Goal: Communication & Community: Answer question/provide support

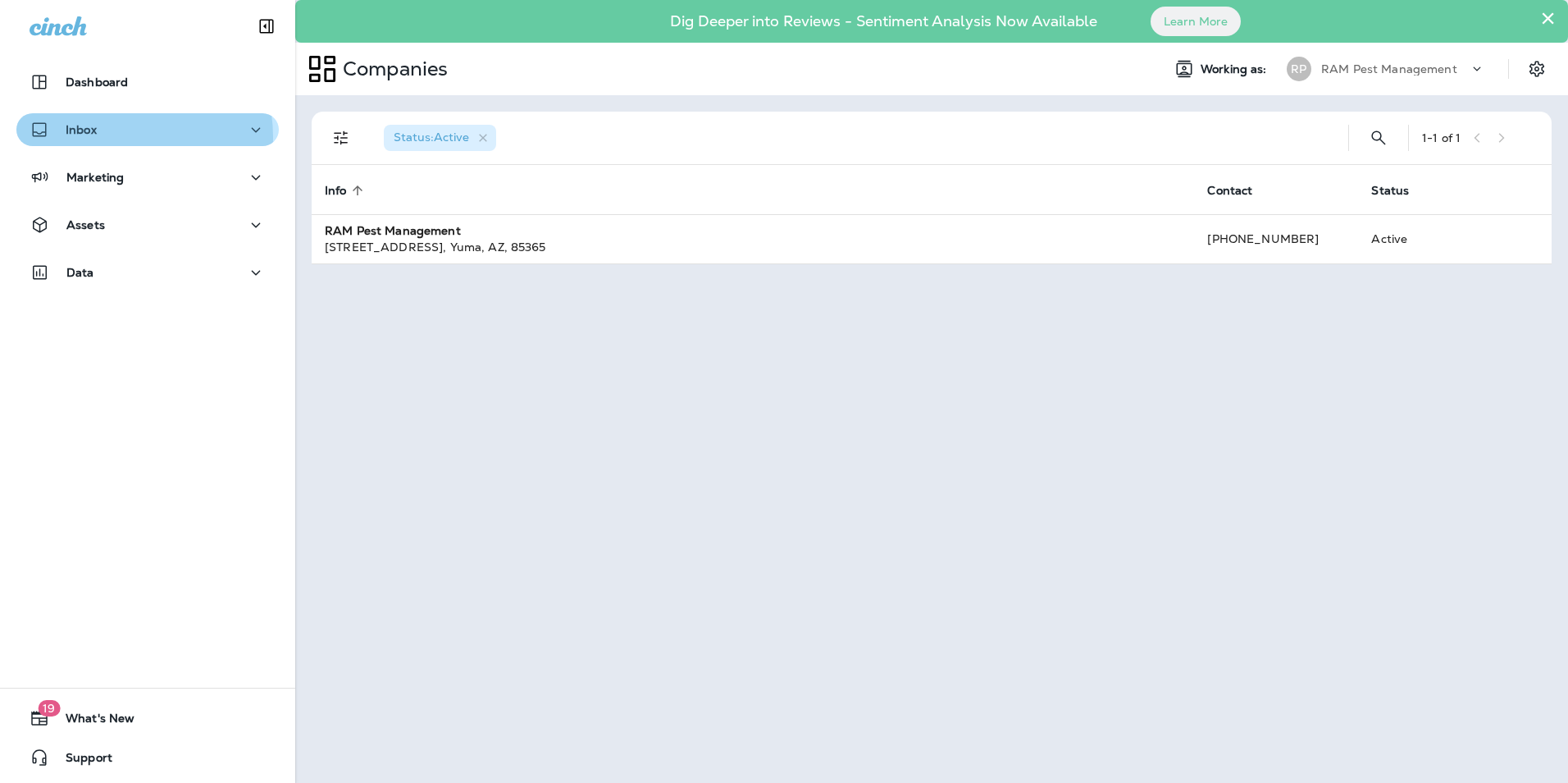
click at [116, 137] on div "Inbox" at bounding box center [148, 130] width 236 height 20
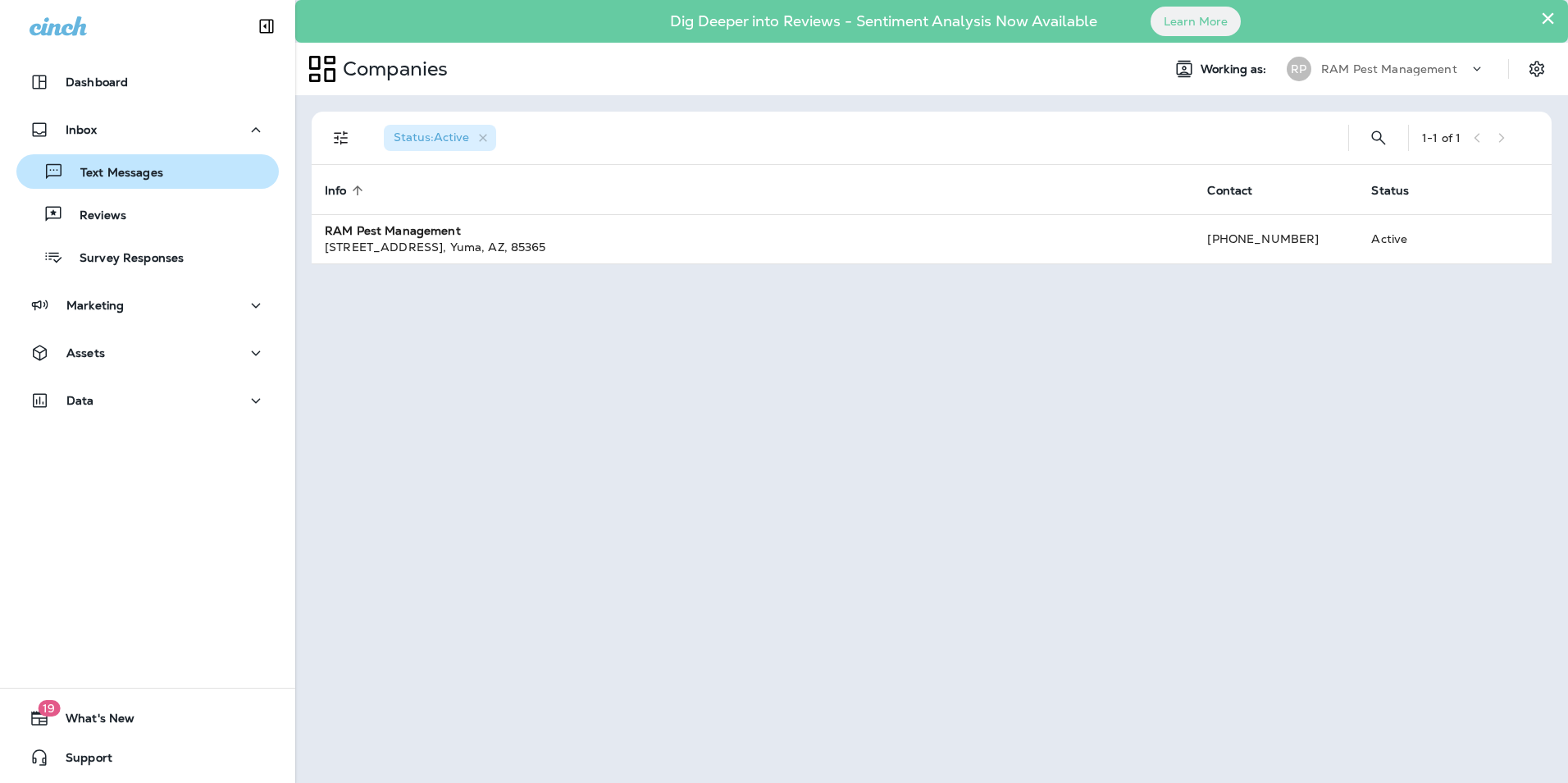
click at [121, 173] on p "Text Messages" at bounding box center [113, 174] width 99 height 15
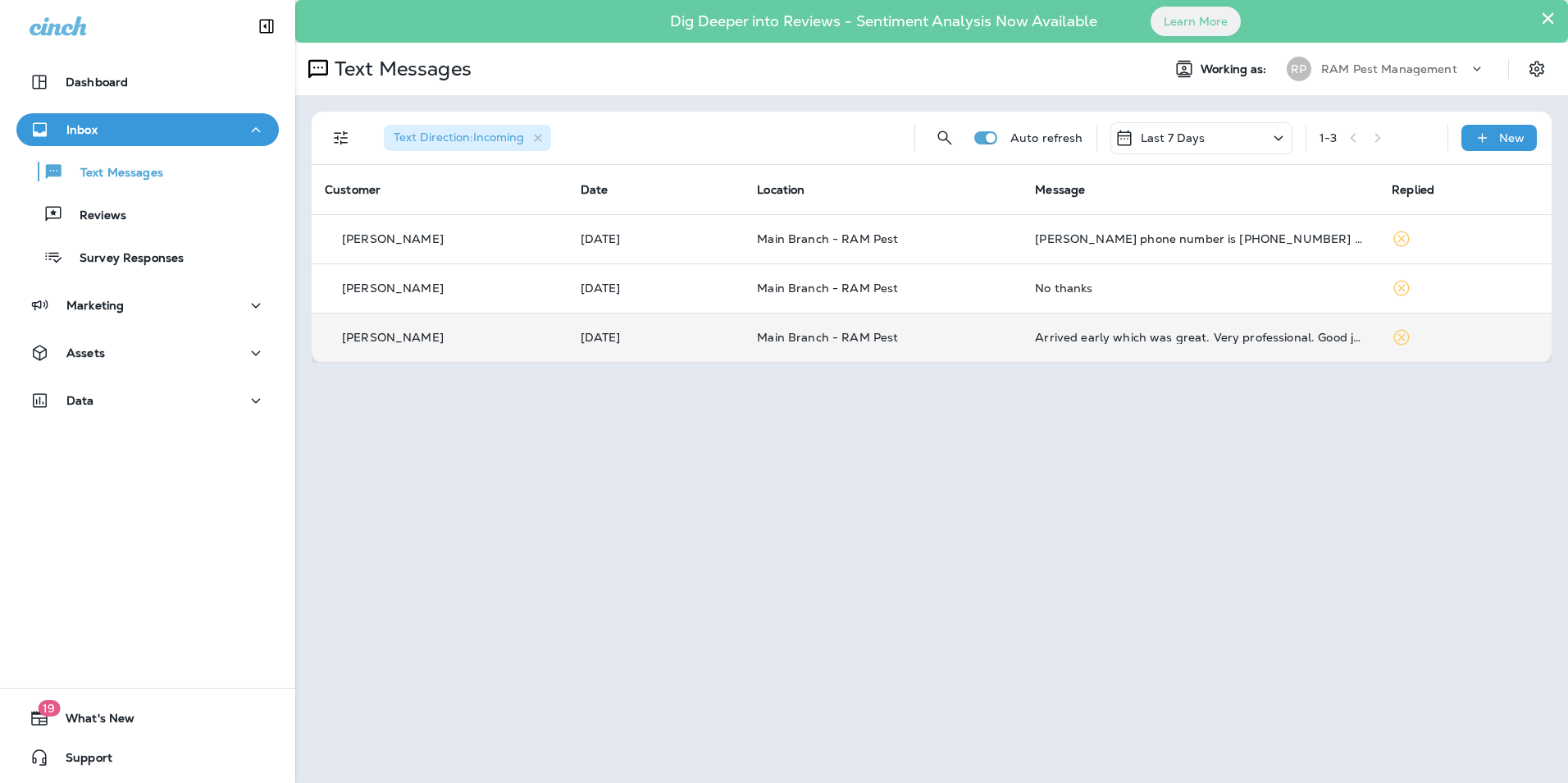
click at [893, 345] on td "Main Branch - RAM Pest" at bounding box center [883, 337] width 278 height 49
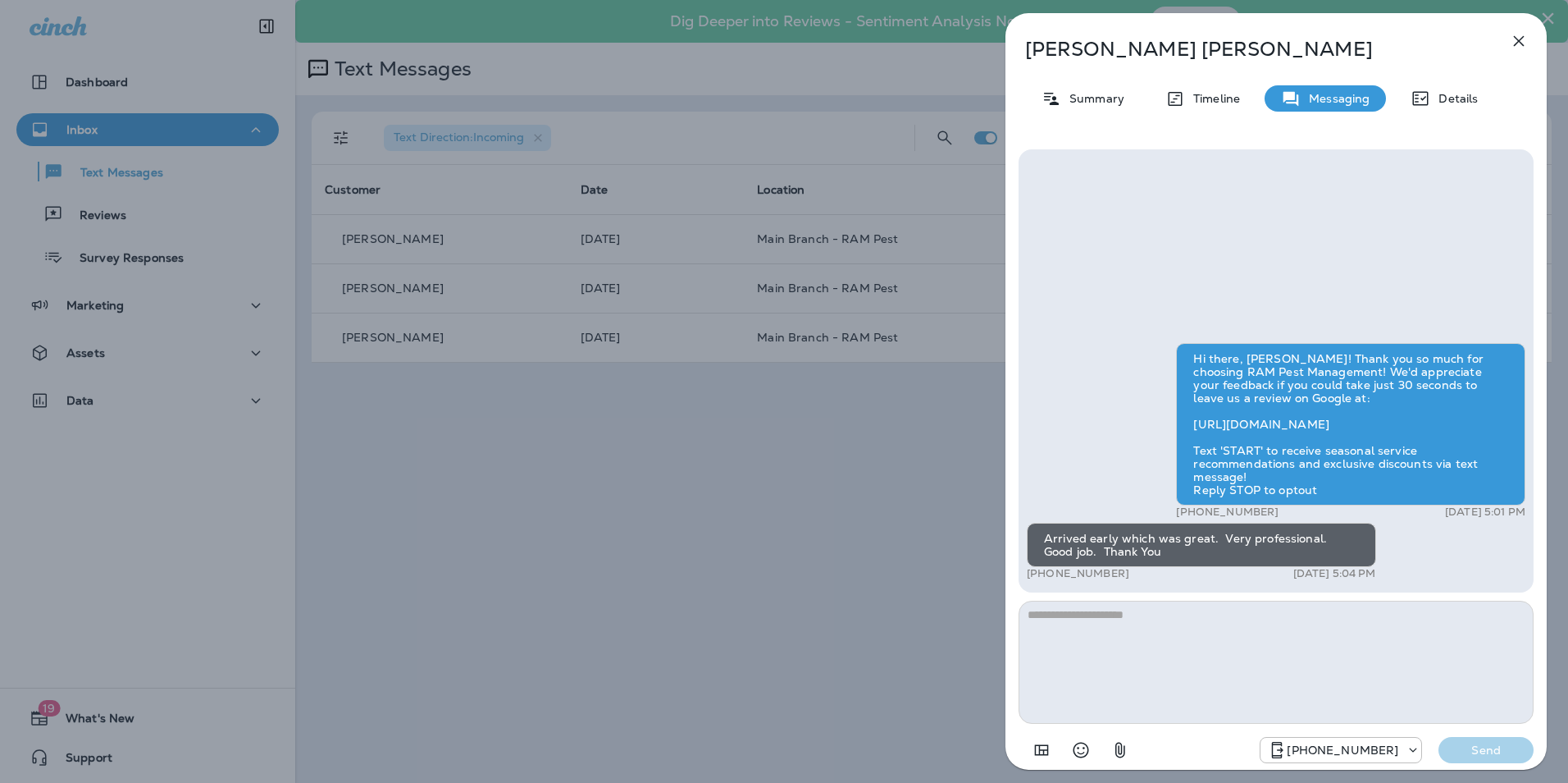
click at [1514, 43] on icon "button" at bounding box center [1519, 41] width 20 height 20
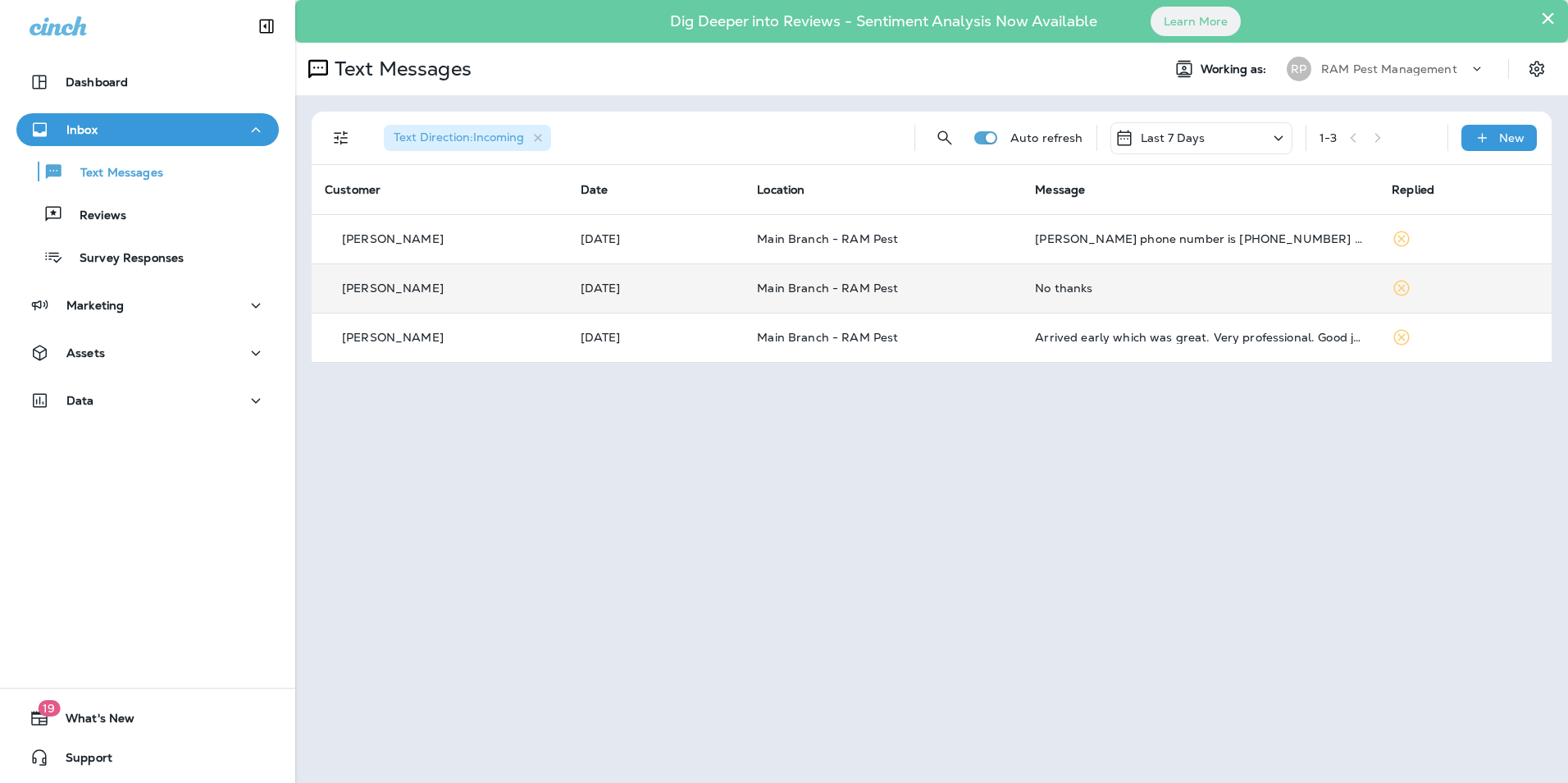
click at [854, 297] on td "Main Branch - RAM Pest" at bounding box center [883, 288] width 278 height 49
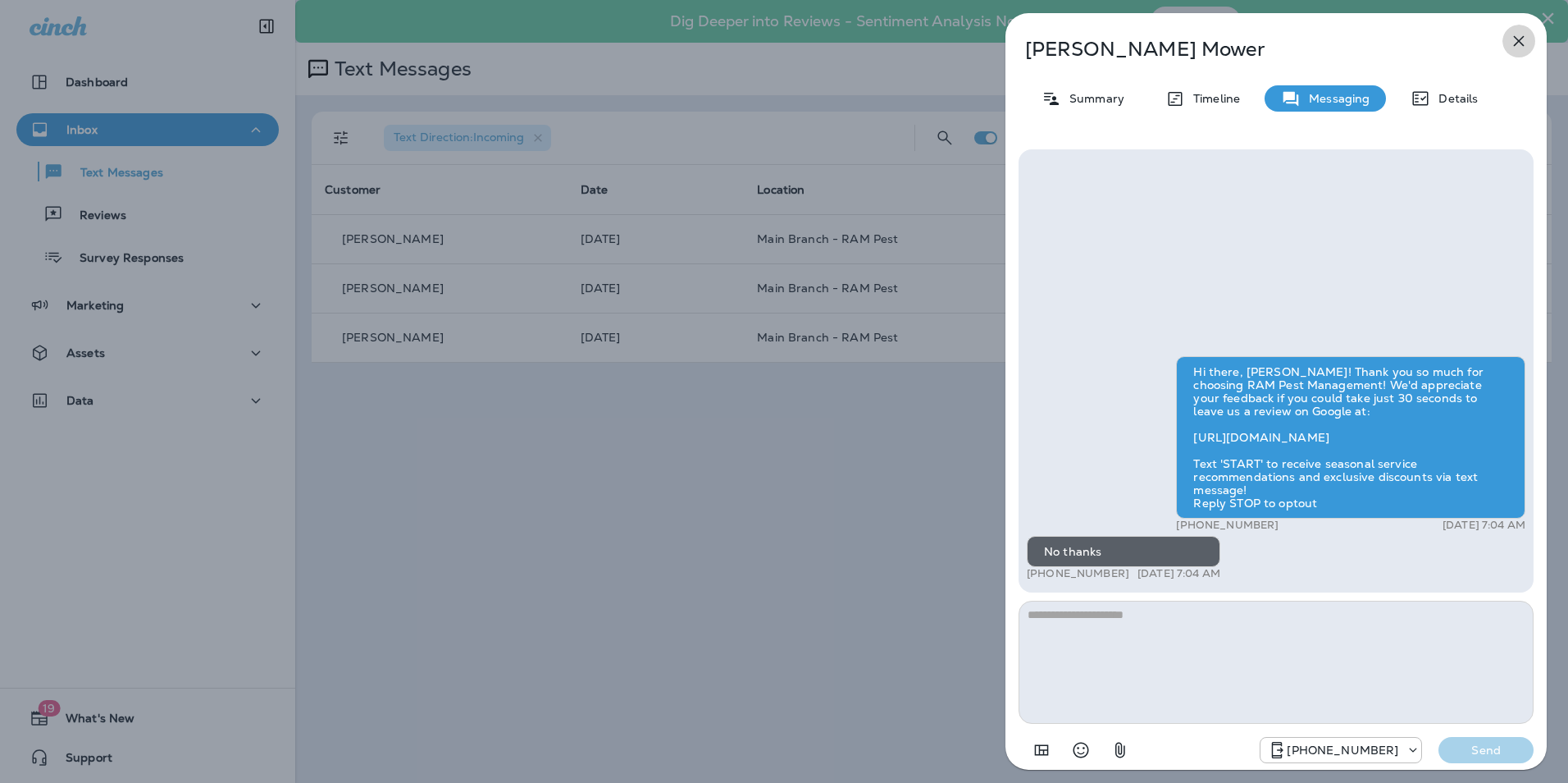
click at [1519, 50] on icon "button" at bounding box center [1519, 41] width 20 height 20
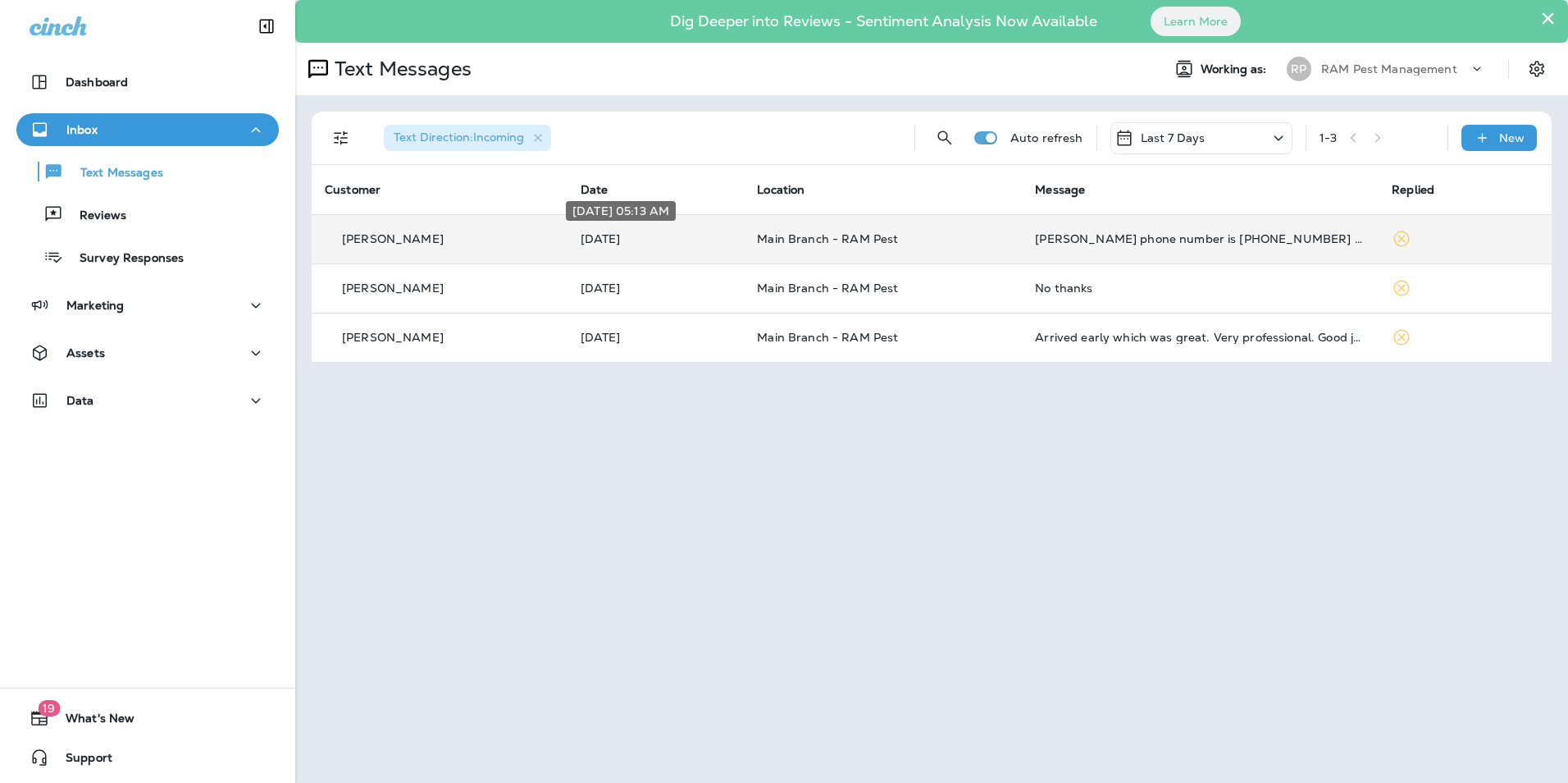
click at [627, 241] on p "[DATE]" at bounding box center [656, 239] width 151 height 13
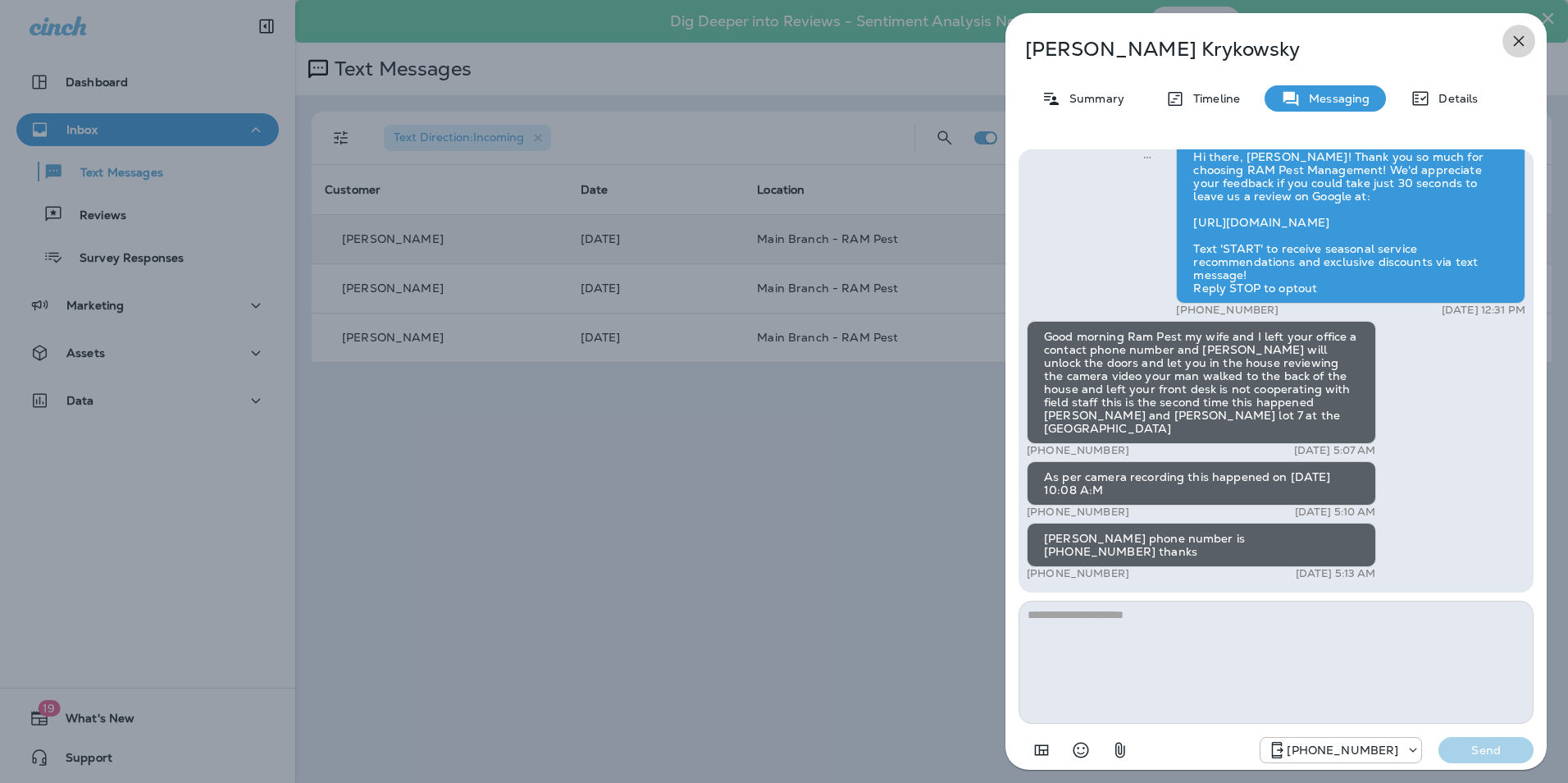
click at [1516, 42] on icon "button" at bounding box center [1519, 41] width 20 height 20
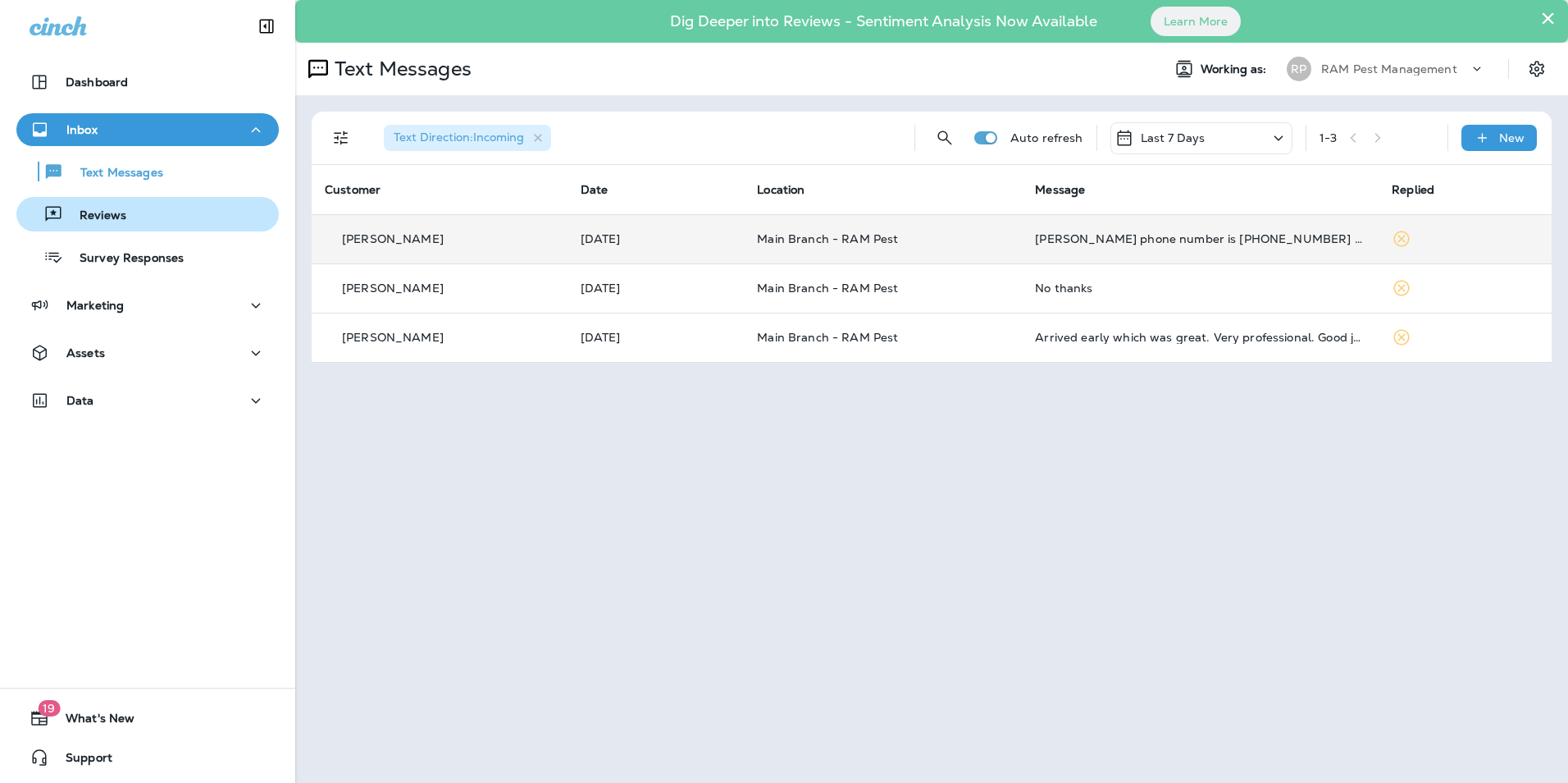
click at [124, 211] on p "Reviews" at bounding box center [95, 216] width 63 height 15
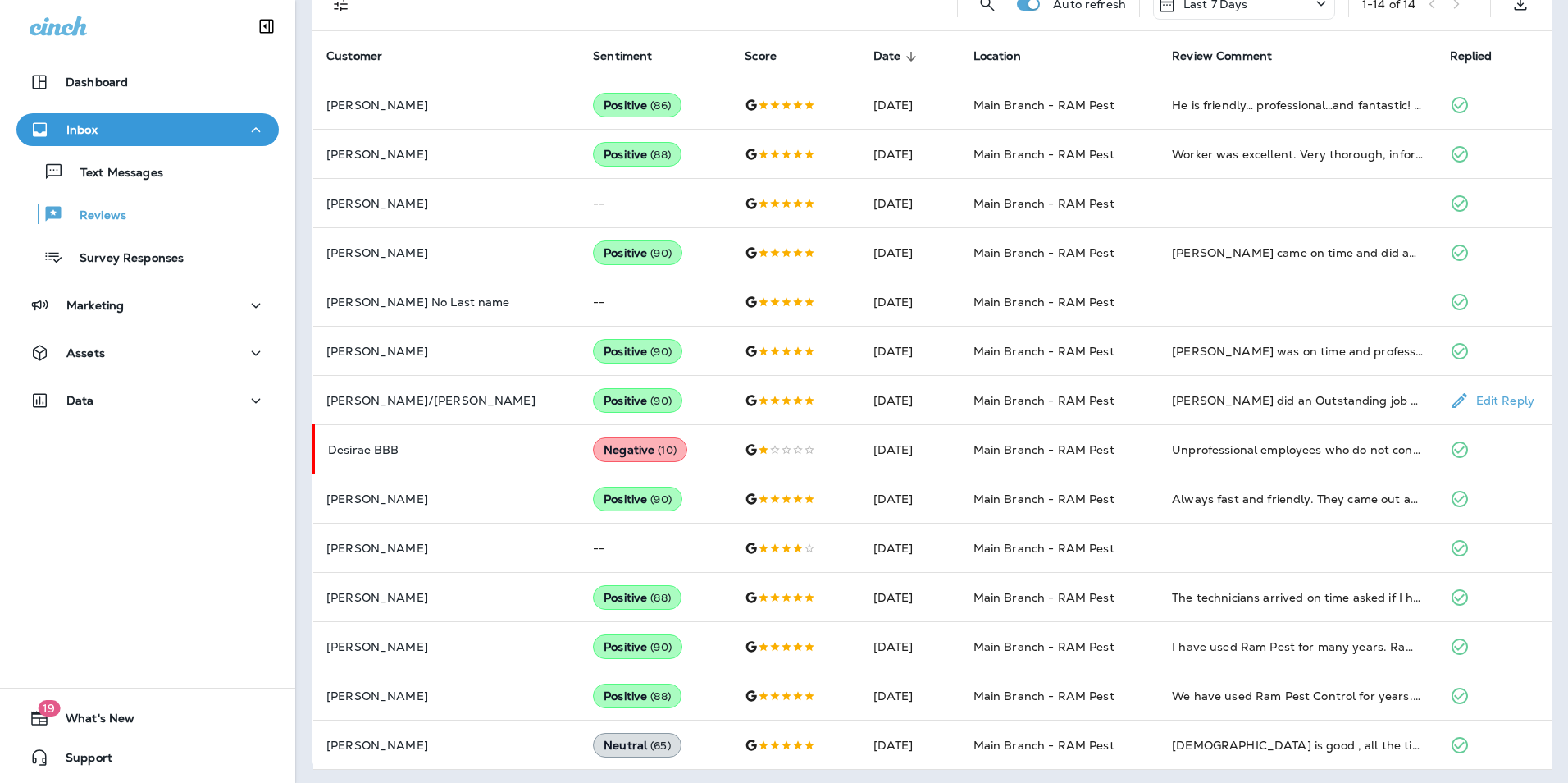
scroll to position [428, 0]
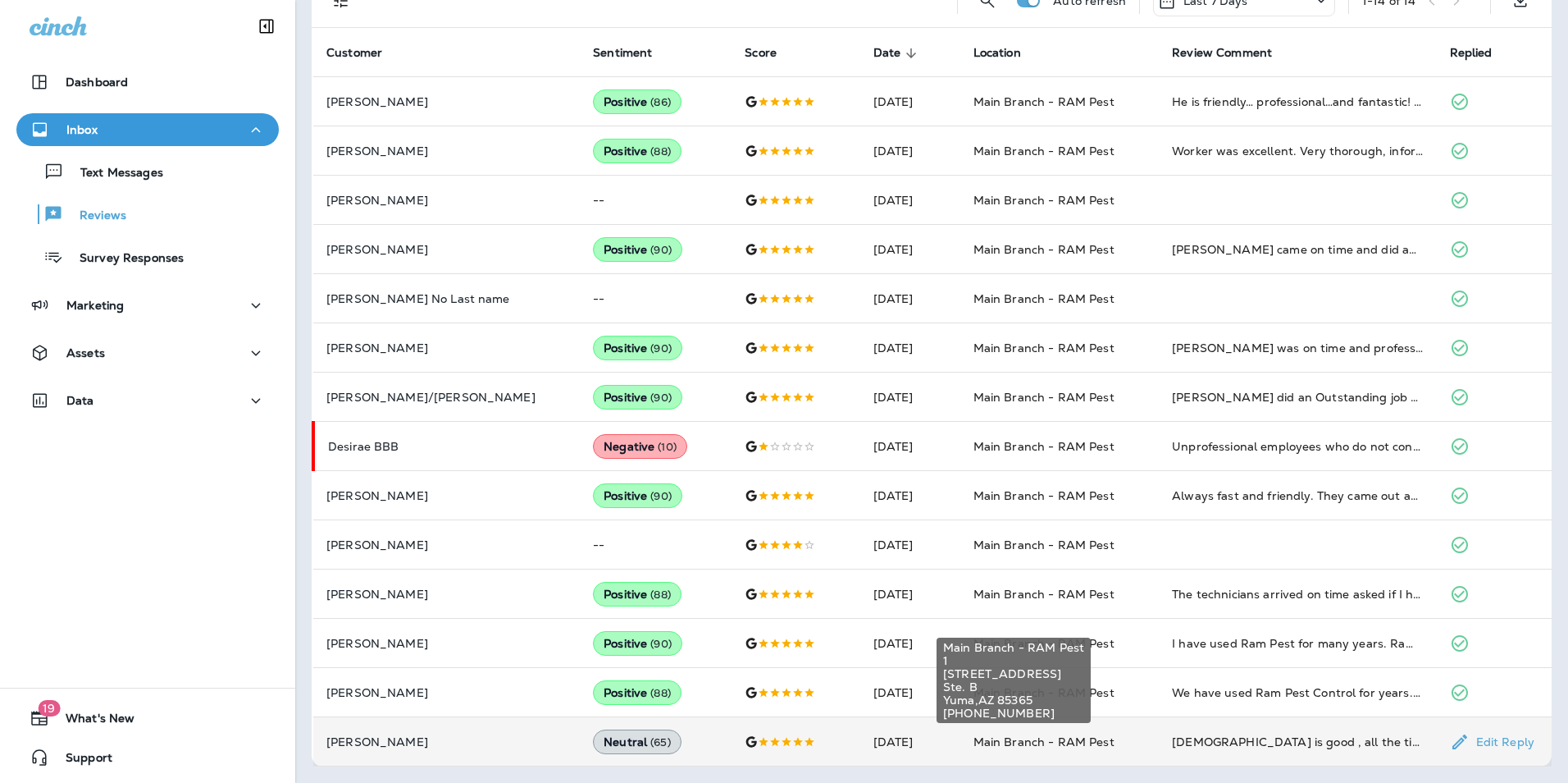
click at [1051, 742] on span "Main Branch - RAM Pest" at bounding box center [1043, 742] width 141 height 14
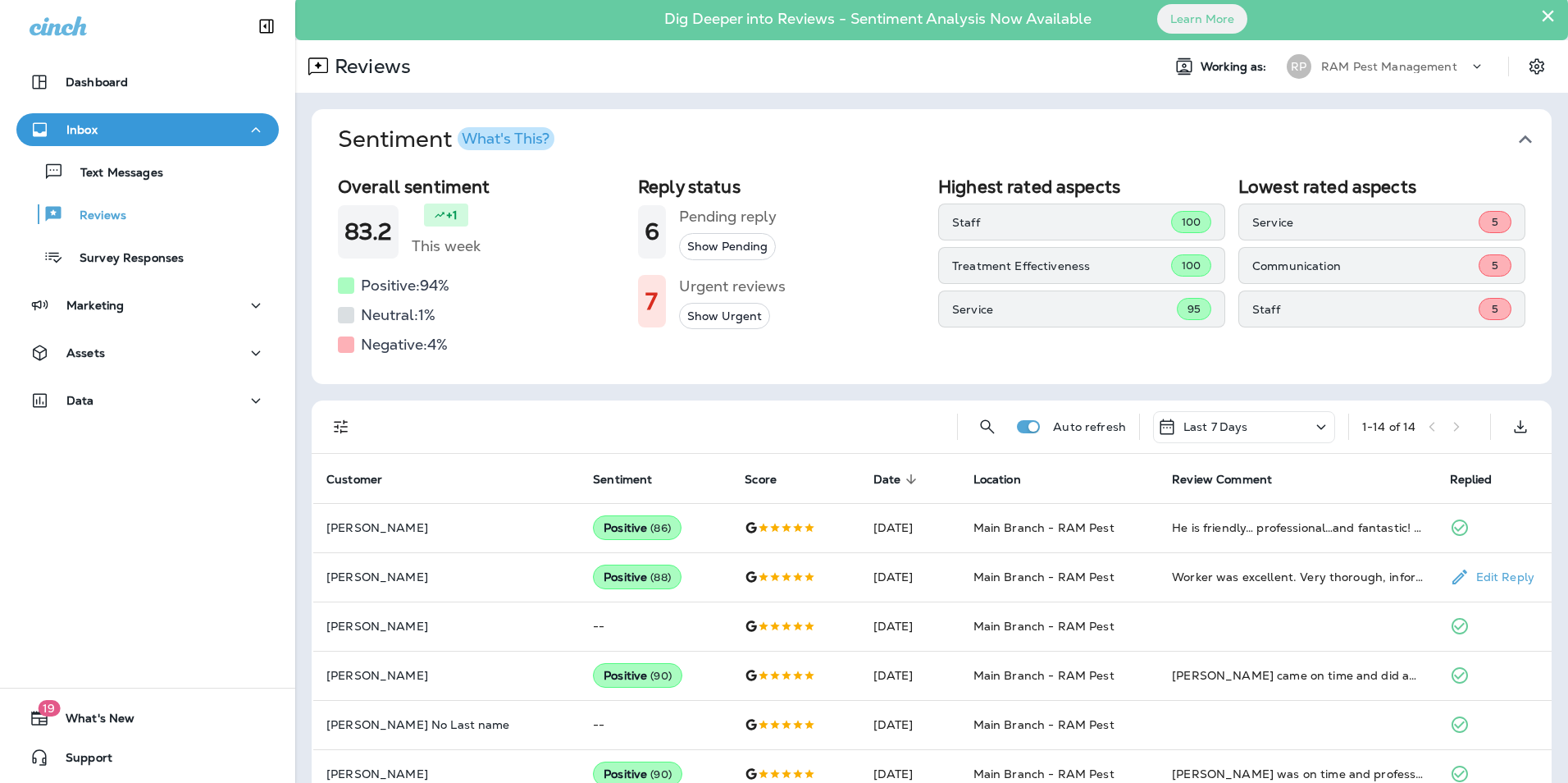
scroll to position [0, 0]
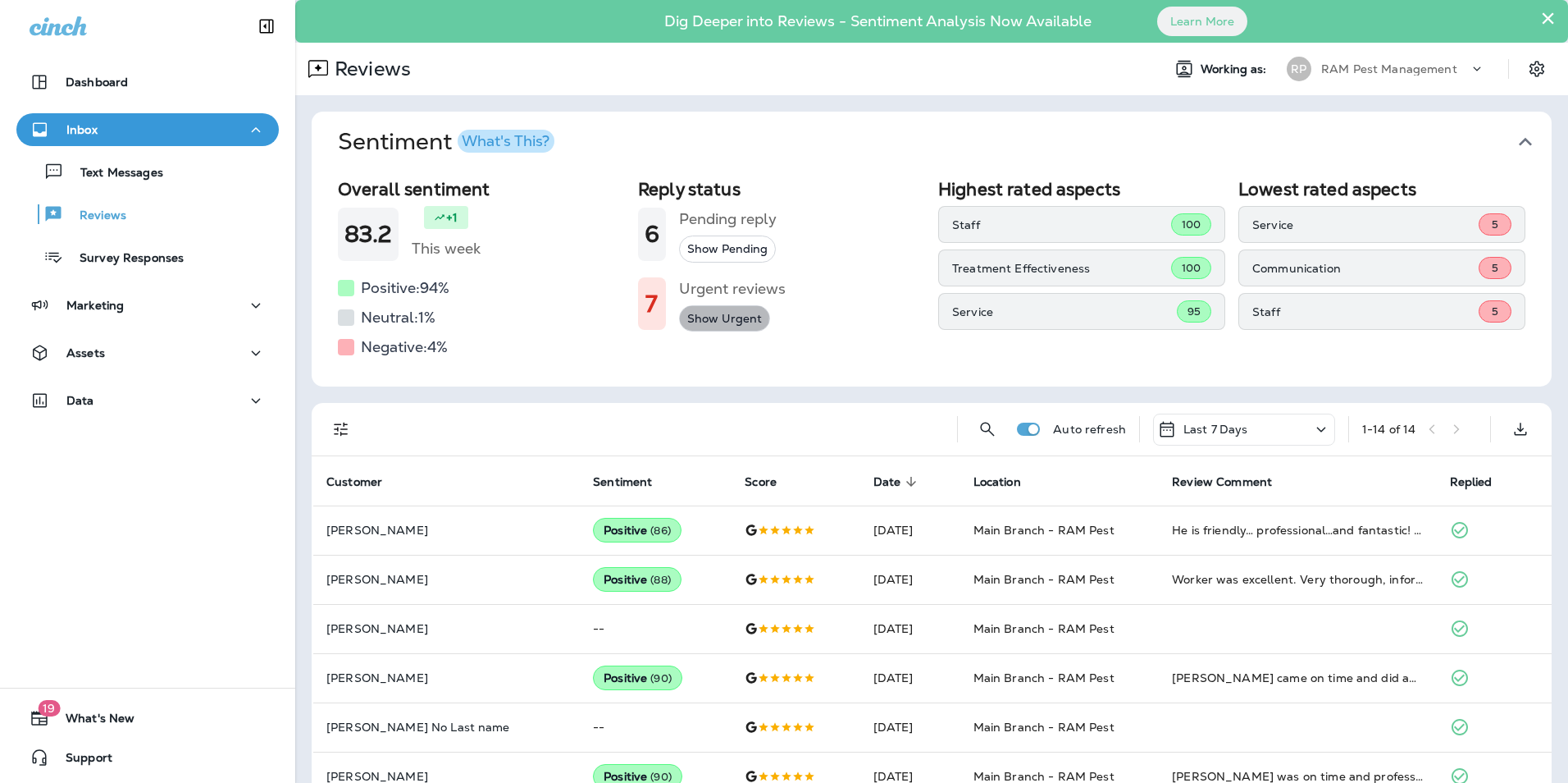
click at [710, 316] on button "Show Urgent" at bounding box center [724, 319] width 91 height 27
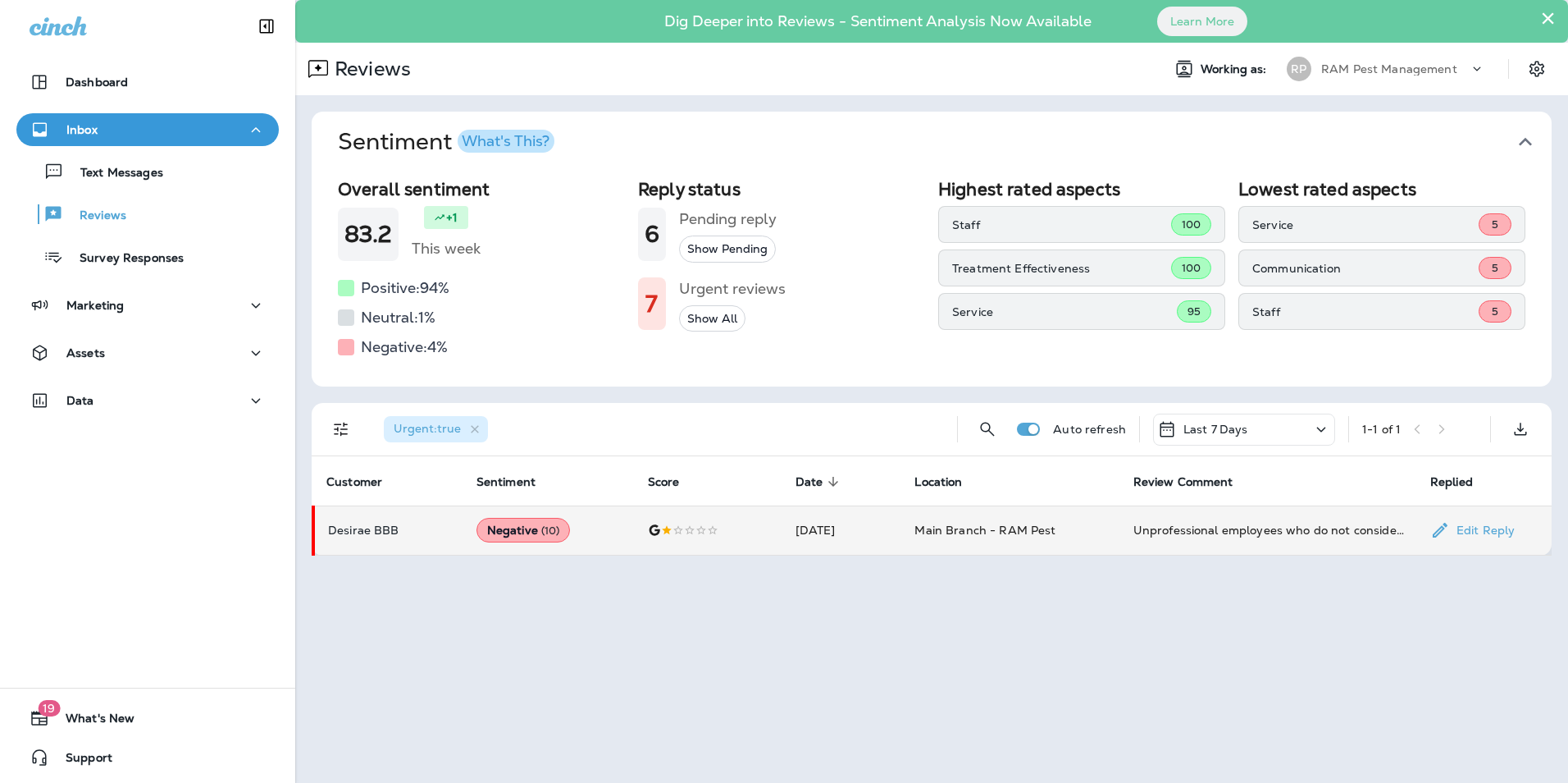
click at [1488, 534] on p "Edit Reply" at bounding box center [1483, 531] width 65 height 13
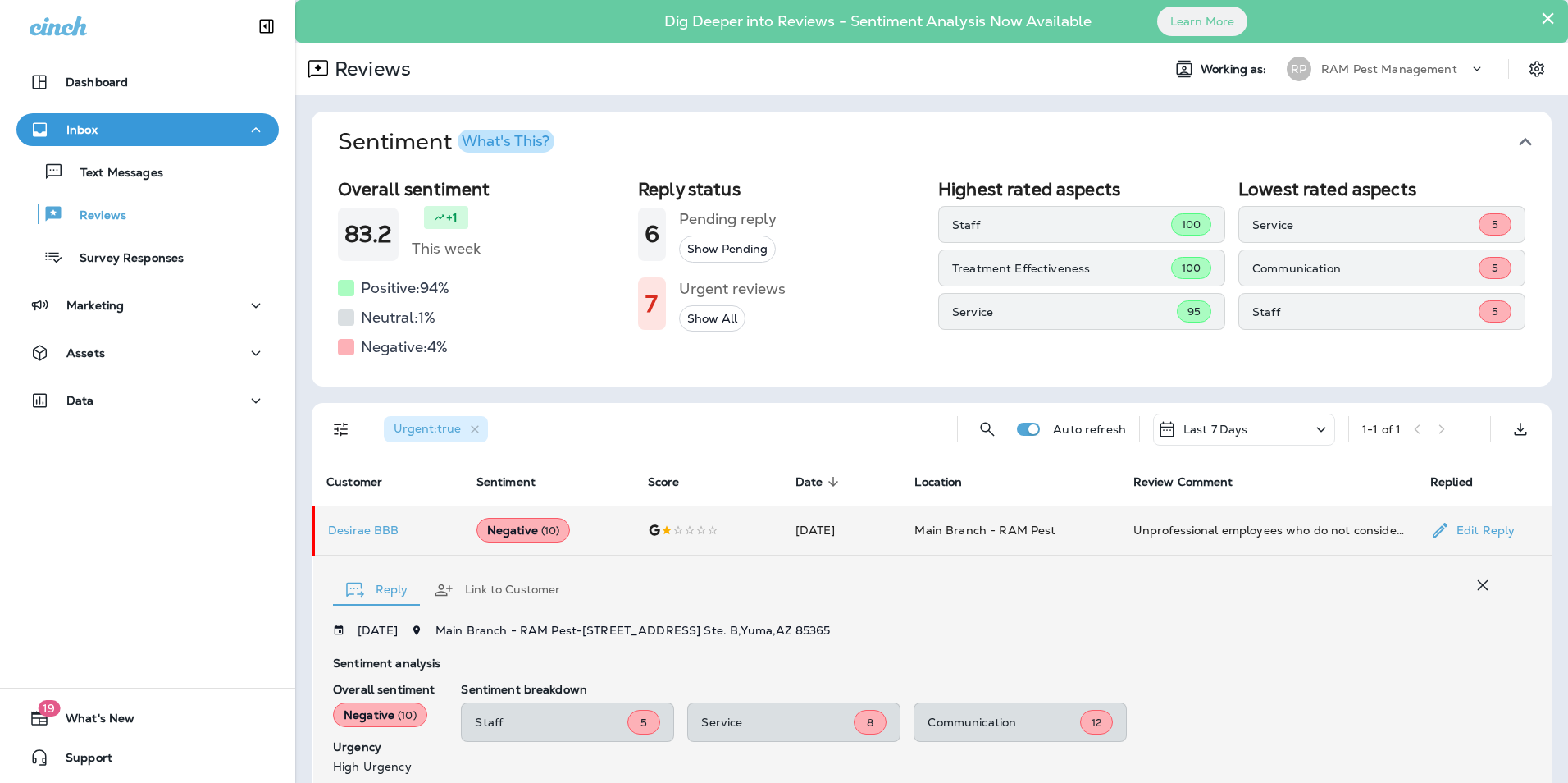
scroll to position [320, 0]
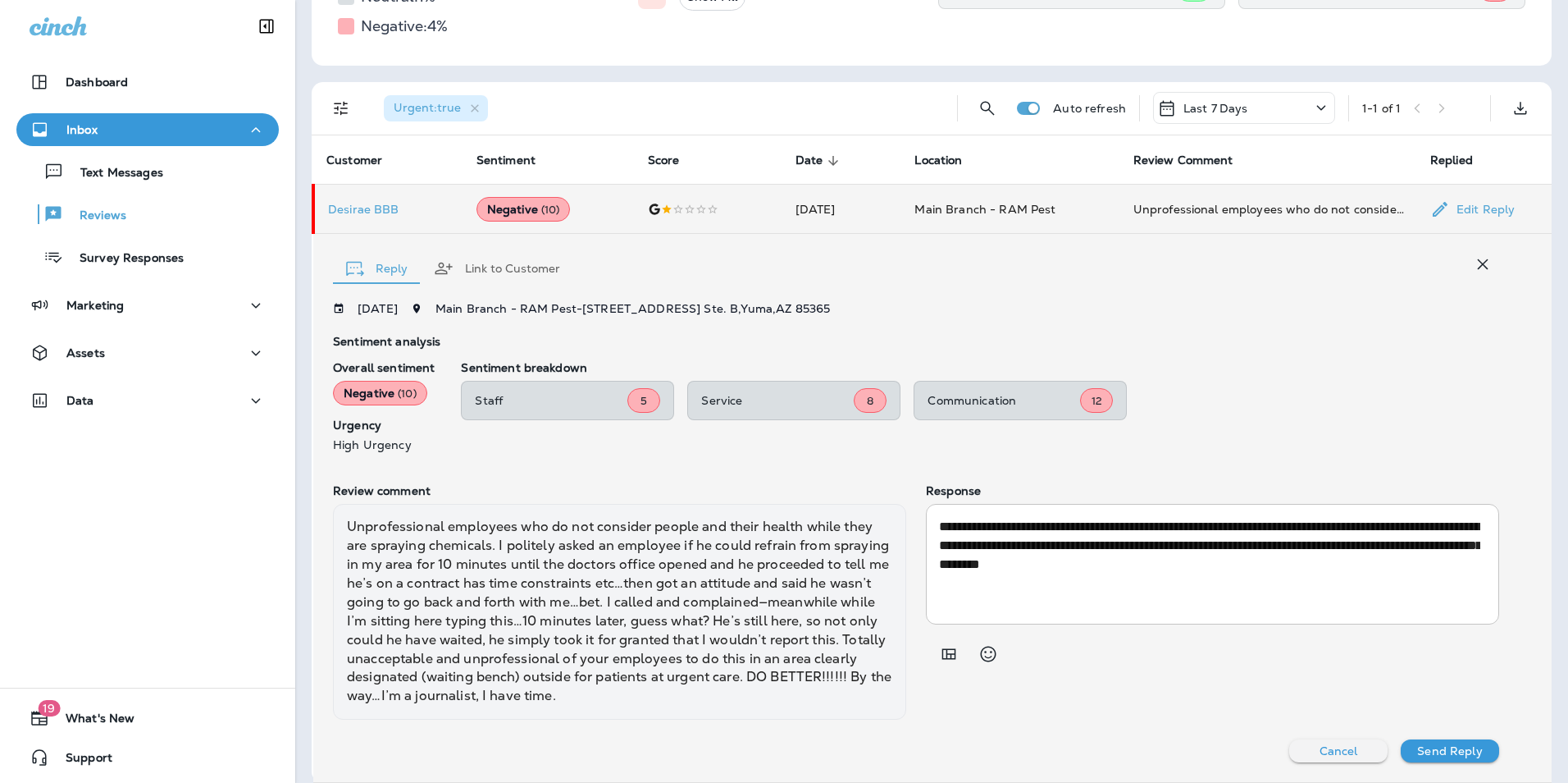
click at [1302, 746] on button "Cancel" at bounding box center [1339, 751] width 99 height 23
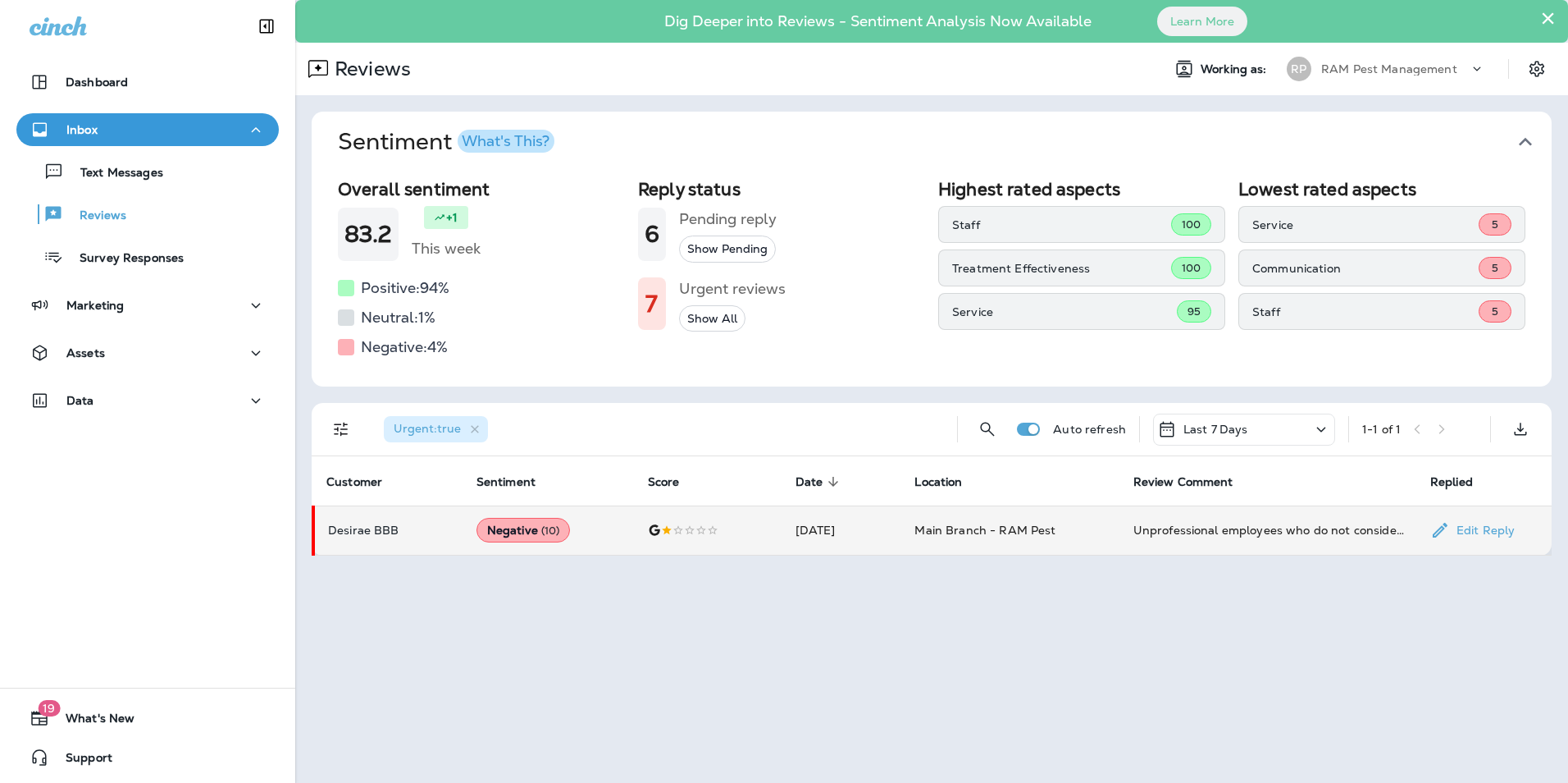
scroll to position [0, 0]
click at [146, 262] on p "Survey Responses" at bounding box center [124, 259] width 121 height 15
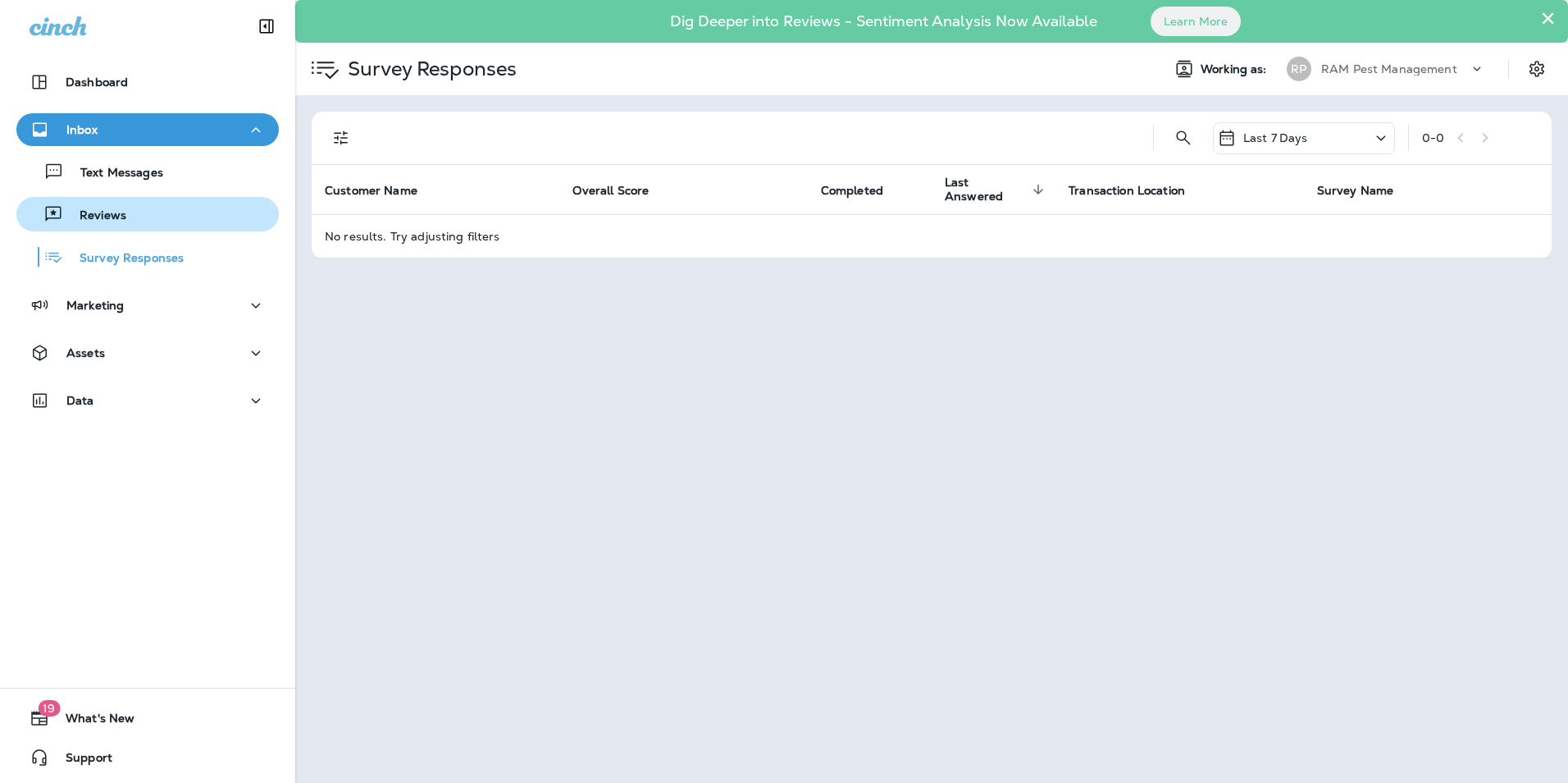
click at [118, 217] on p "Reviews" at bounding box center [95, 216] width 63 height 15
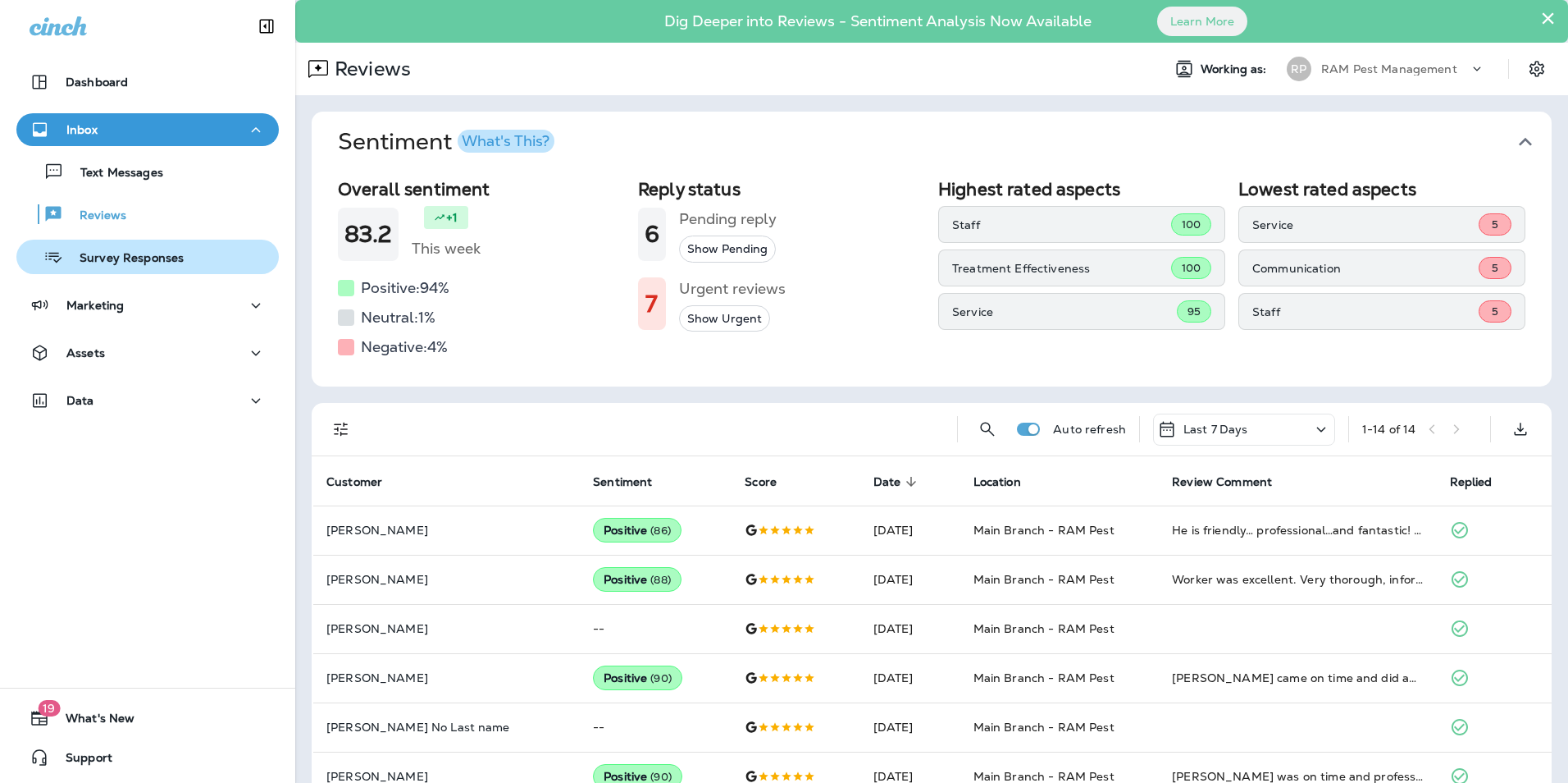
click at [118, 256] on p "Survey Responses" at bounding box center [124, 259] width 121 height 15
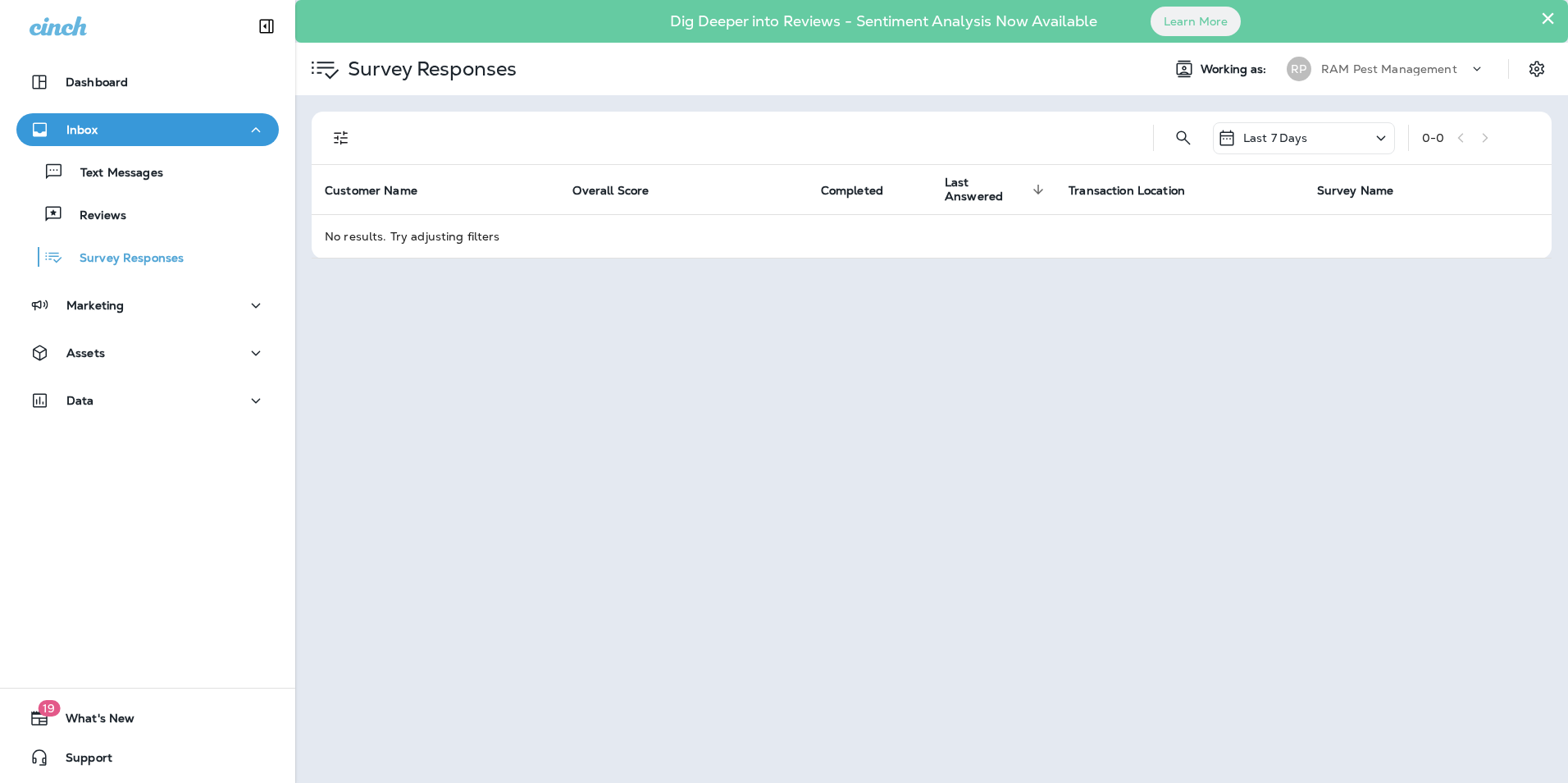
click at [1358, 139] on div "Last 7 Days" at bounding box center [1304, 137] width 182 height 32
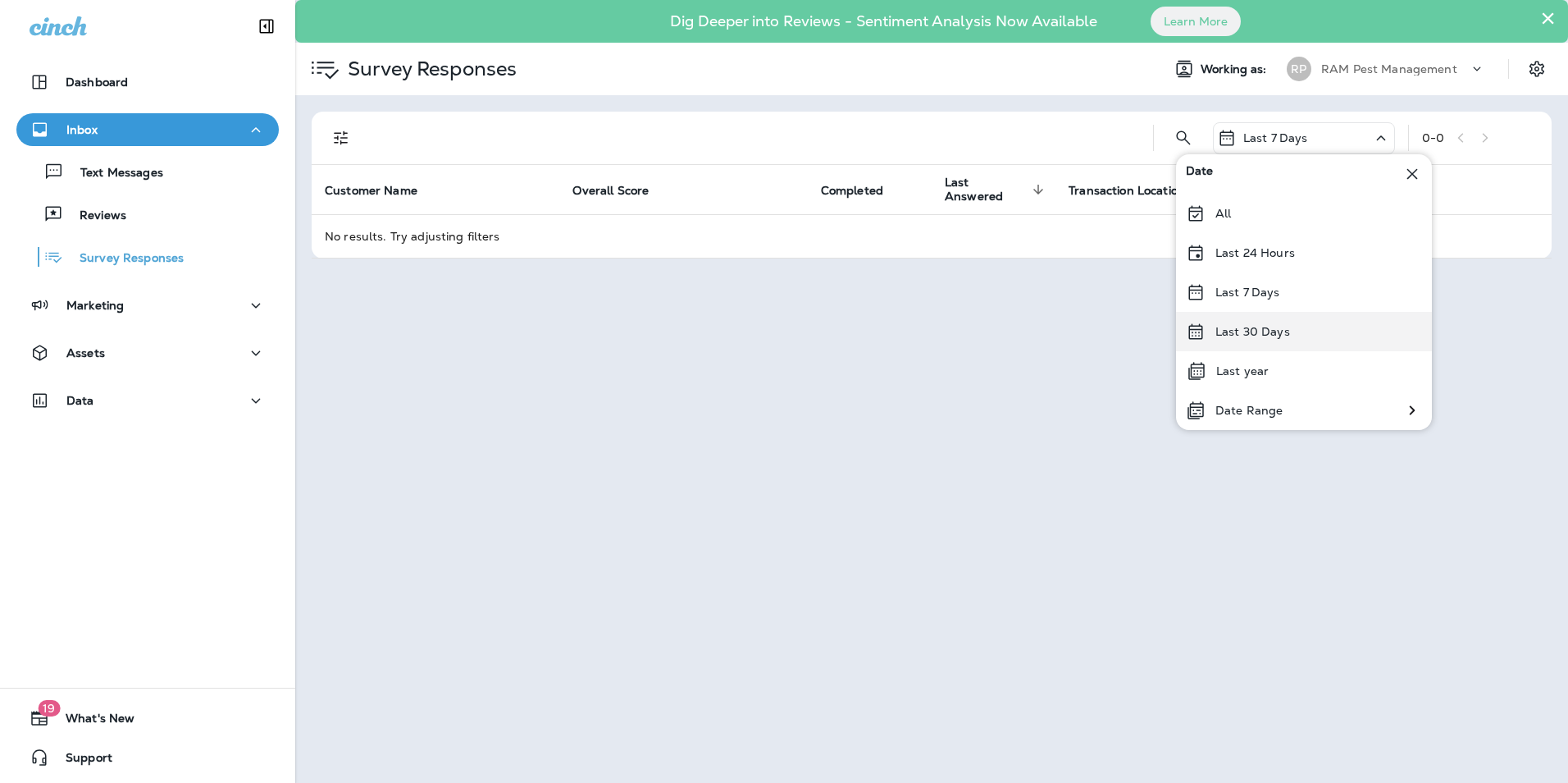
click at [1275, 335] on p "Last 30 Days" at bounding box center [1253, 332] width 75 height 13
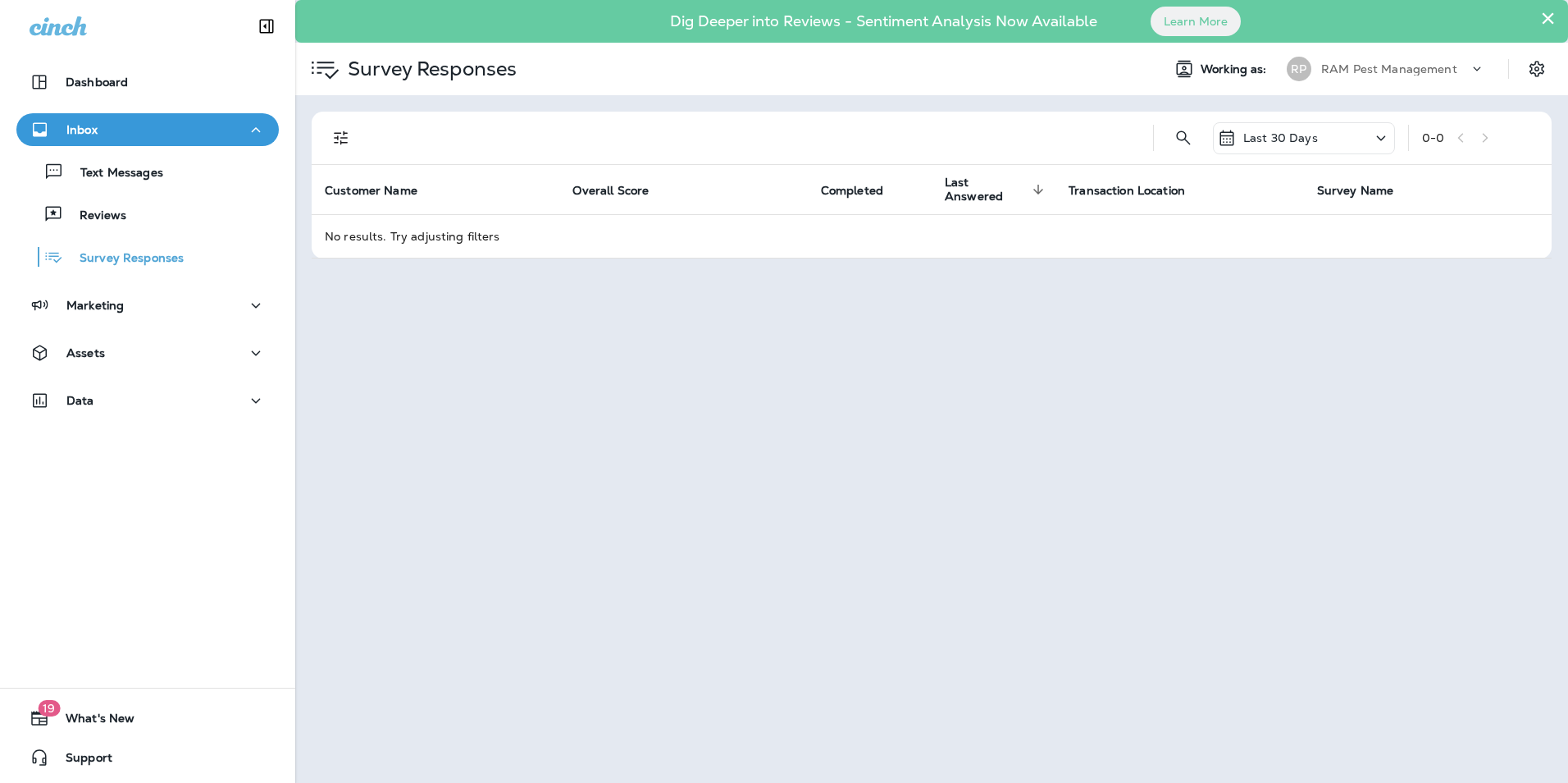
click at [1379, 142] on icon at bounding box center [1381, 137] width 20 height 20
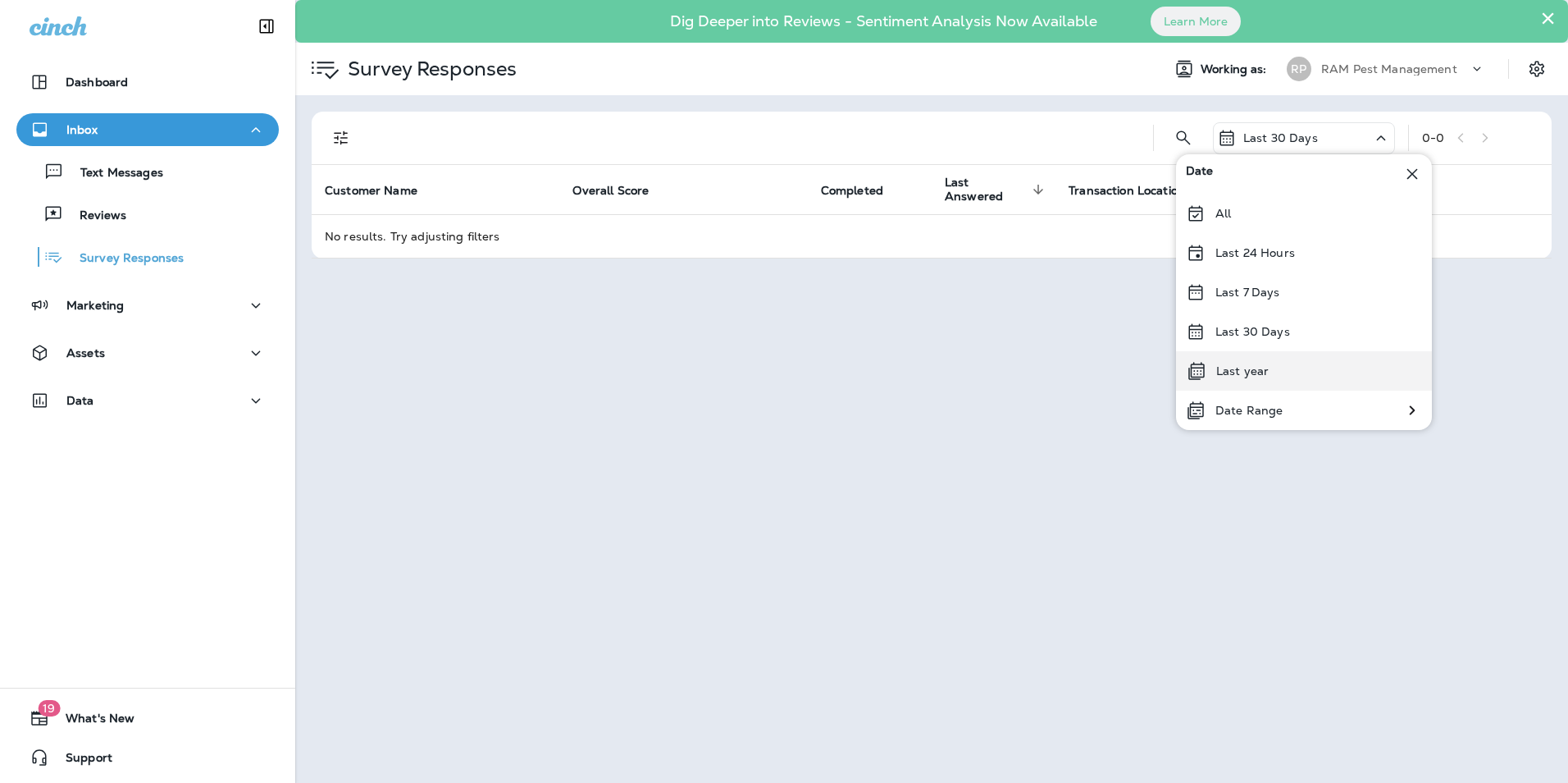
click at [1264, 366] on p "Last year" at bounding box center [1242, 371] width 53 height 13
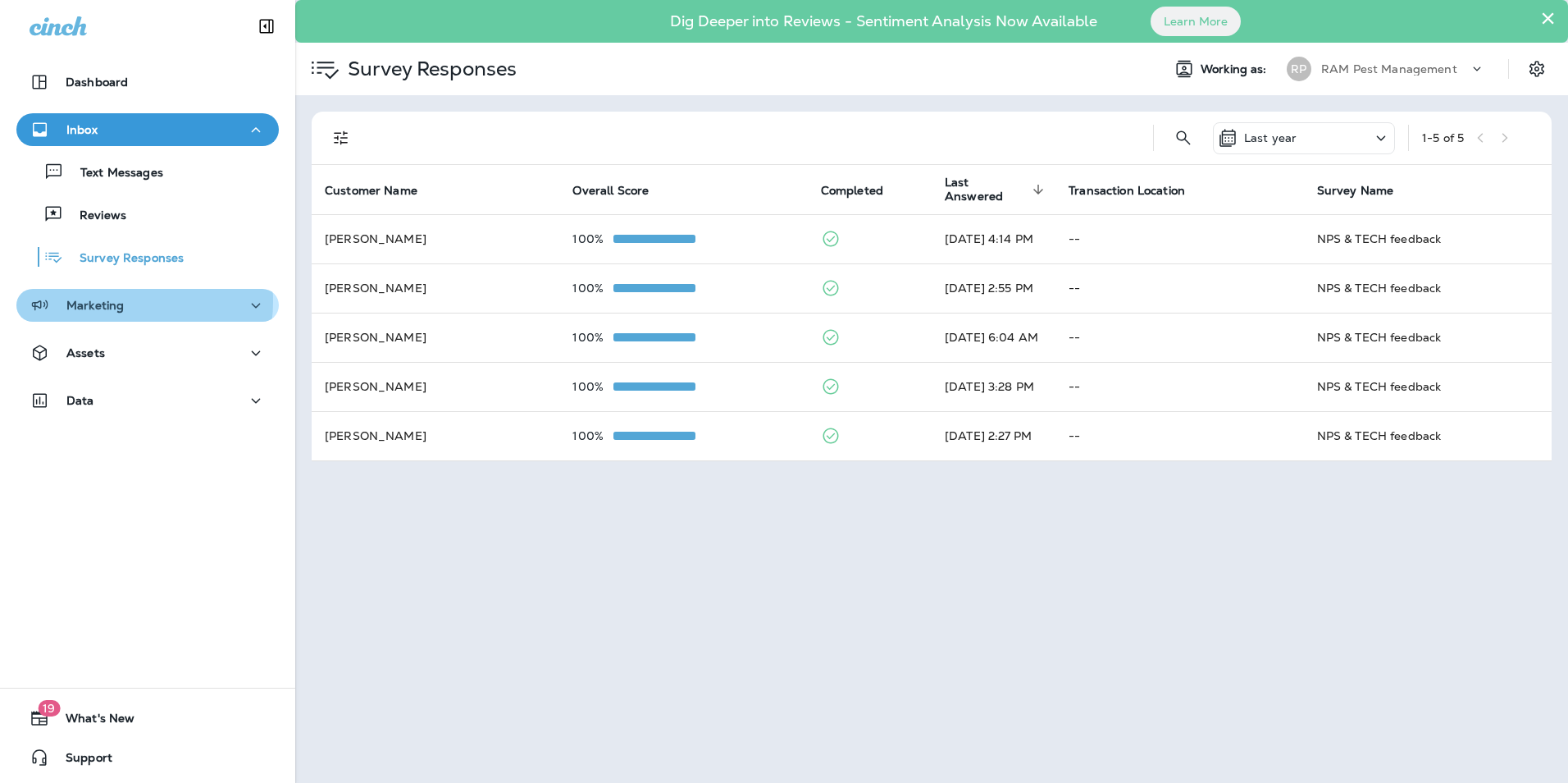
click at [122, 301] on p "Marketing" at bounding box center [95, 305] width 58 height 13
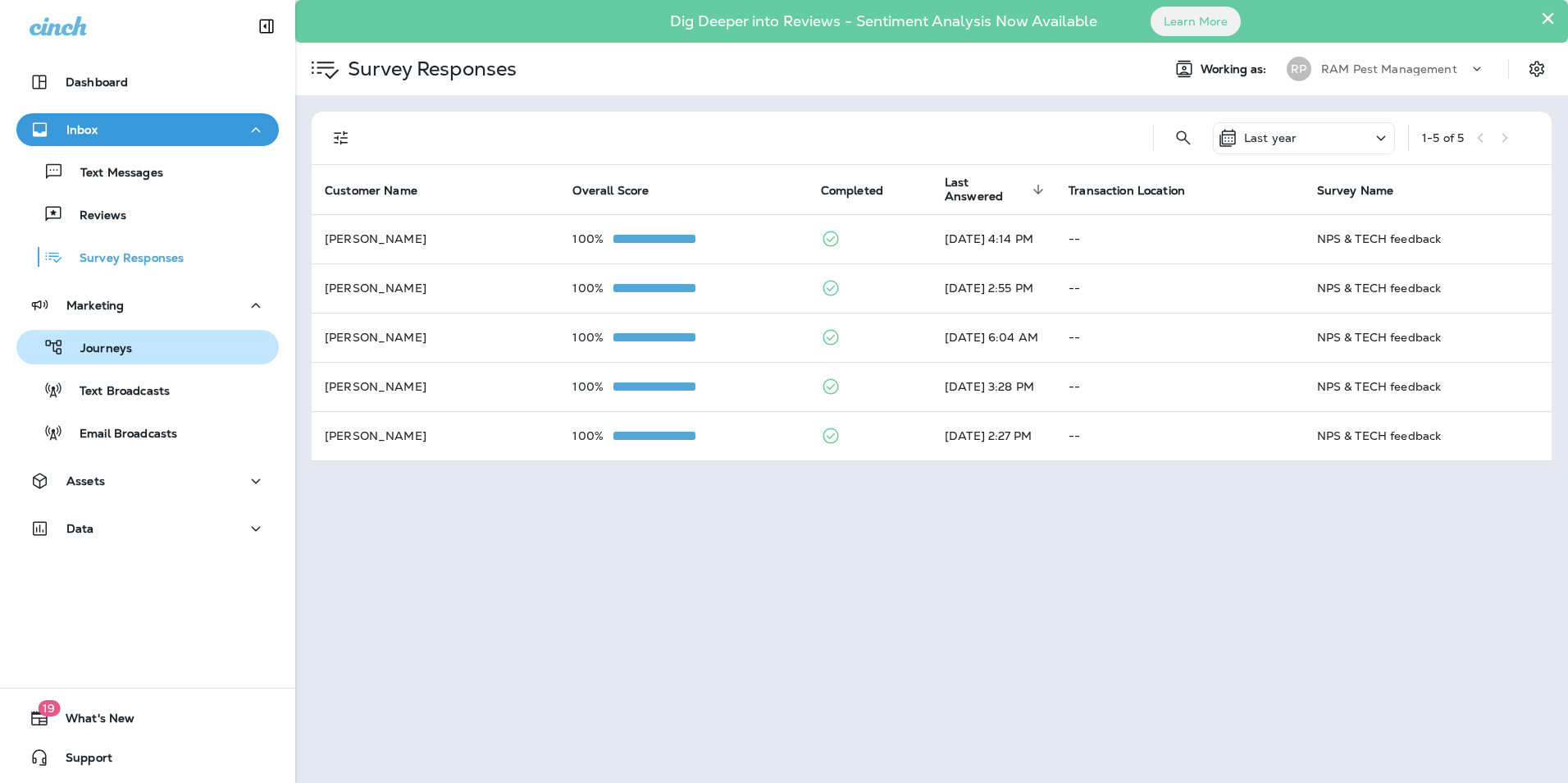
click at [122, 355] on p "Journeys" at bounding box center [98, 349] width 68 height 15
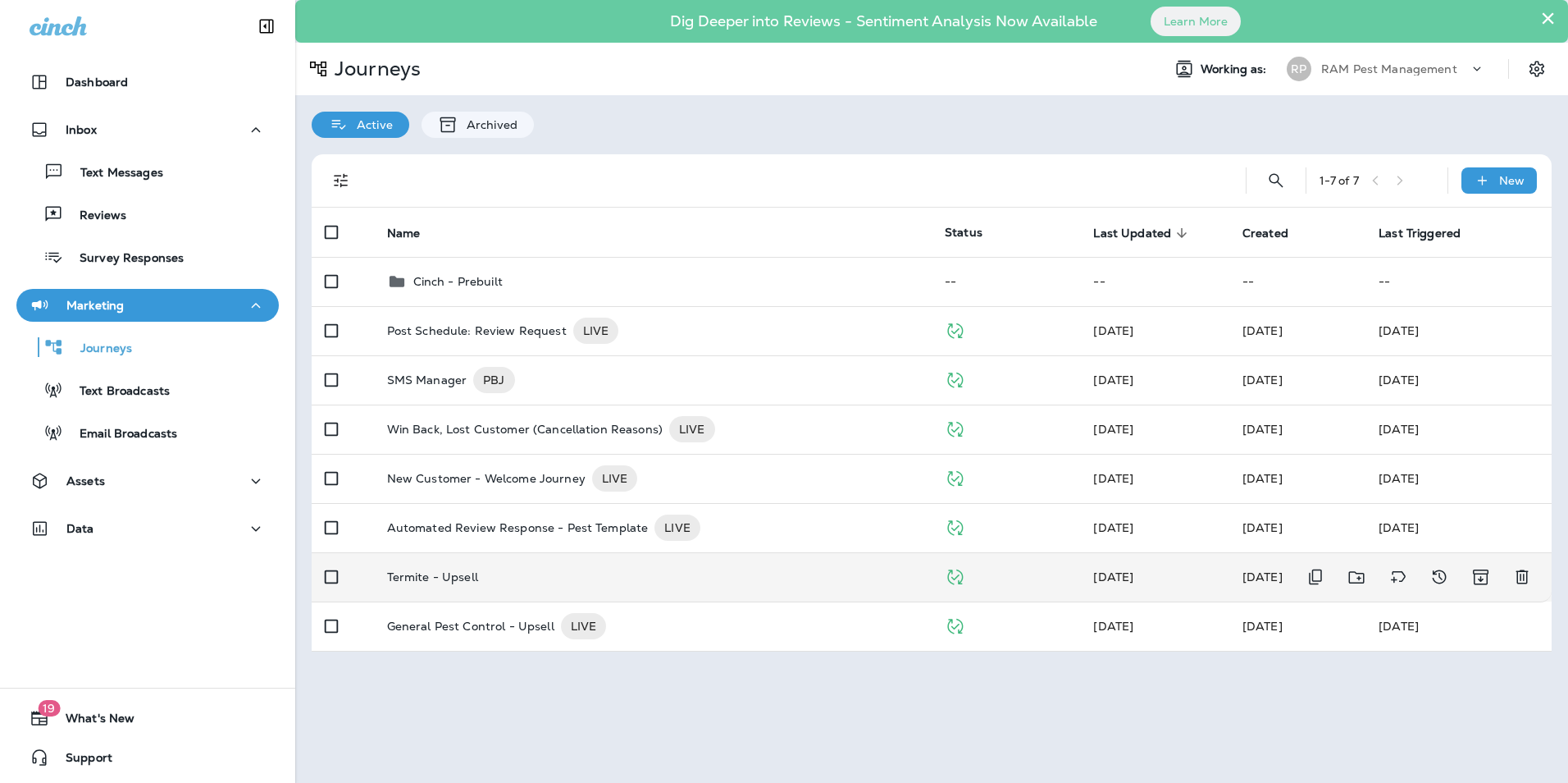
click at [482, 587] on td "Termite - Upsell" at bounding box center [653, 577] width 558 height 49
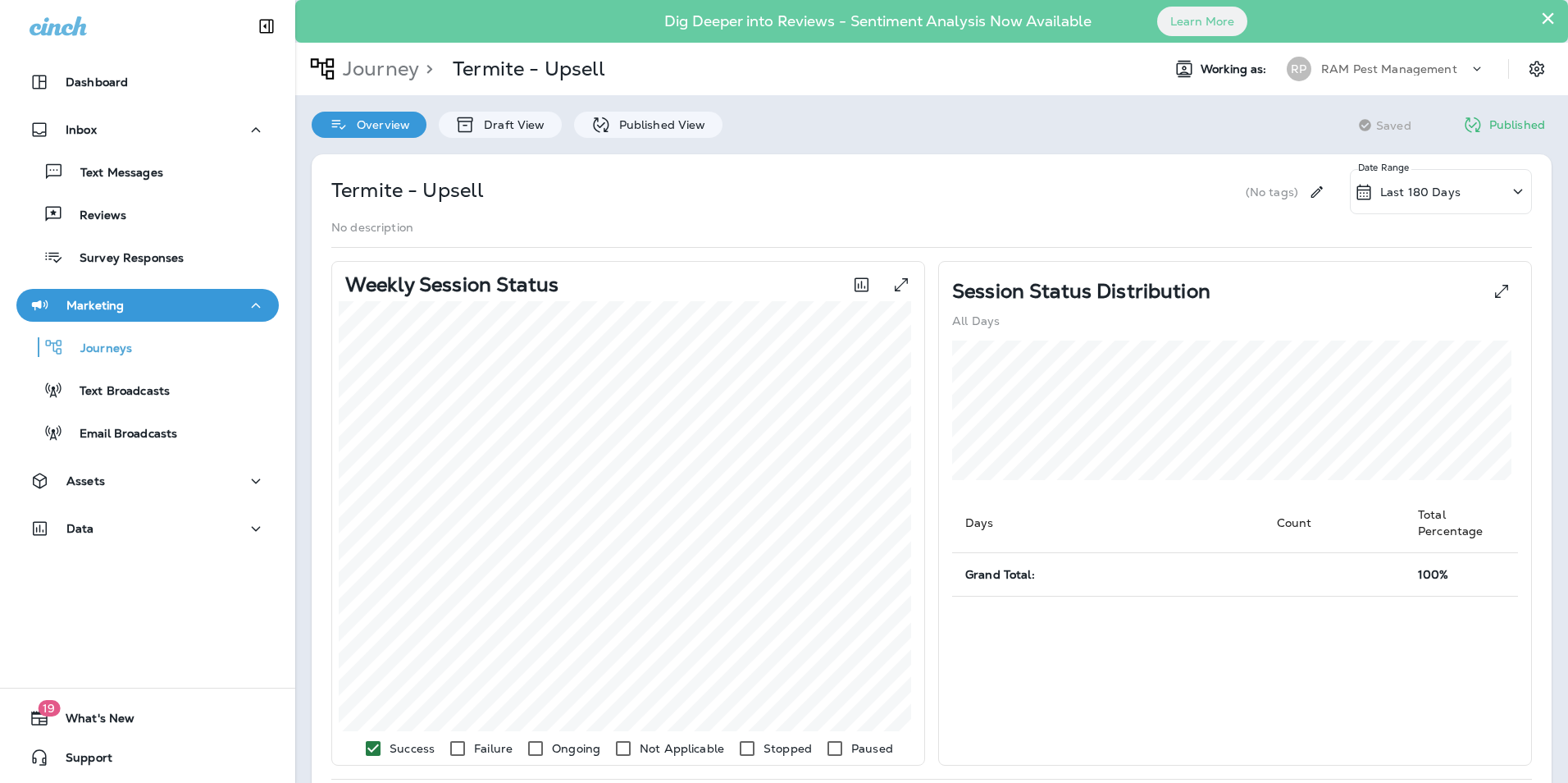
click at [1540, 16] on button "×" at bounding box center [1548, 17] width 15 height 26
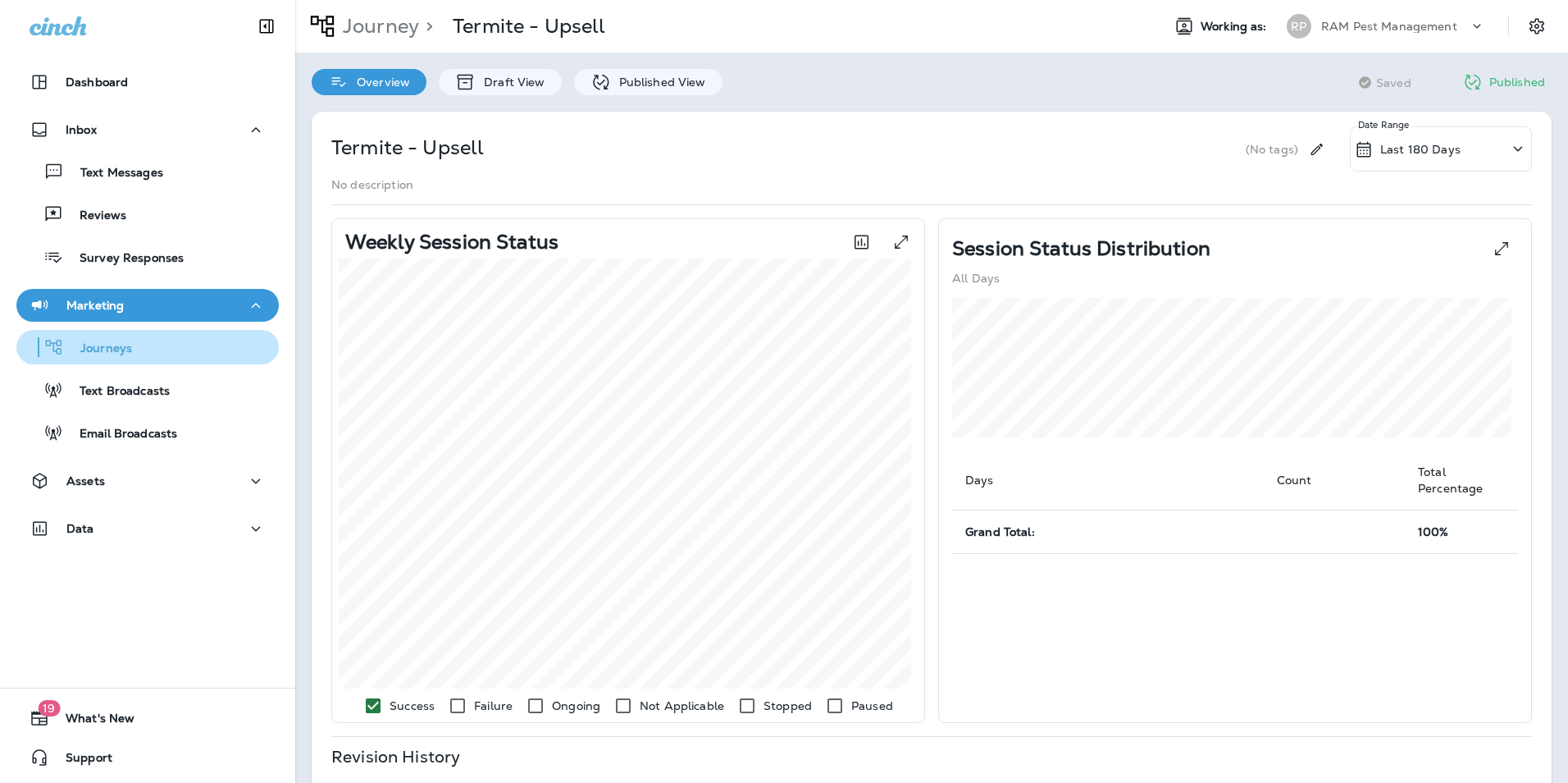
click at [112, 347] on p "Journeys" at bounding box center [98, 349] width 68 height 15
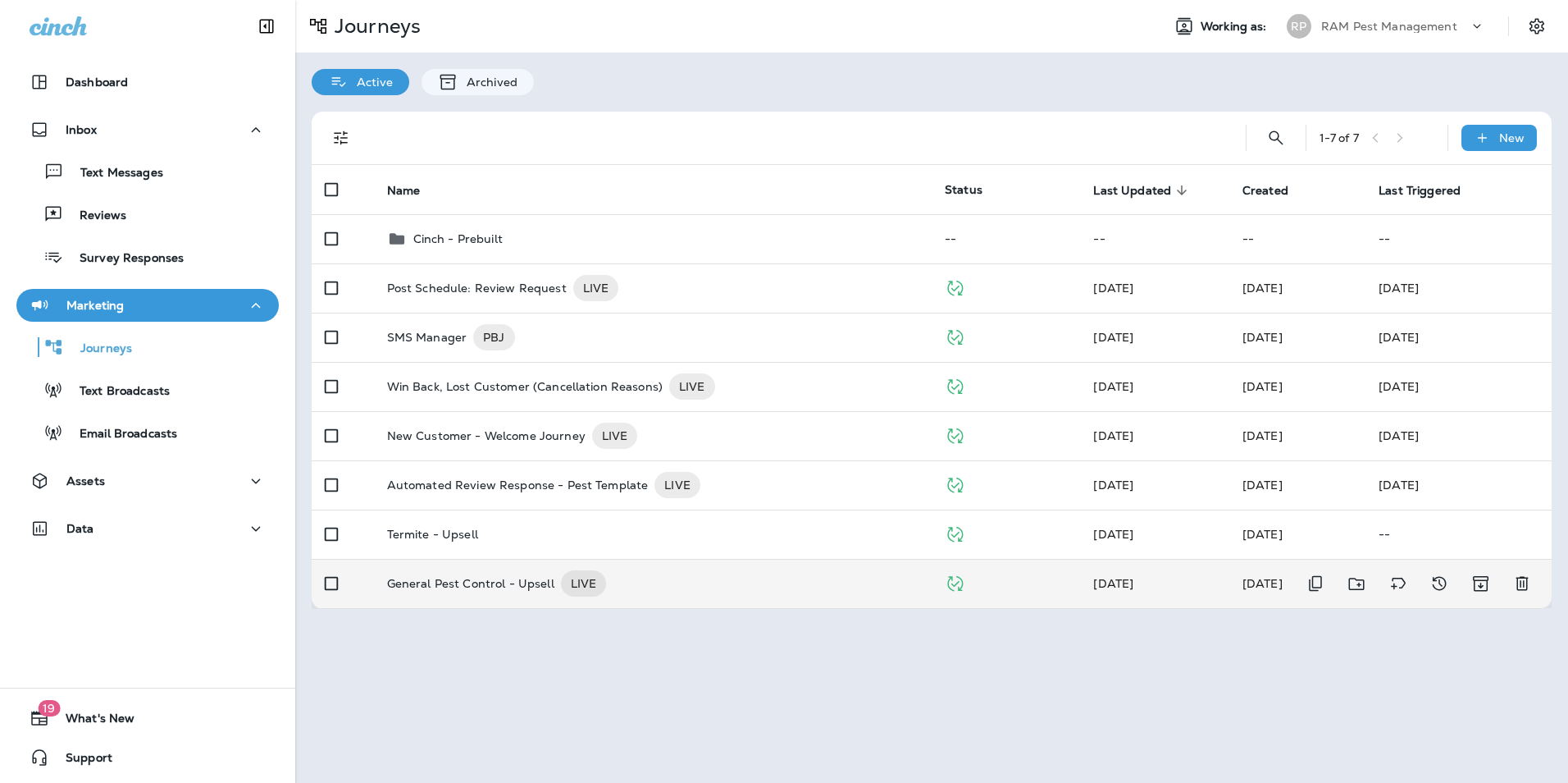
click at [452, 585] on p "General Pest Control - Upsell" at bounding box center [471, 582] width 167 height 26
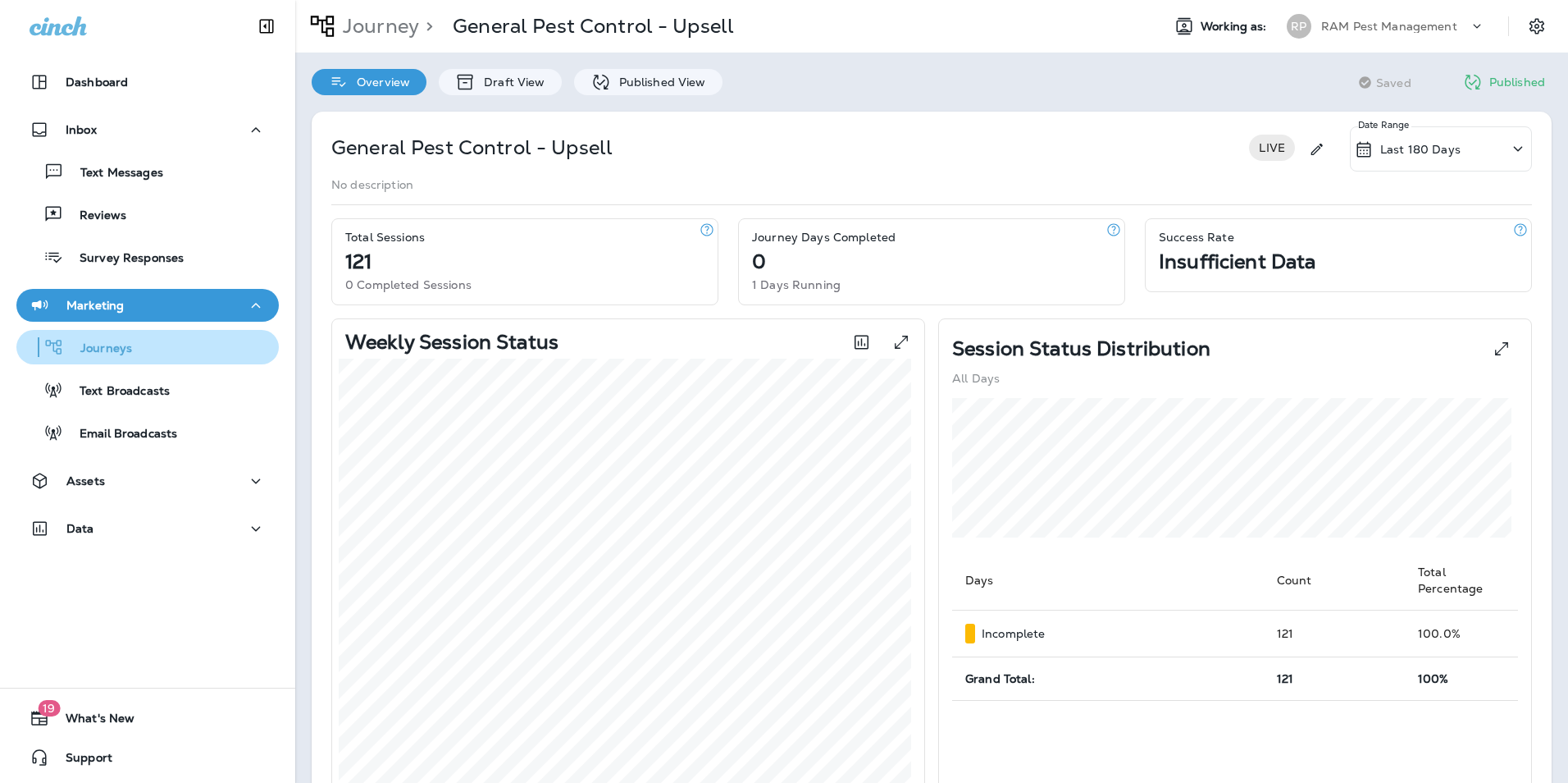
click at [136, 348] on div "Journeys" at bounding box center [148, 347] width 249 height 25
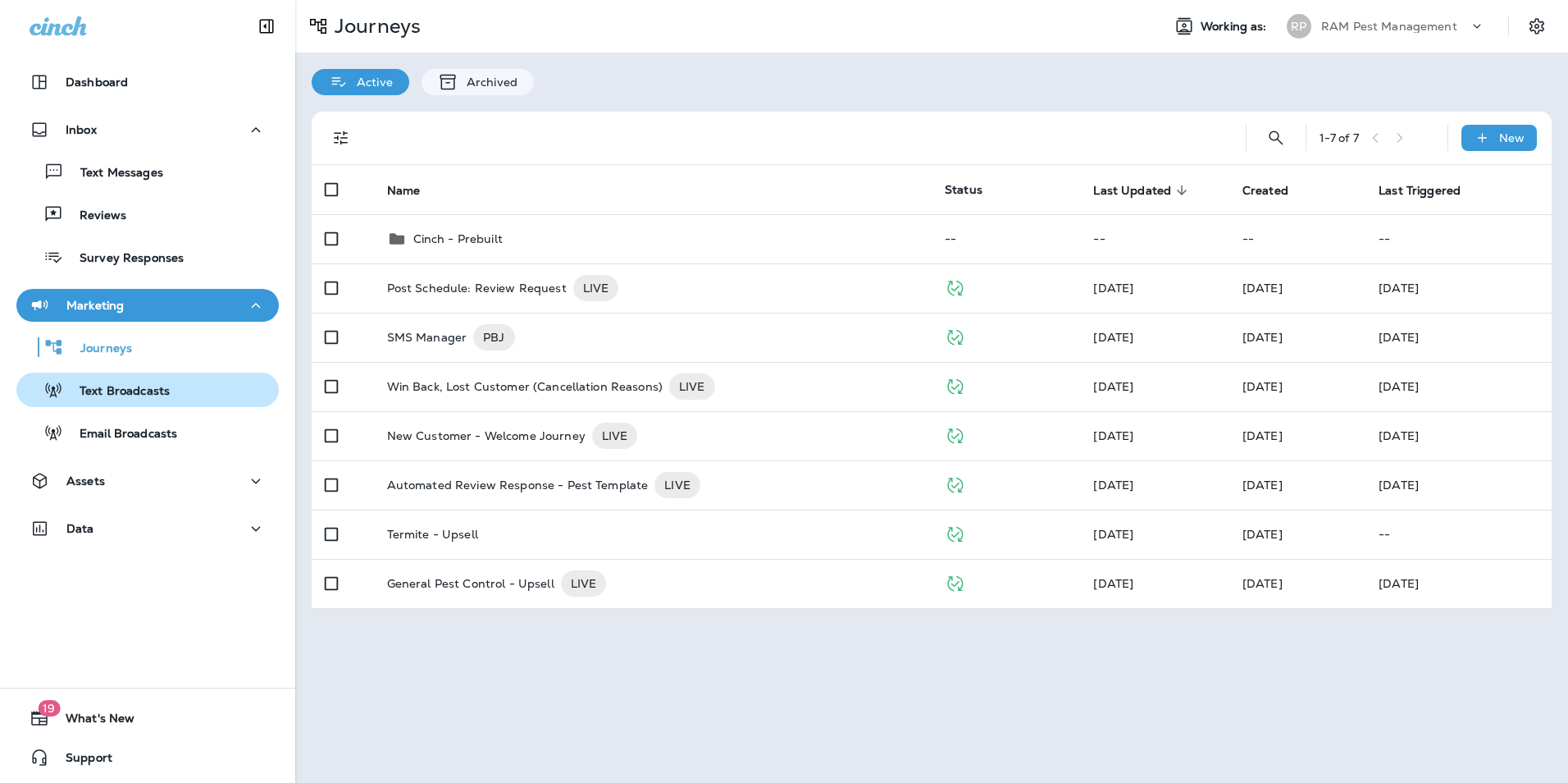
click at [164, 398] on p "Text Broadcasts" at bounding box center [116, 392] width 106 height 15
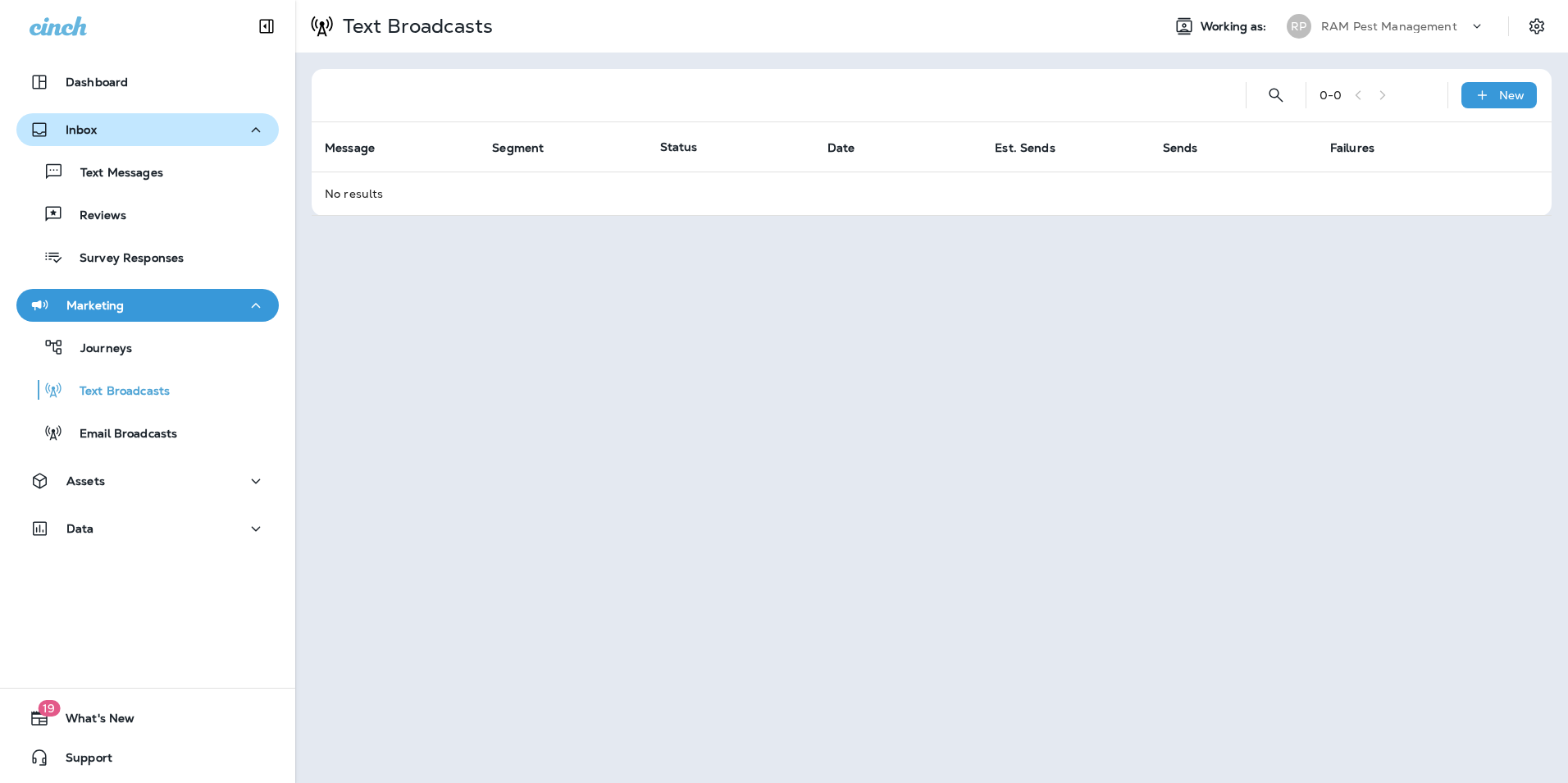
click at [116, 132] on div "Inbox" at bounding box center [148, 130] width 236 height 20
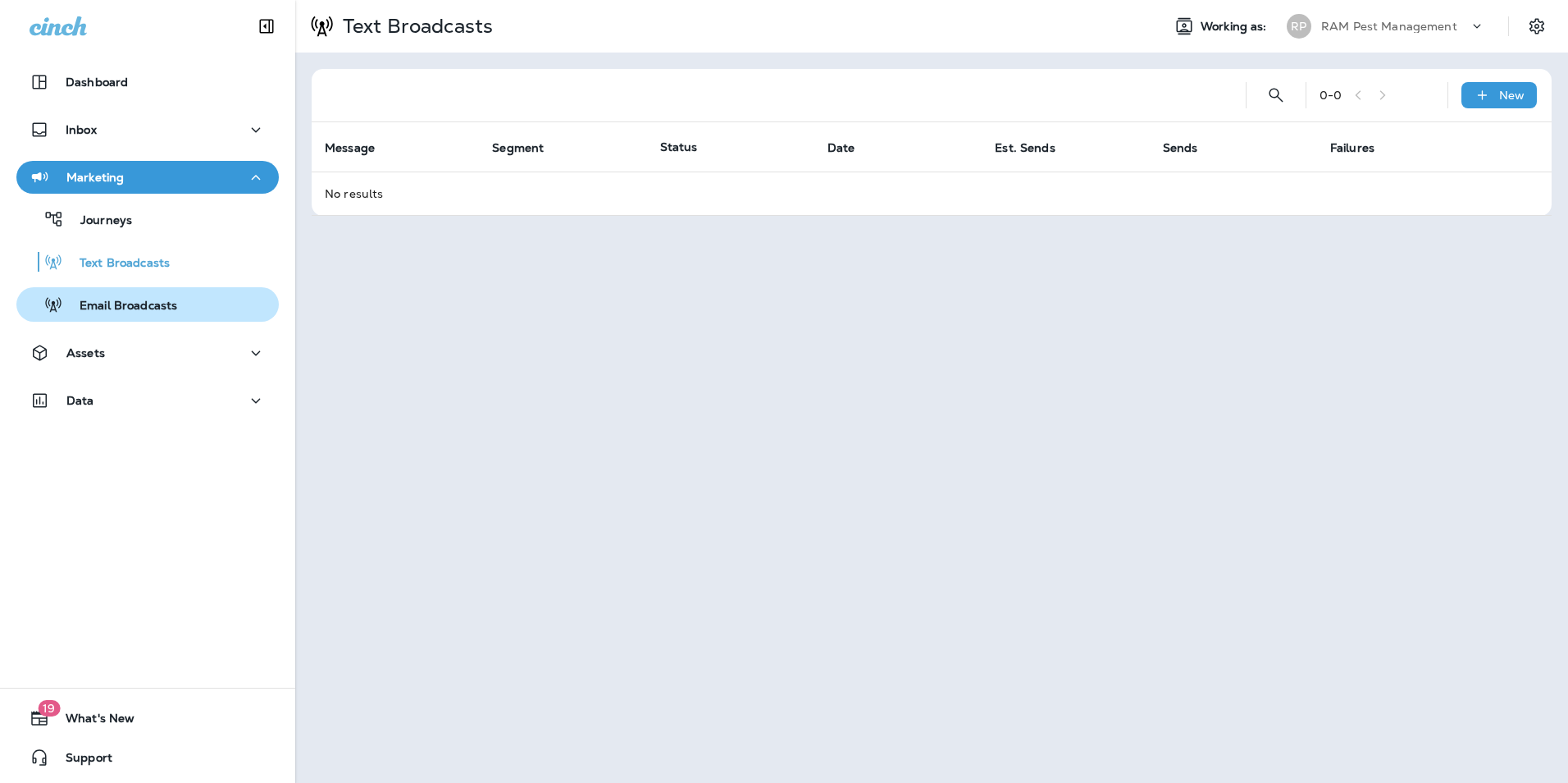
click at [133, 309] on p "Email Broadcasts" at bounding box center [120, 306] width 114 height 15
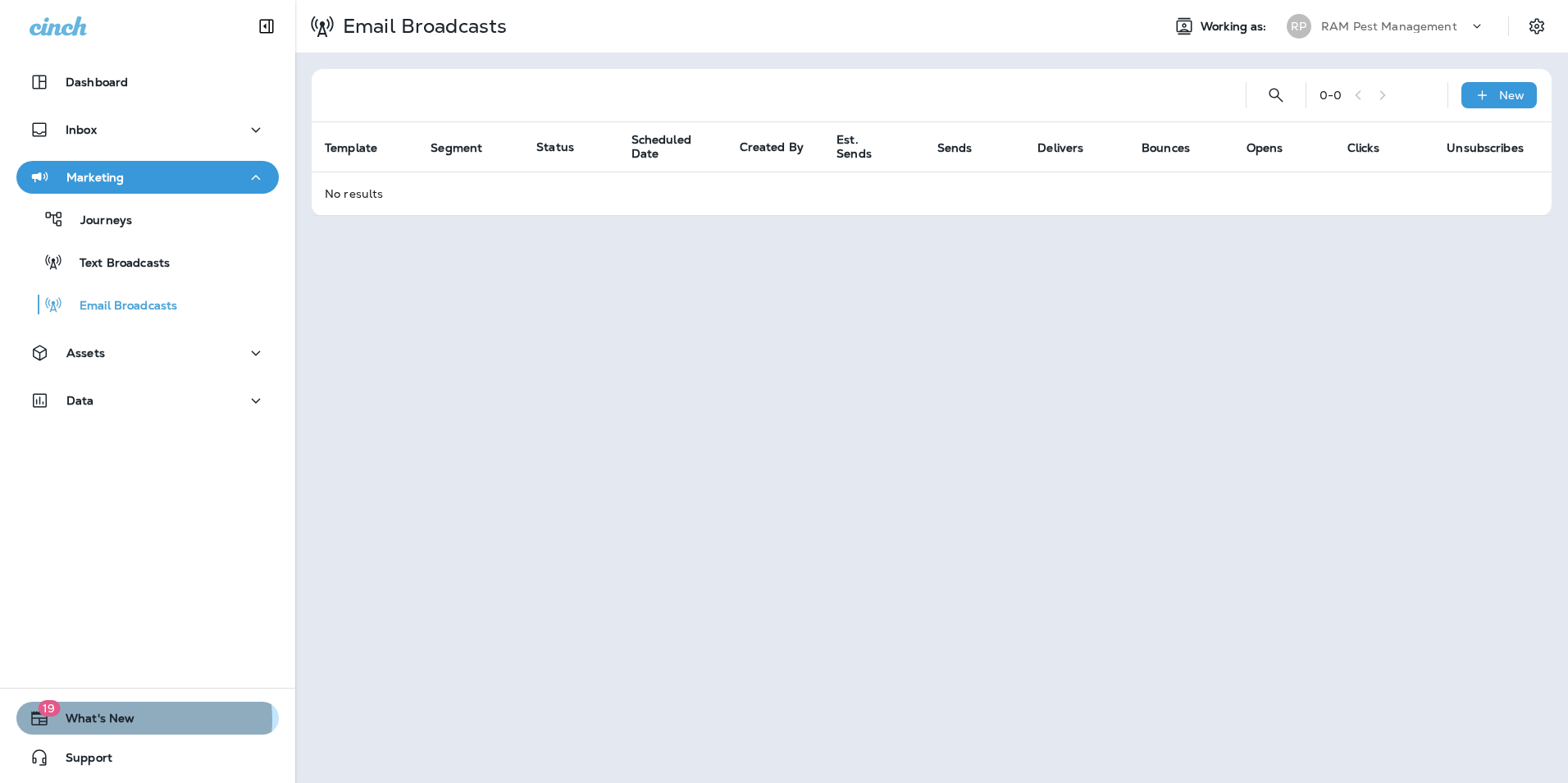
click at [115, 720] on span "What's New" at bounding box center [91, 722] width 85 height 20
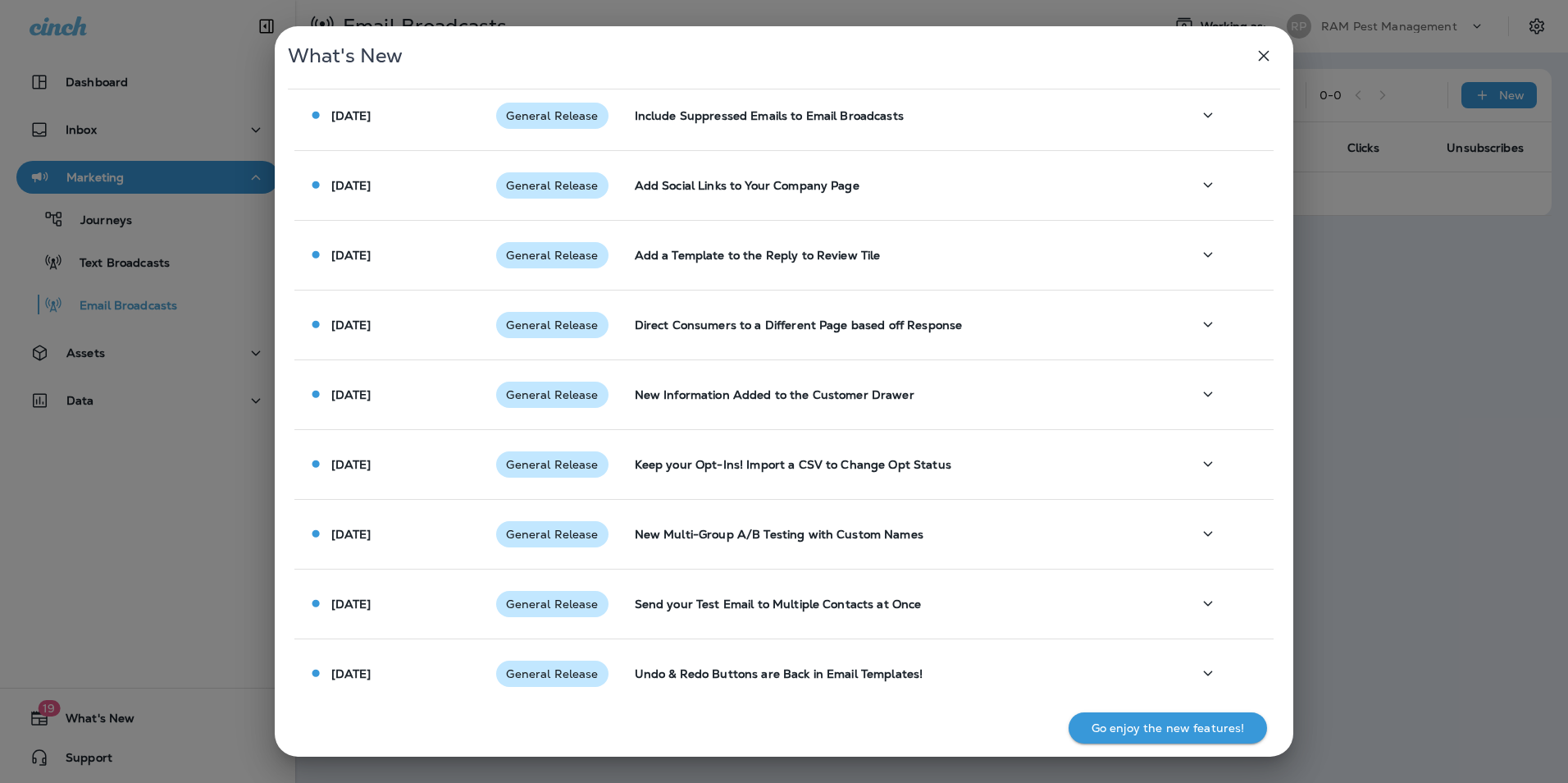
scroll to position [746, 0]
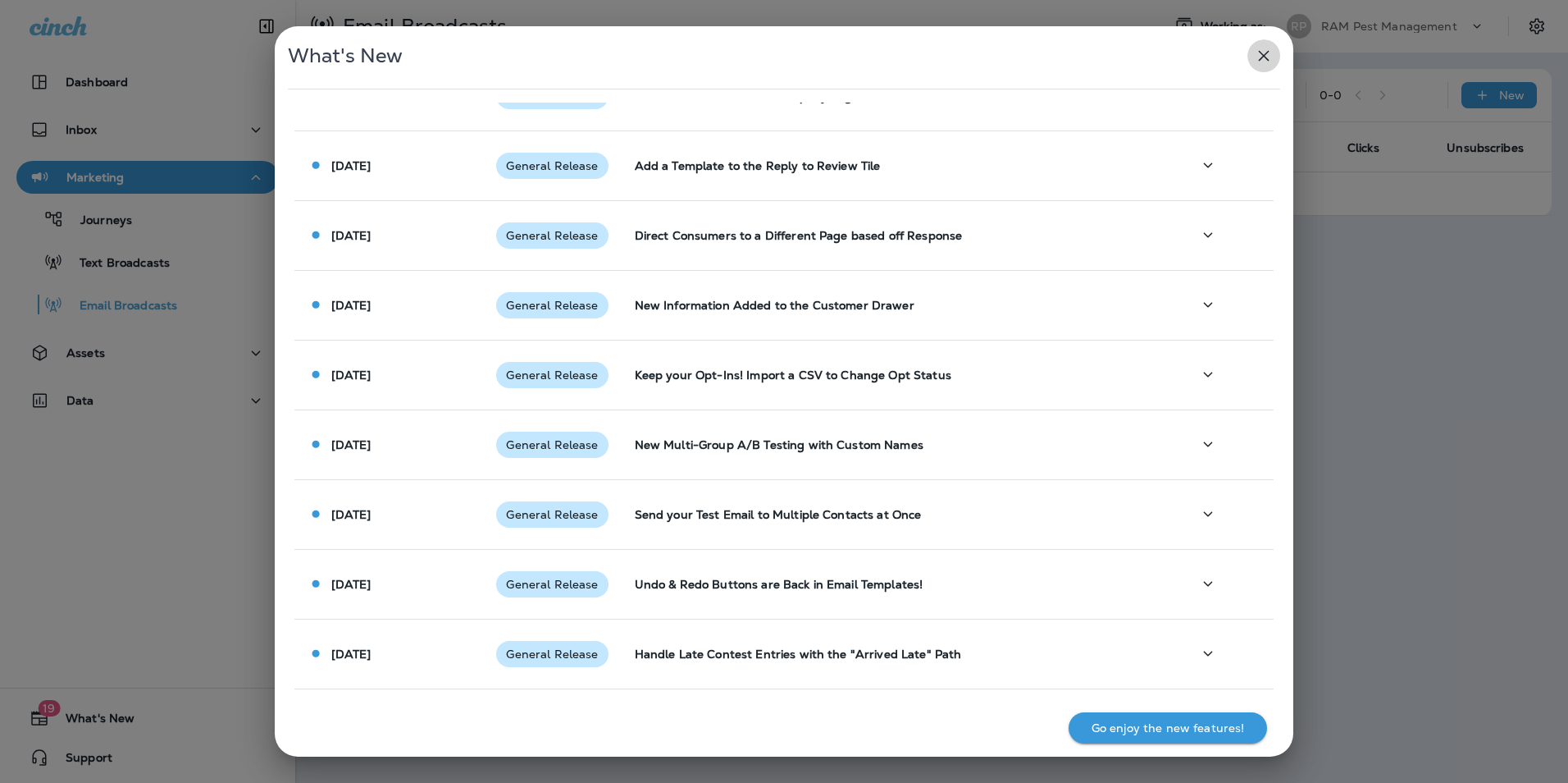
click at [1264, 61] on icon "button" at bounding box center [1264, 56] width 20 height 20
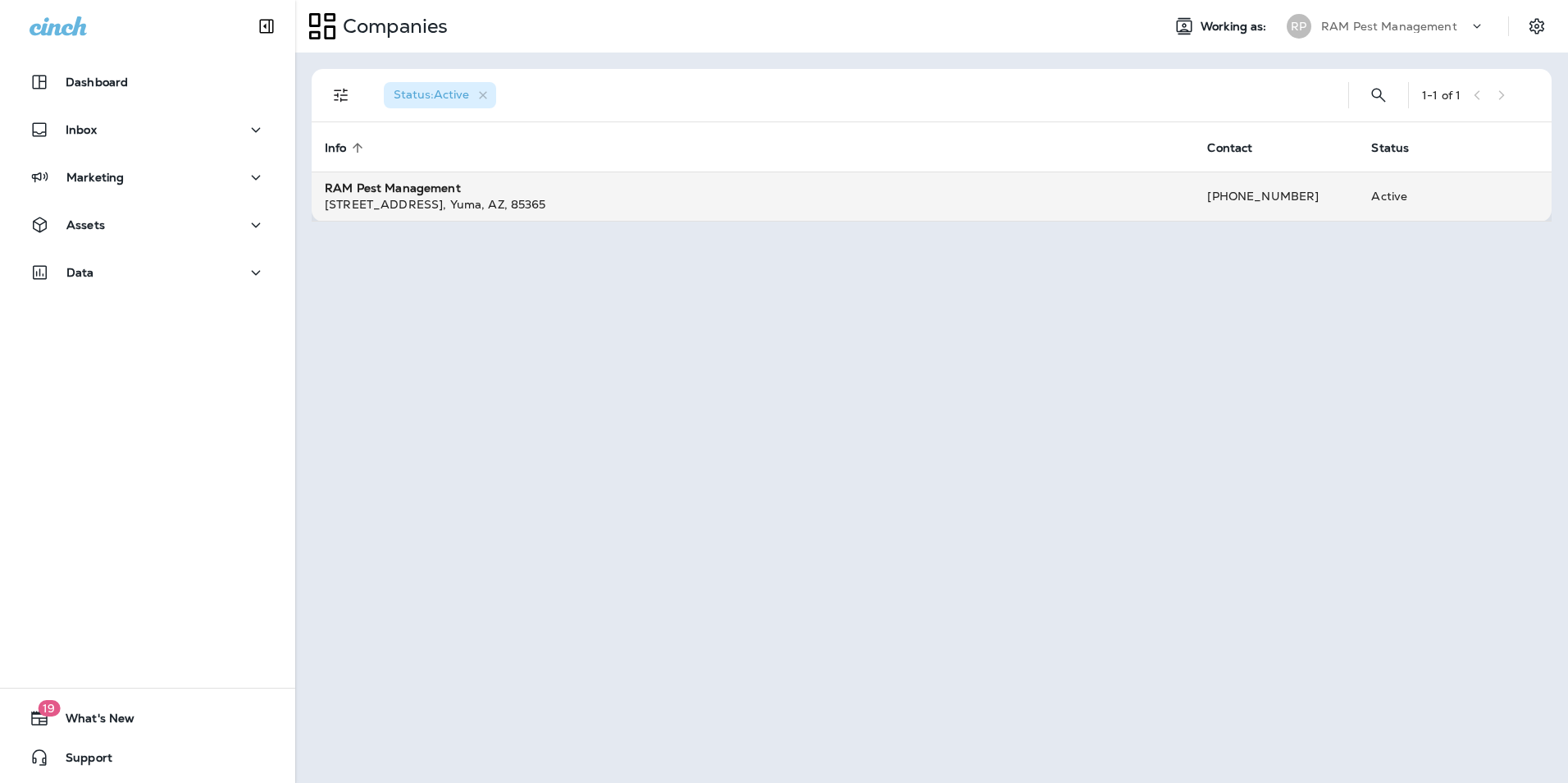
click at [470, 199] on div "[STREET_ADDRESS]" at bounding box center [753, 203] width 856 height 16
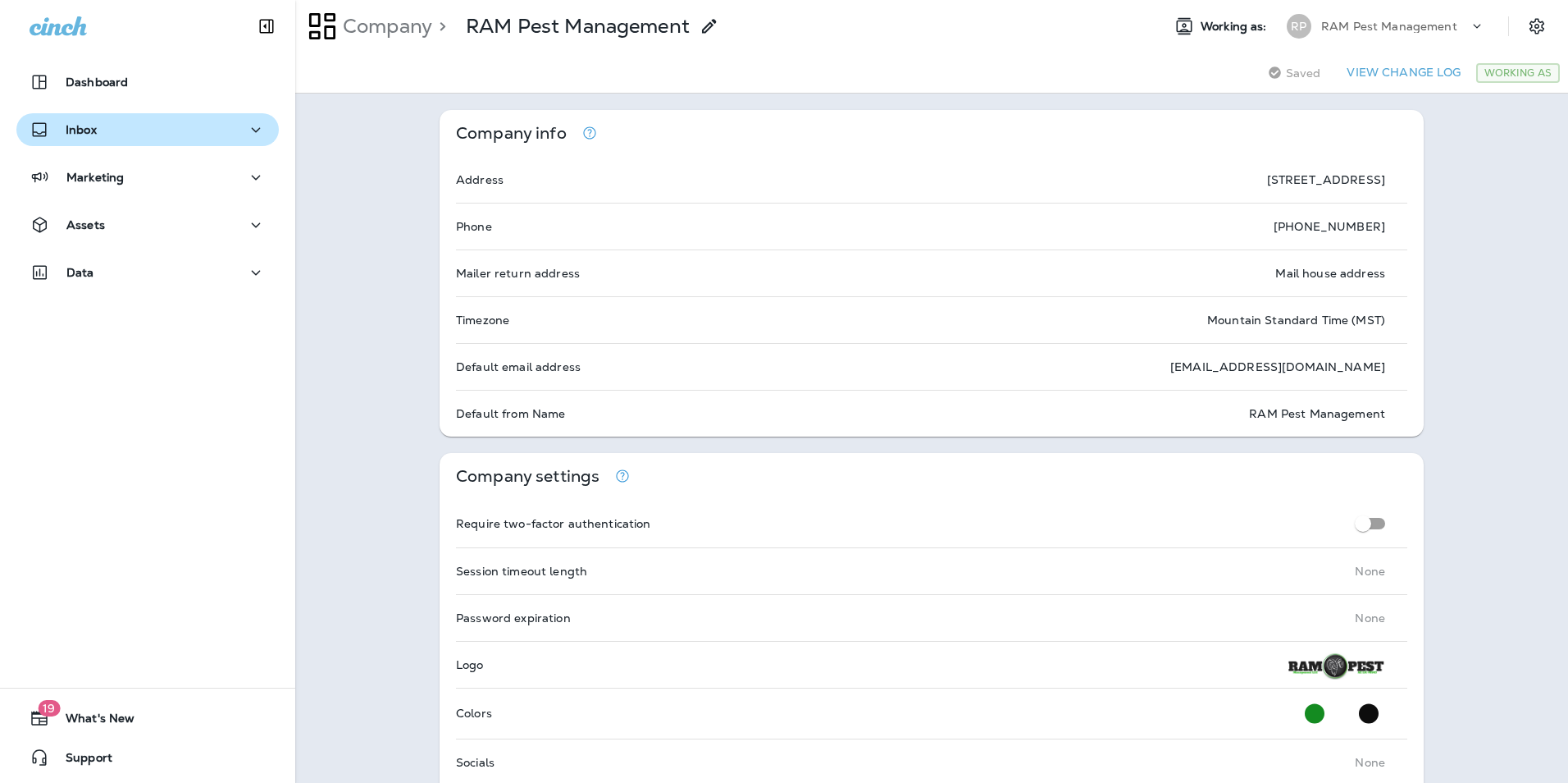
click at [136, 130] on div "Inbox" at bounding box center [148, 130] width 236 height 20
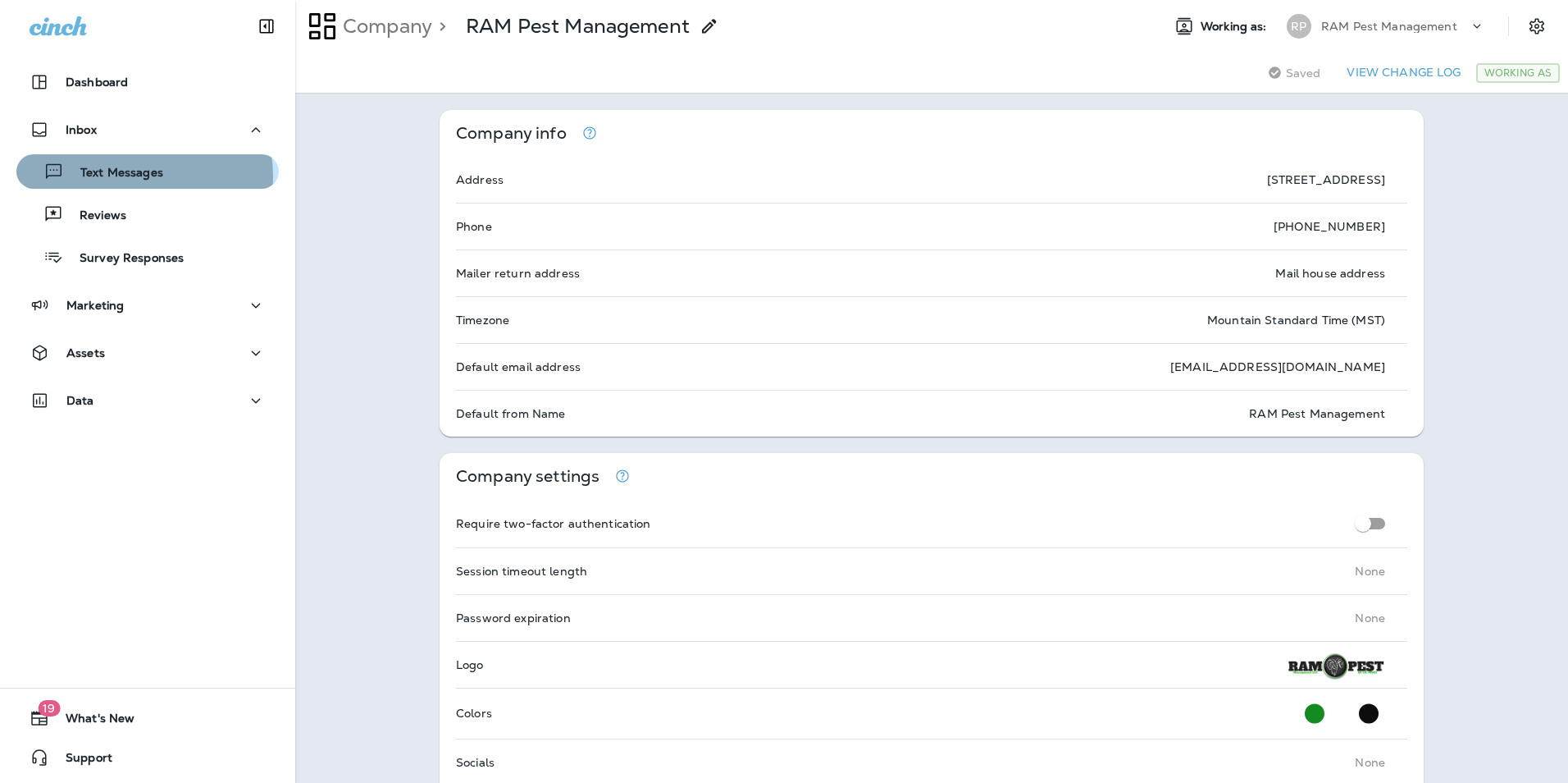
click at [134, 177] on p "Text Messages" at bounding box center [113, 174] width 99 height 15
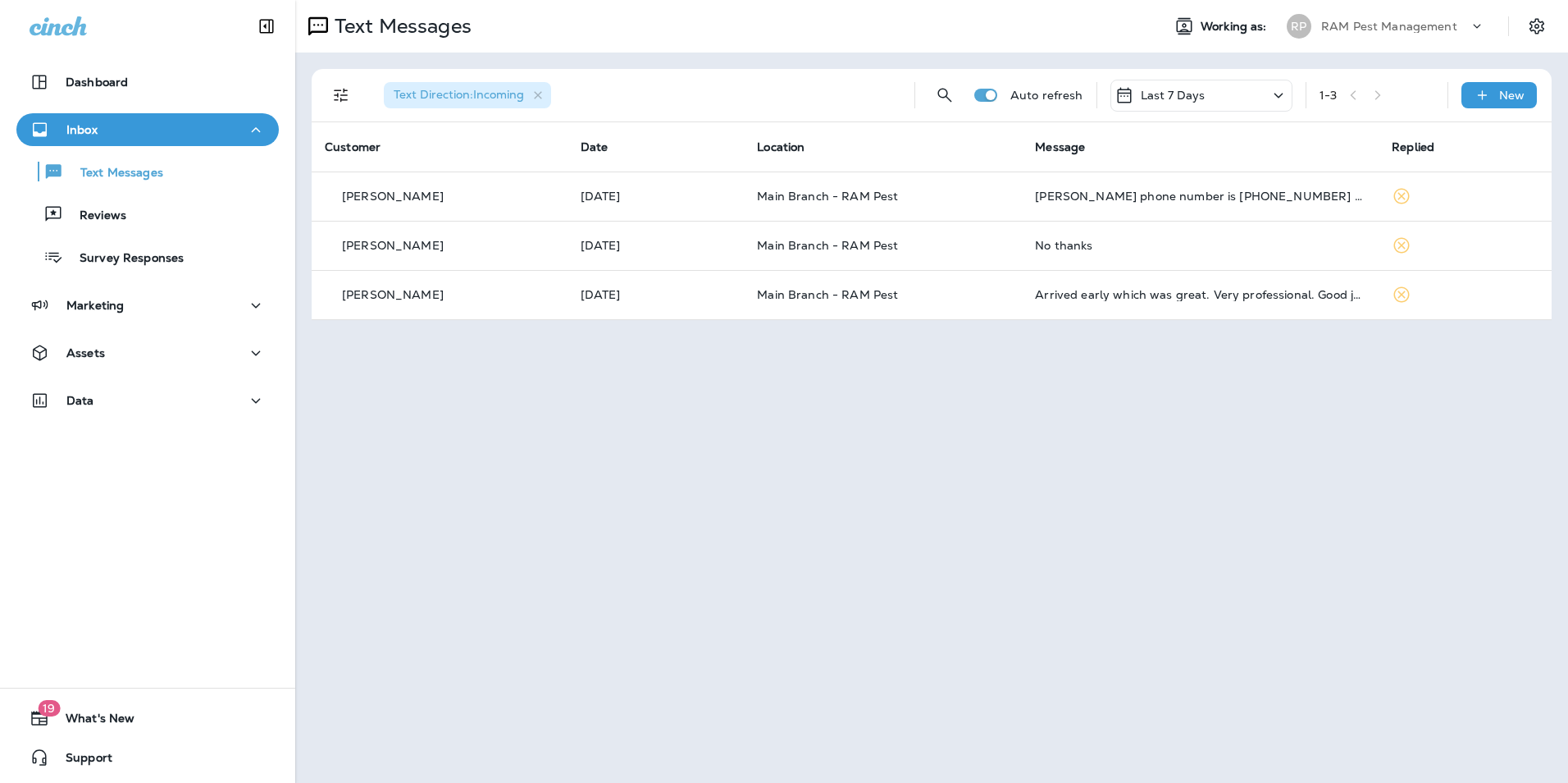
click at [1276, 95] on icon at bounding box center [1278, 95] width 20 height 20
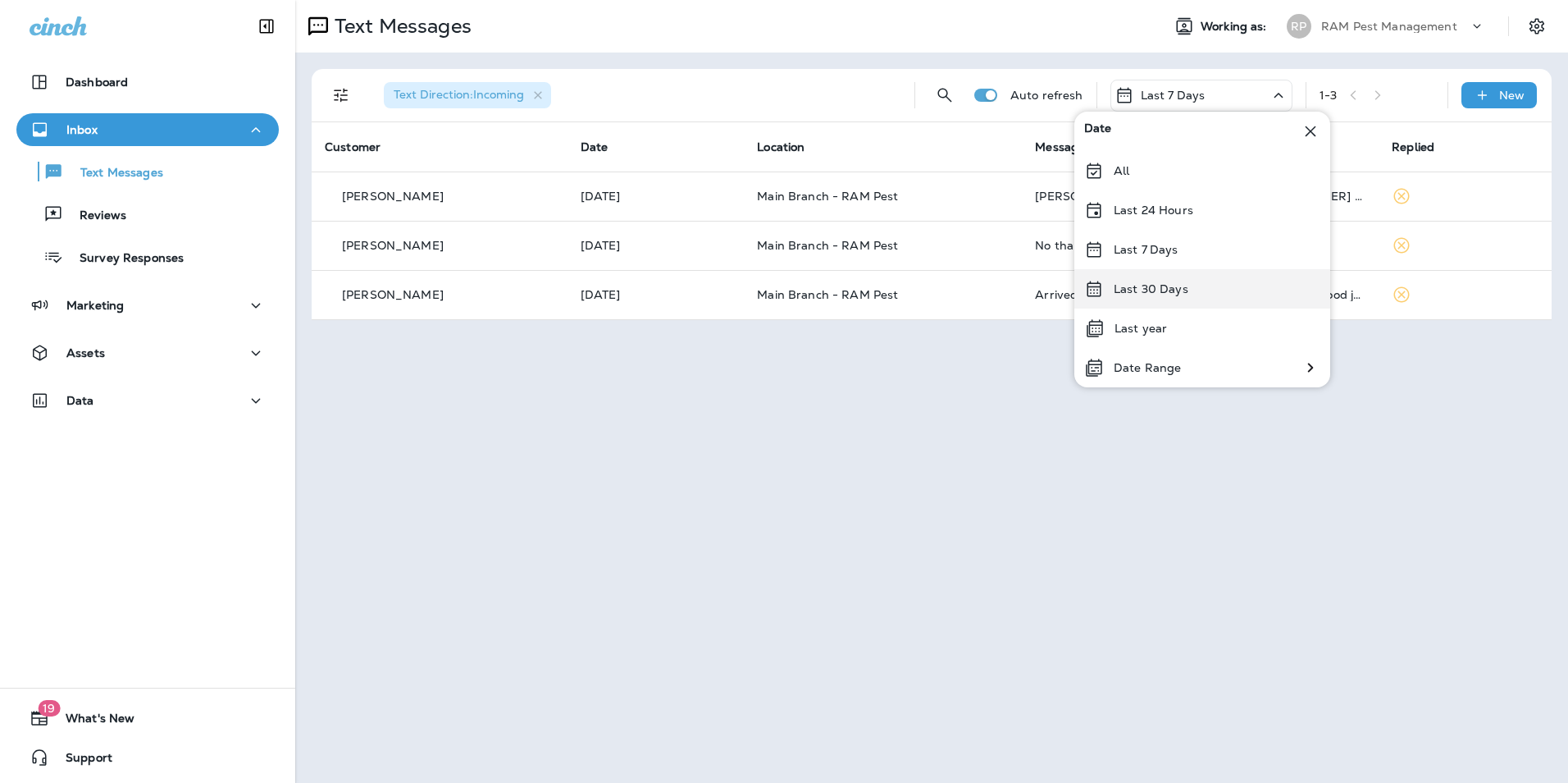
click at [1159, 292] on p "Last 30 Days" at bounding box center [1152, 289] width 75 height 13
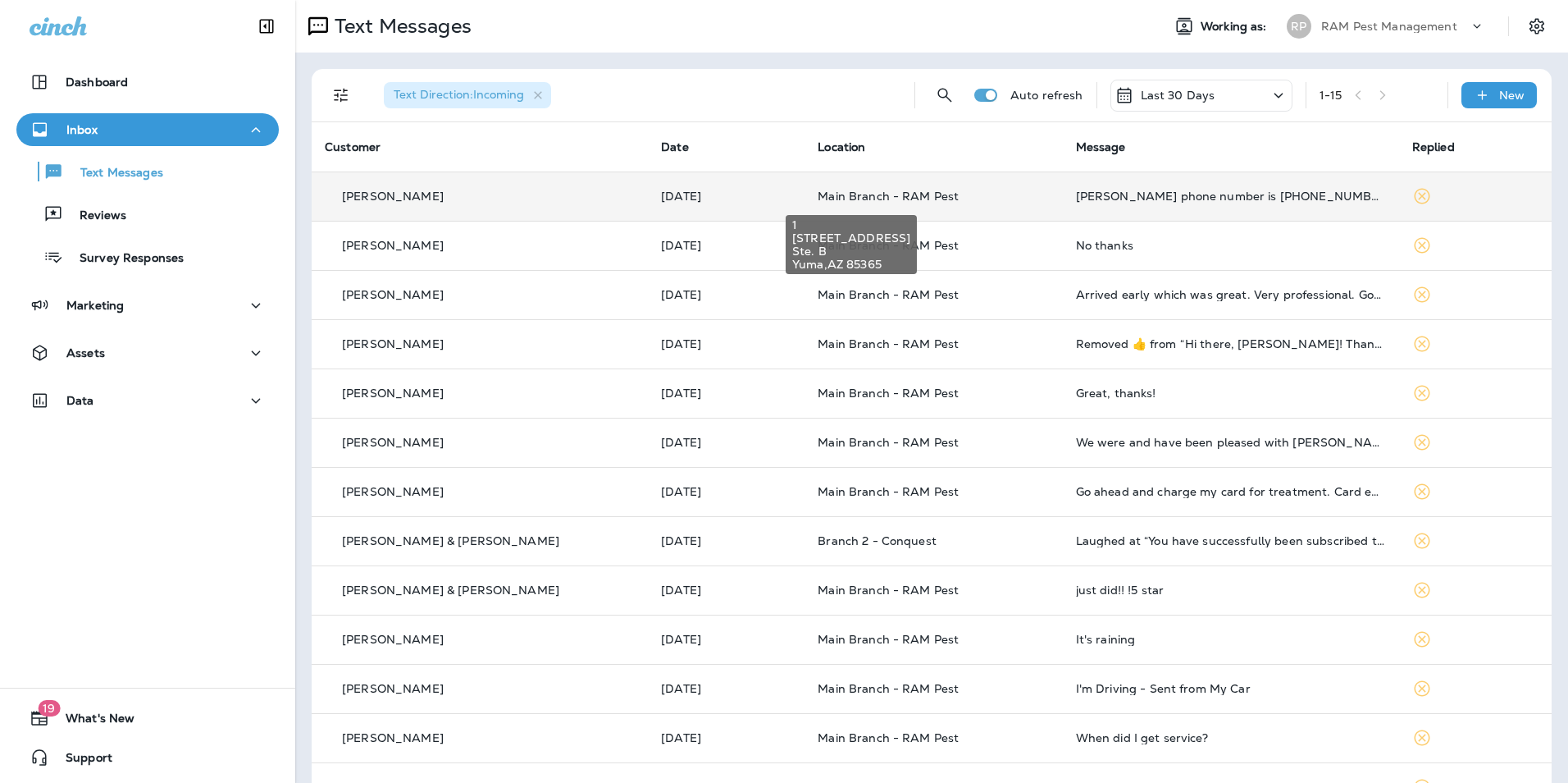
click at [818, 199] on span "Main Branch - RAM Pest" at bounding box center [888, 196] width 141 height 14
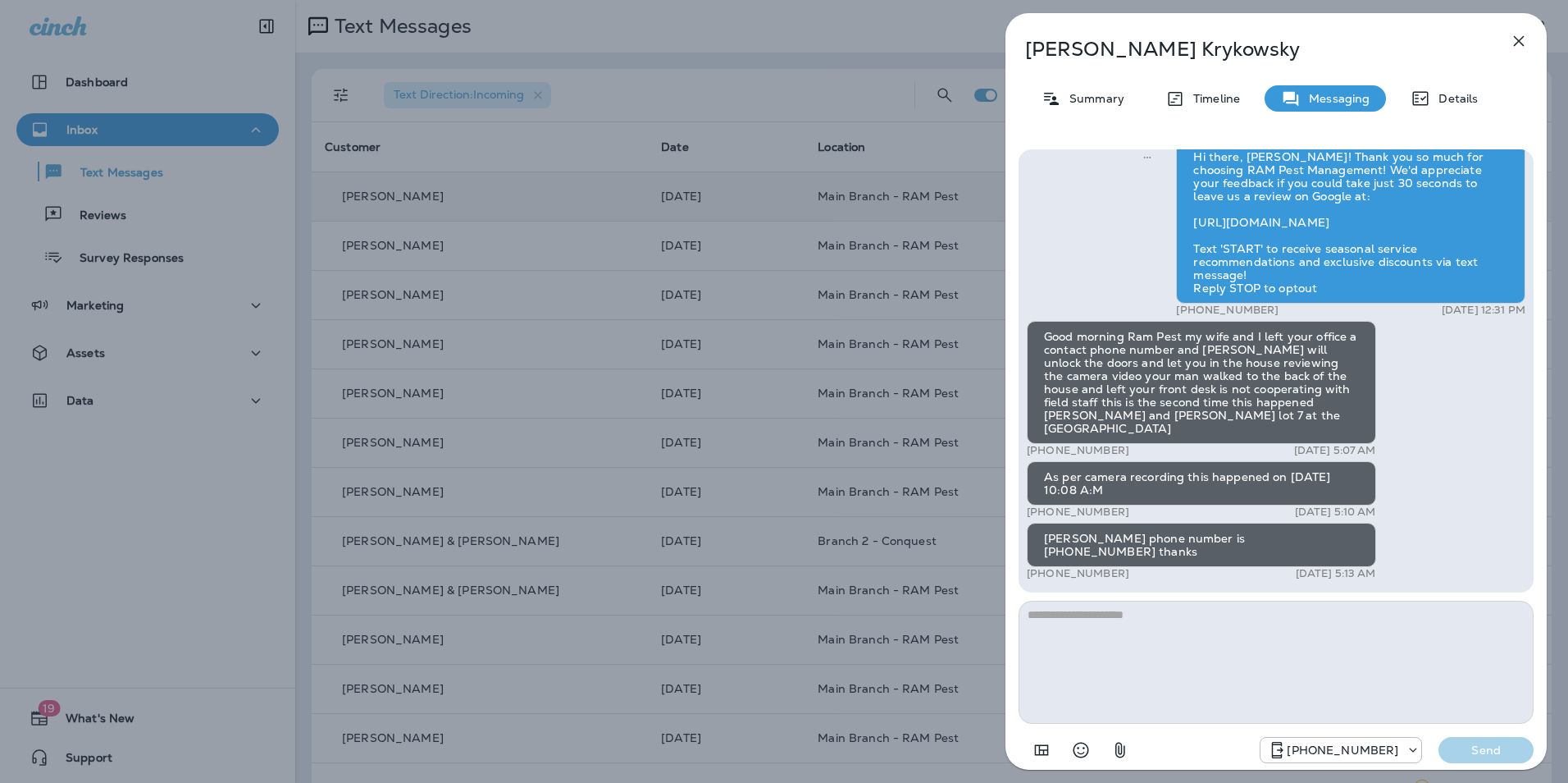
click at [1515, 46] on icon "button" at bounding box center [1519, 41] width 11 height 11
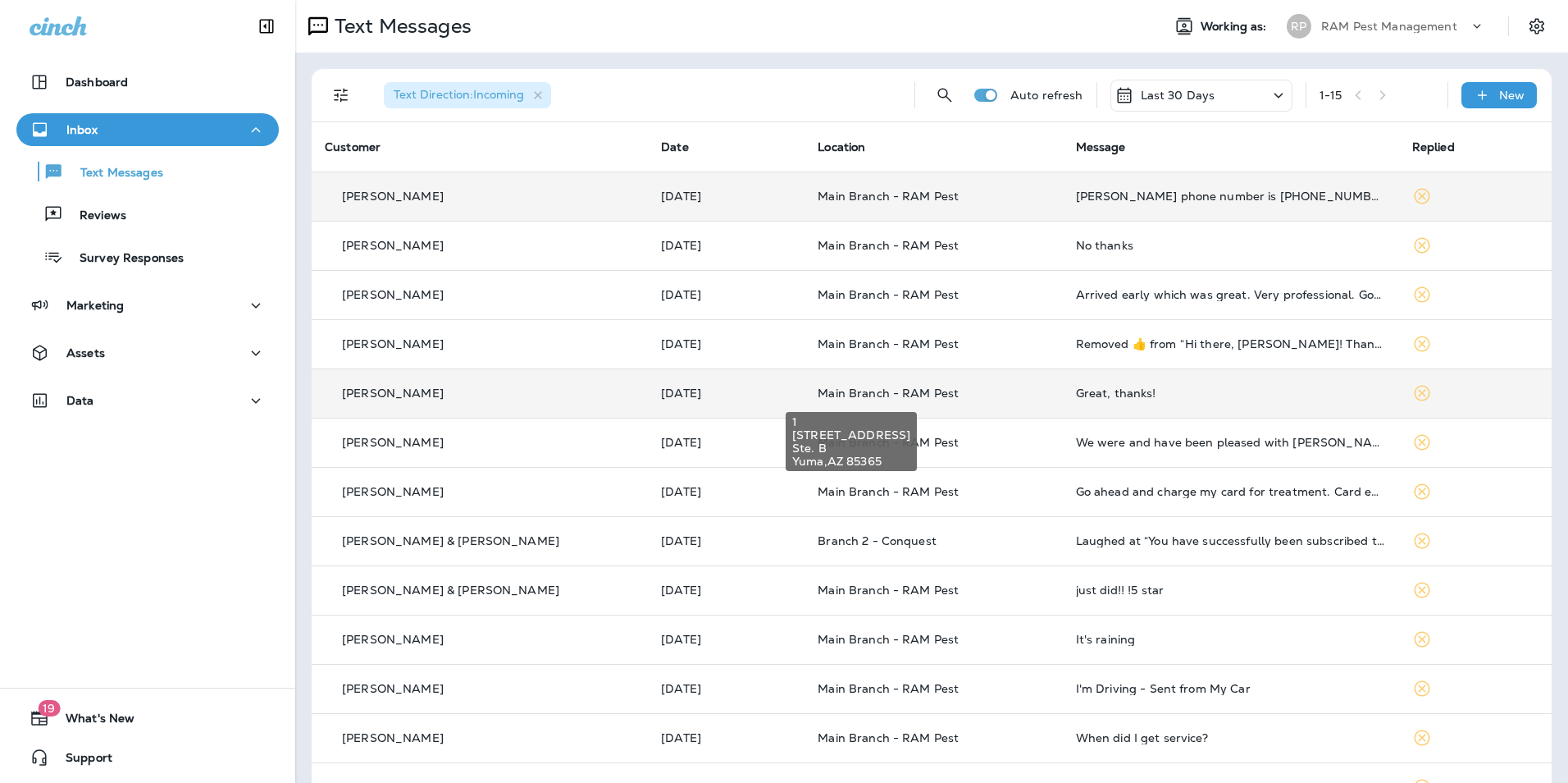
click at [818, 396] on span "Main Branch - RAM Pest" at bounding box center [888, 392] width 141 height 14
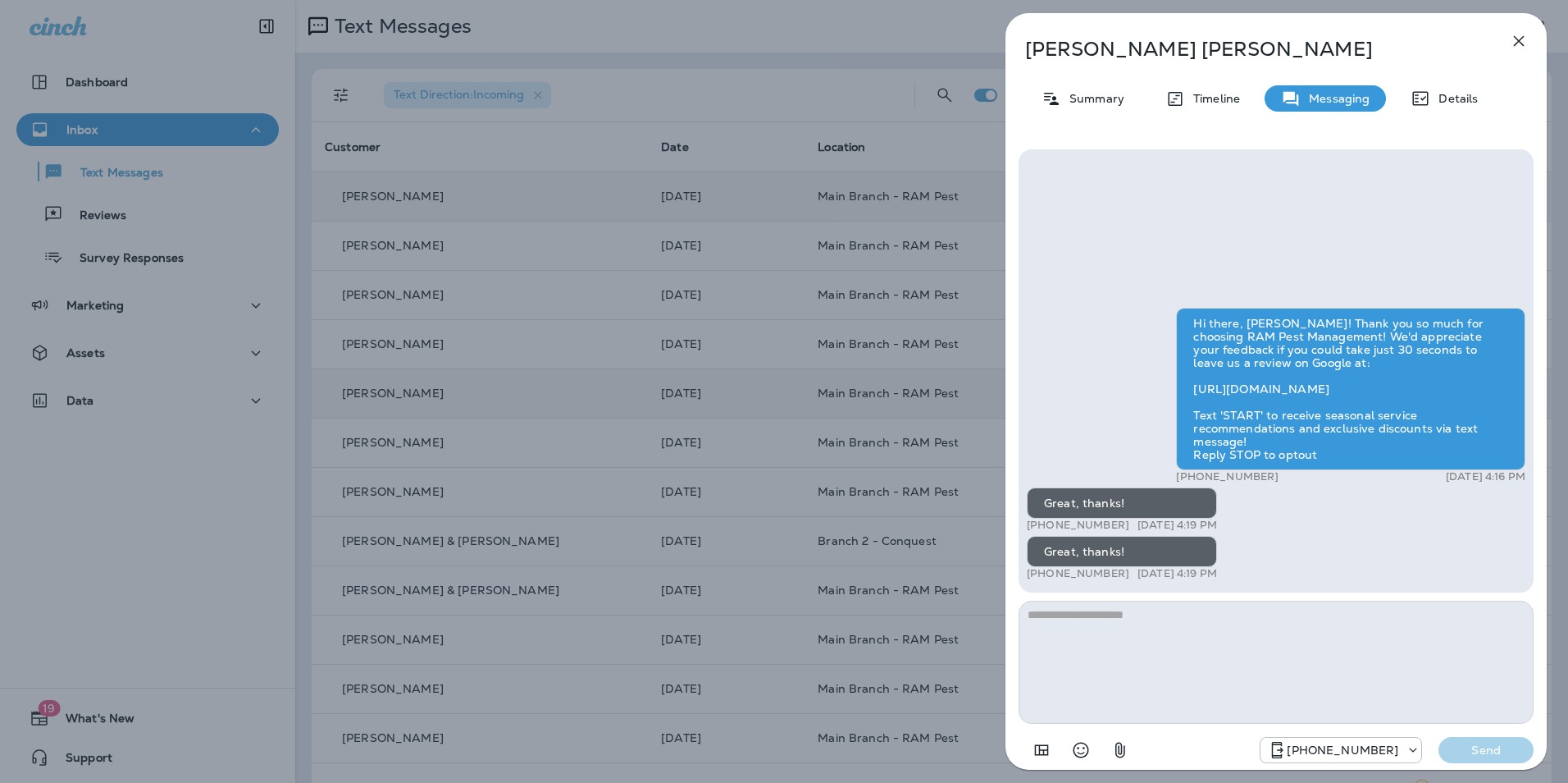
click at [1523, 44] on icon "button" at bounding box center [1519, 41] width 20 height 20
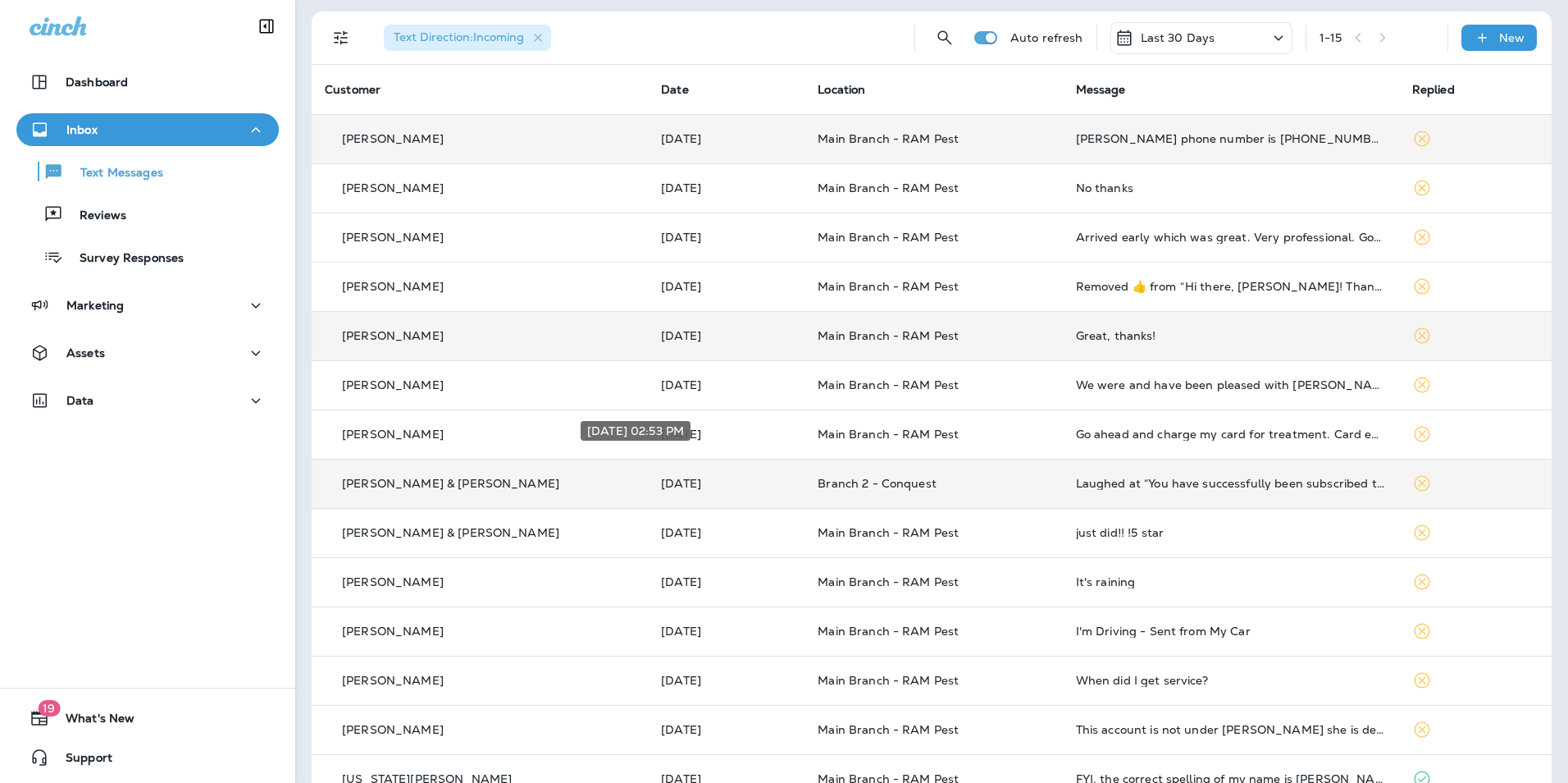
scroll to position [83, 0]
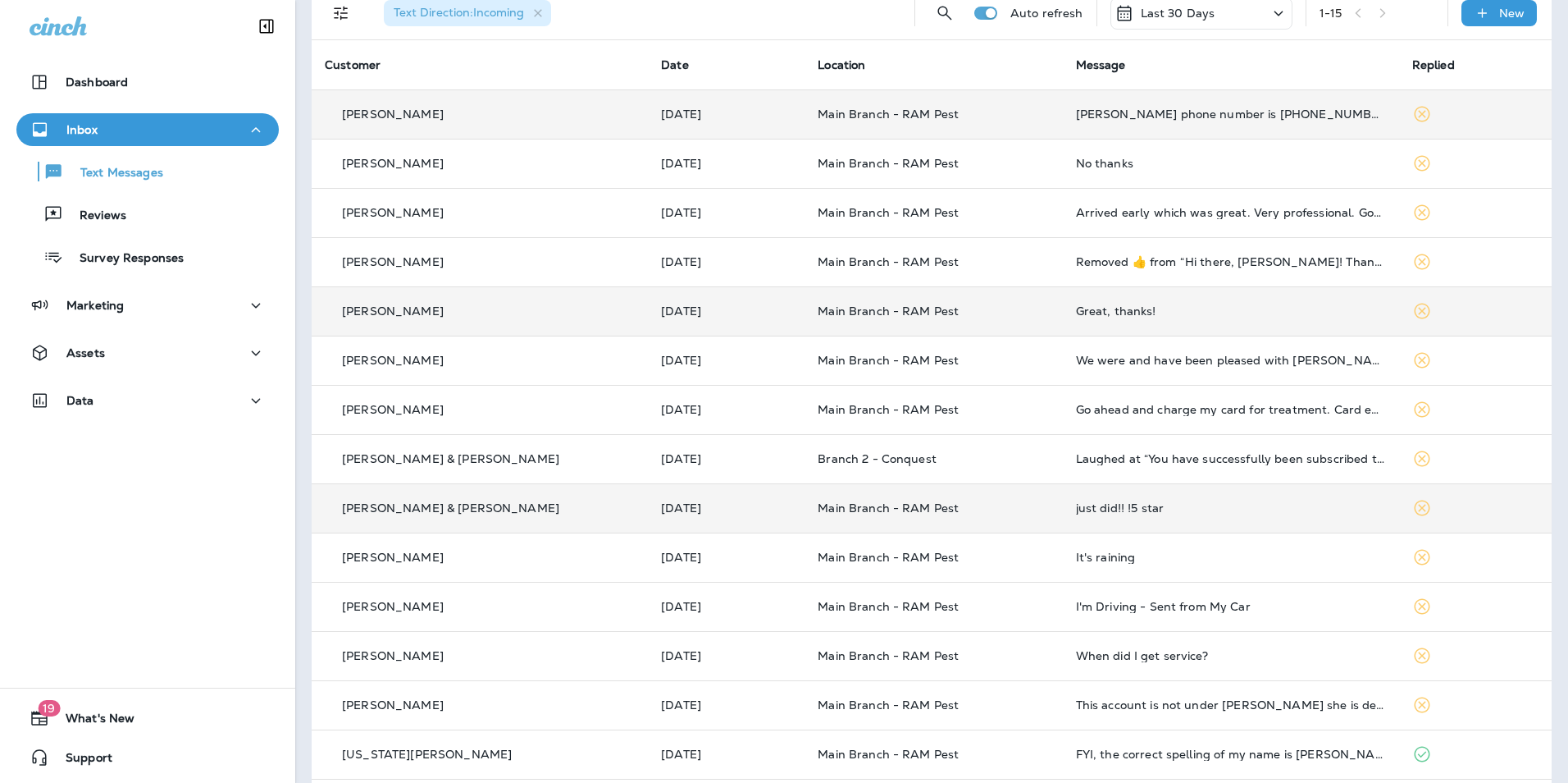
click at [805, 512] on td "Main Branch - RAM Pest" at bounding box center [933, 508] width 258 height 49
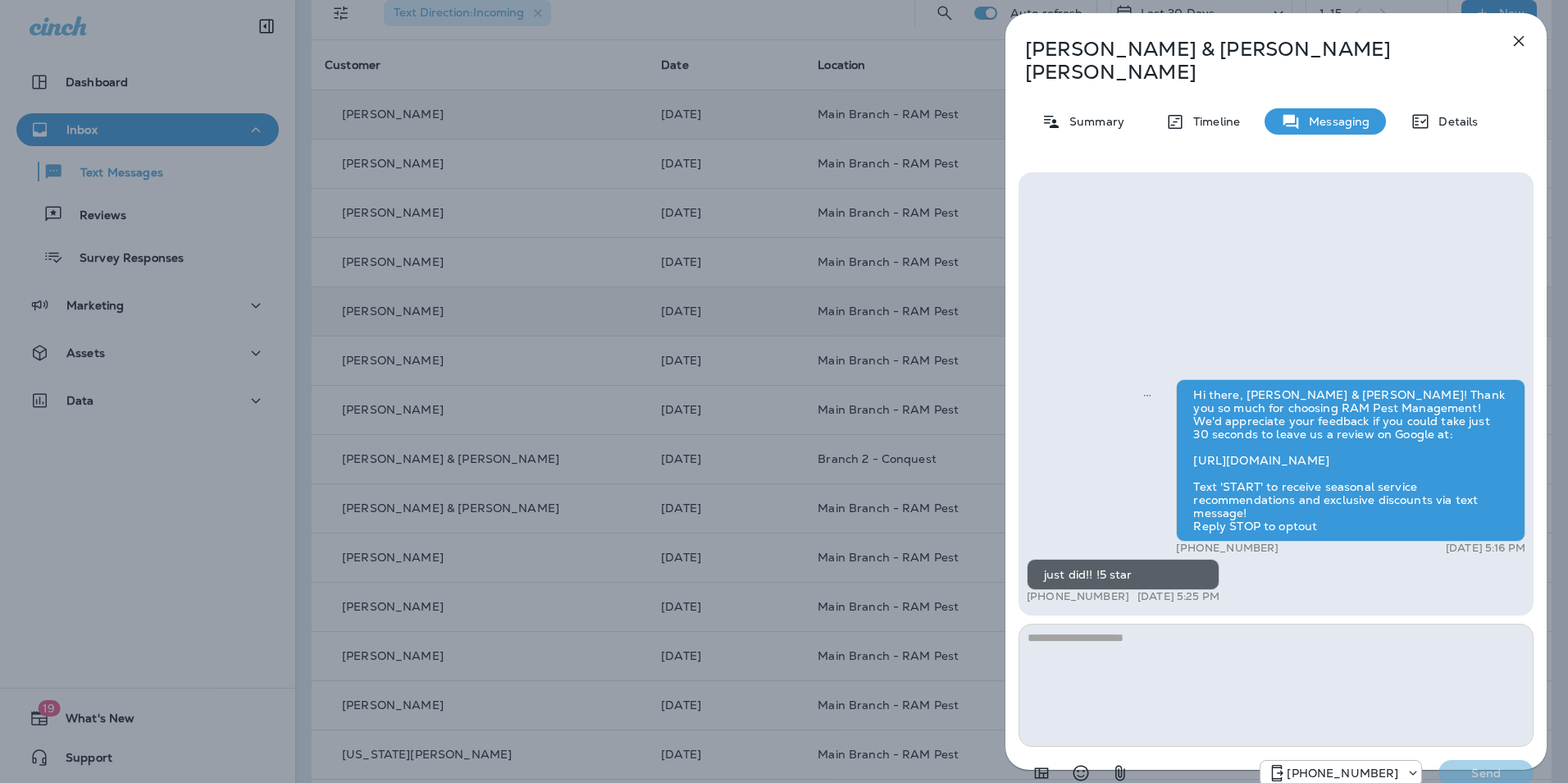
click at [1523, 45] on icon "button" at bounding box center [1519, 41] width 11 height 11
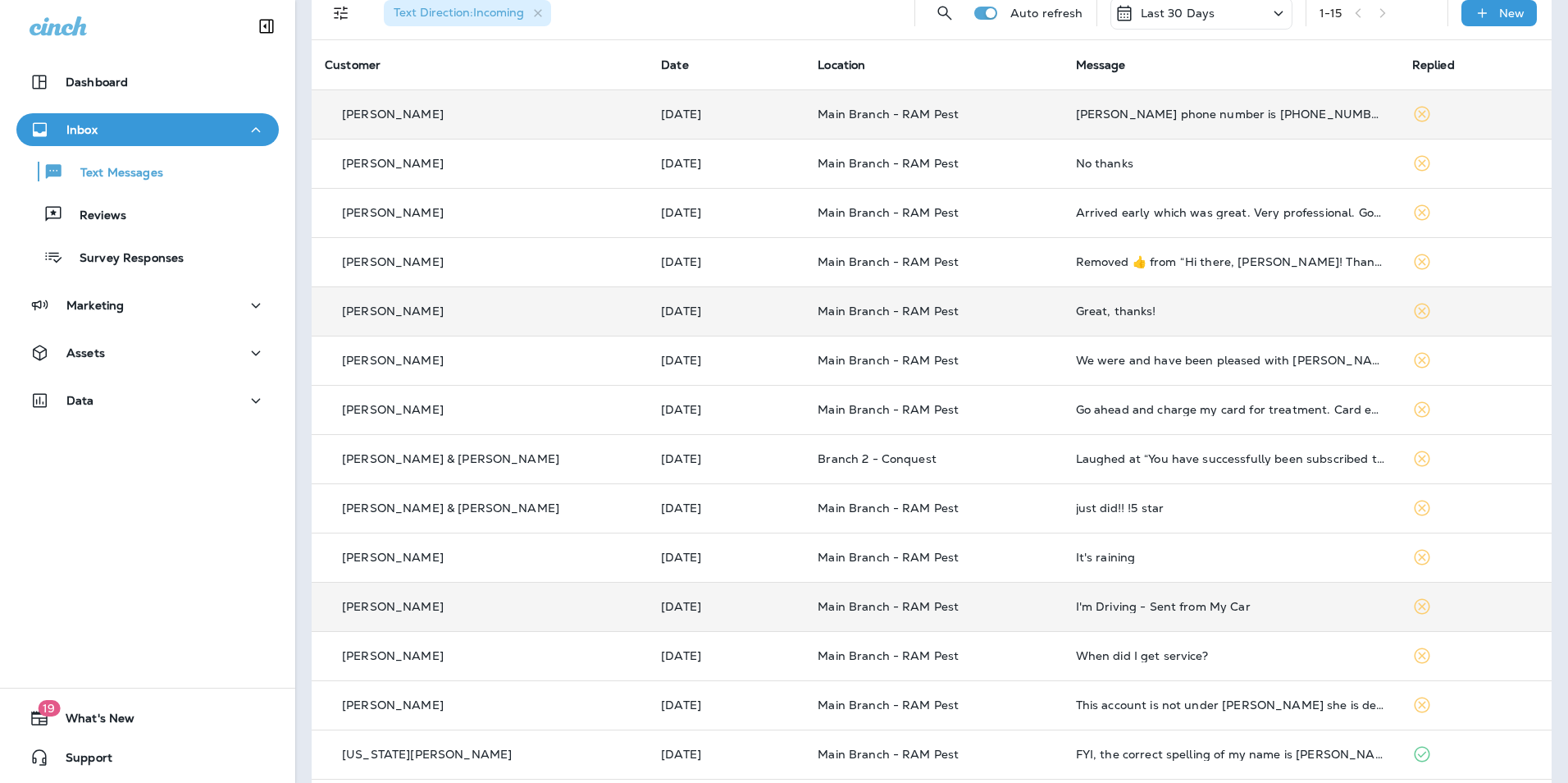
scroll to position [145, 0]
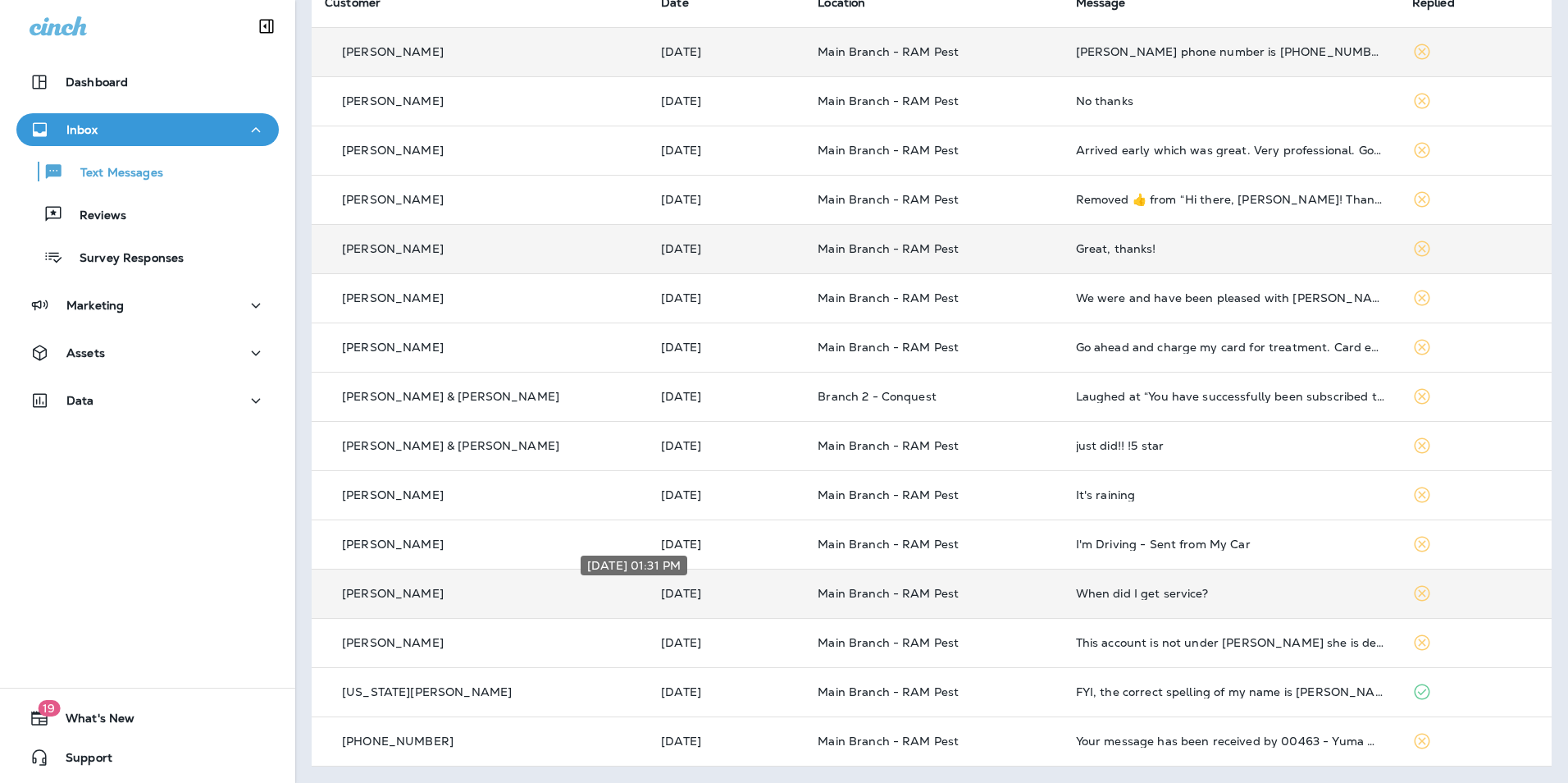
click at [668, 589] on p "[DATE]" at bounding box center [726, 594] width 130 height 13
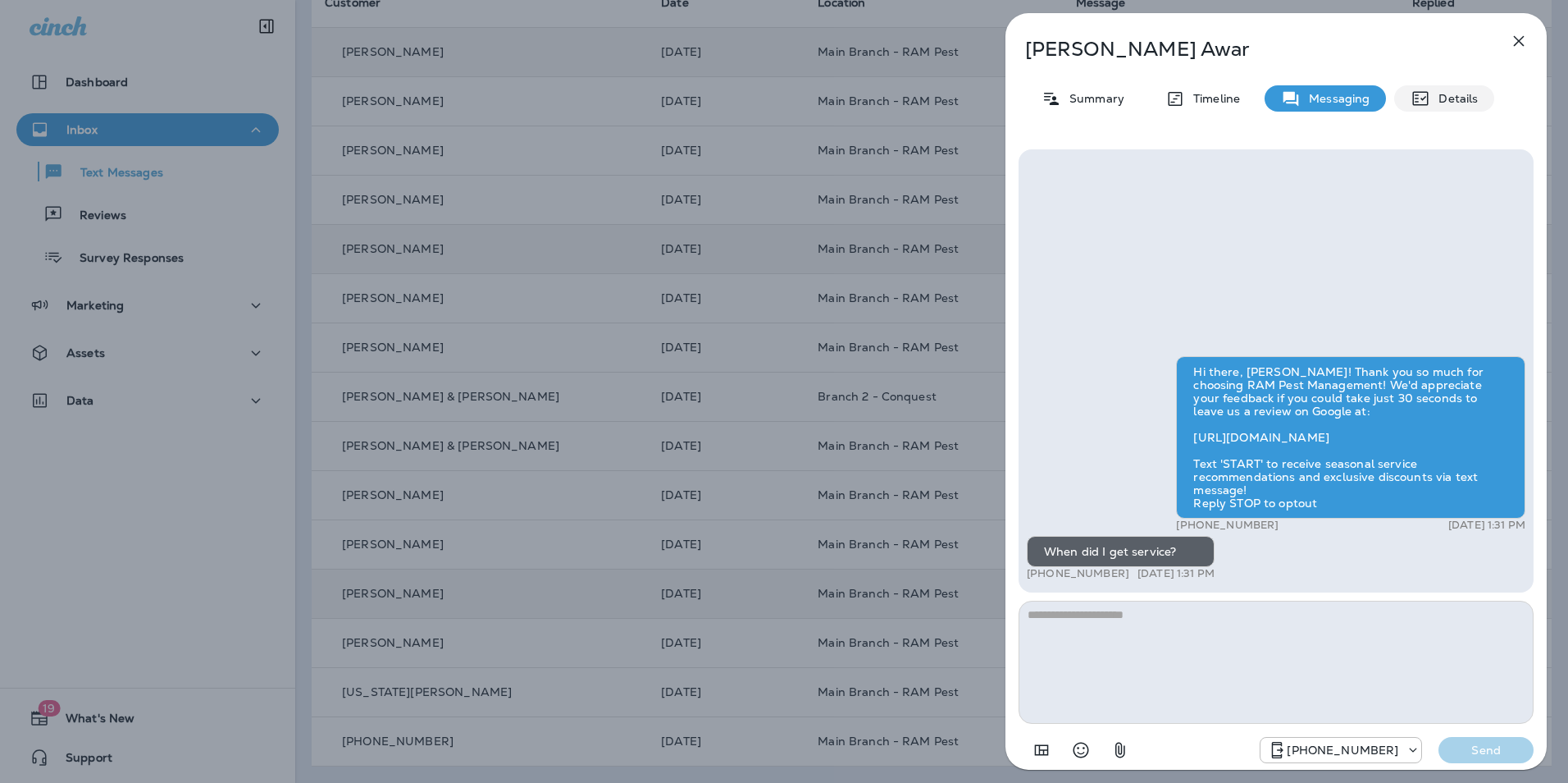
click at [1454, 94] on p "Details" at bounding box center [1455, 99] width 48 height 13
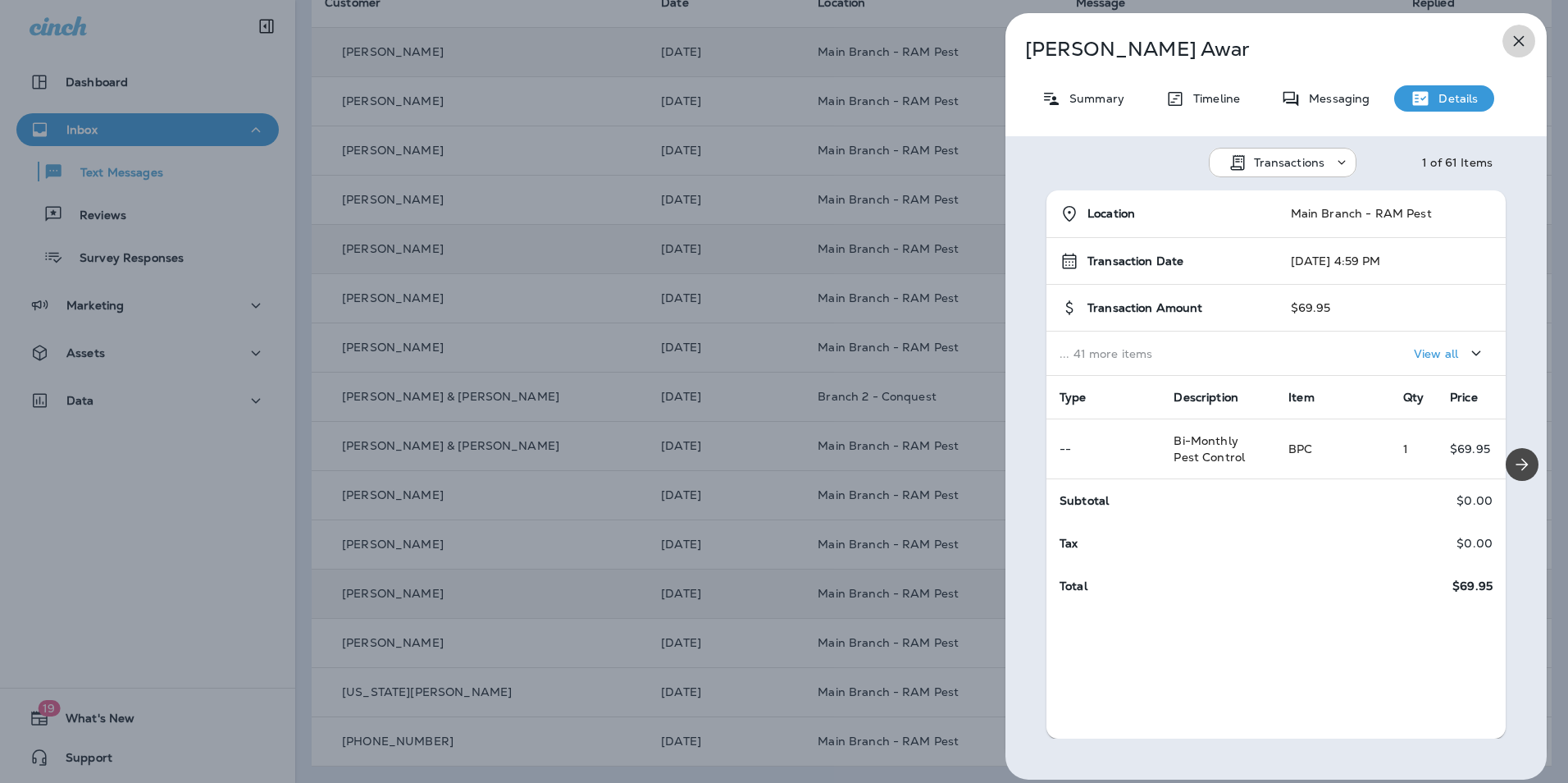
click at [1516, 42] on icon "button" at bounding box center [1519, 41] width 20 height 20
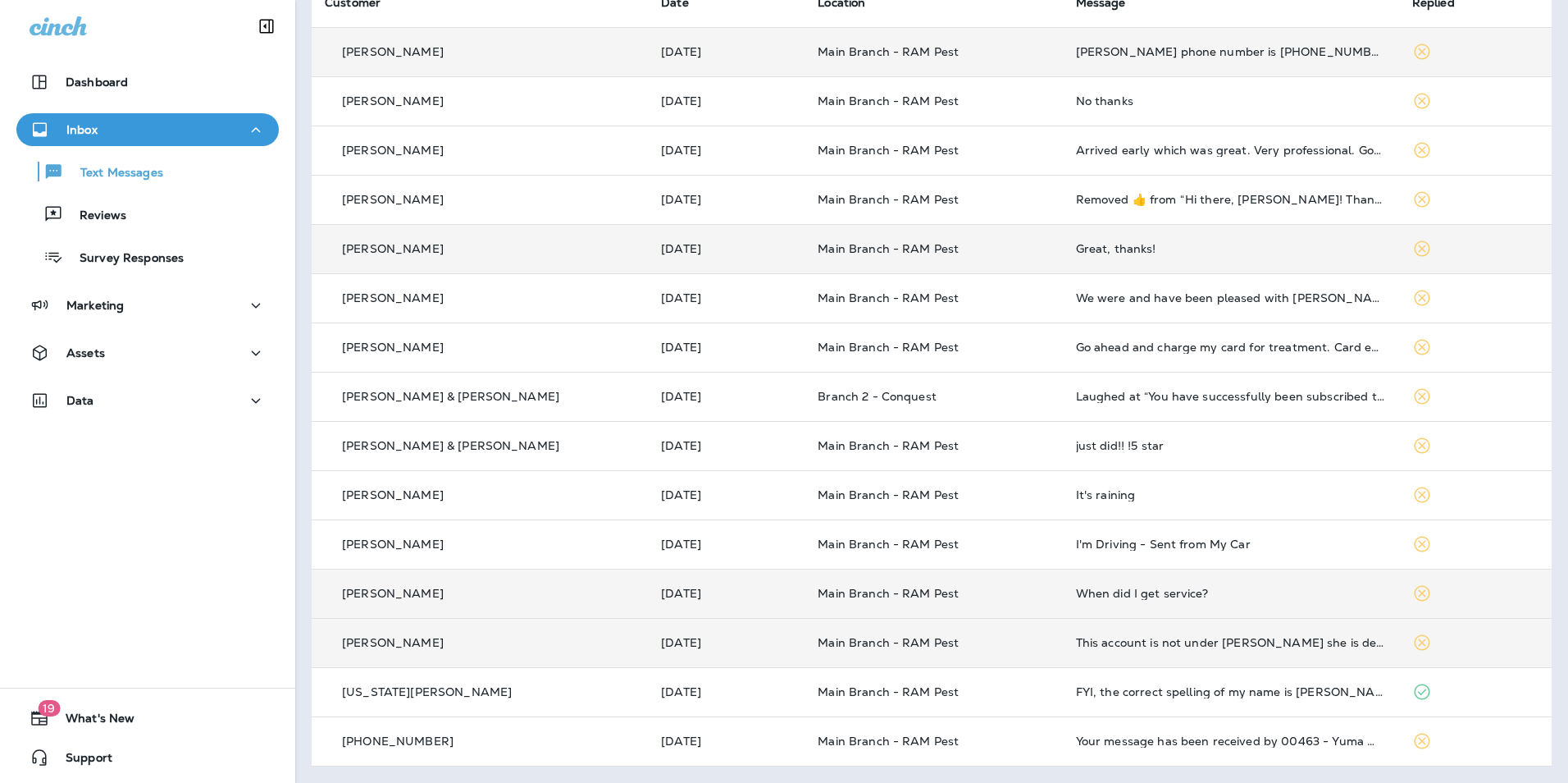
click at [483, 650] on div "[PERSON_NAME]" at bounding box center [480, 643] width 310 height 17
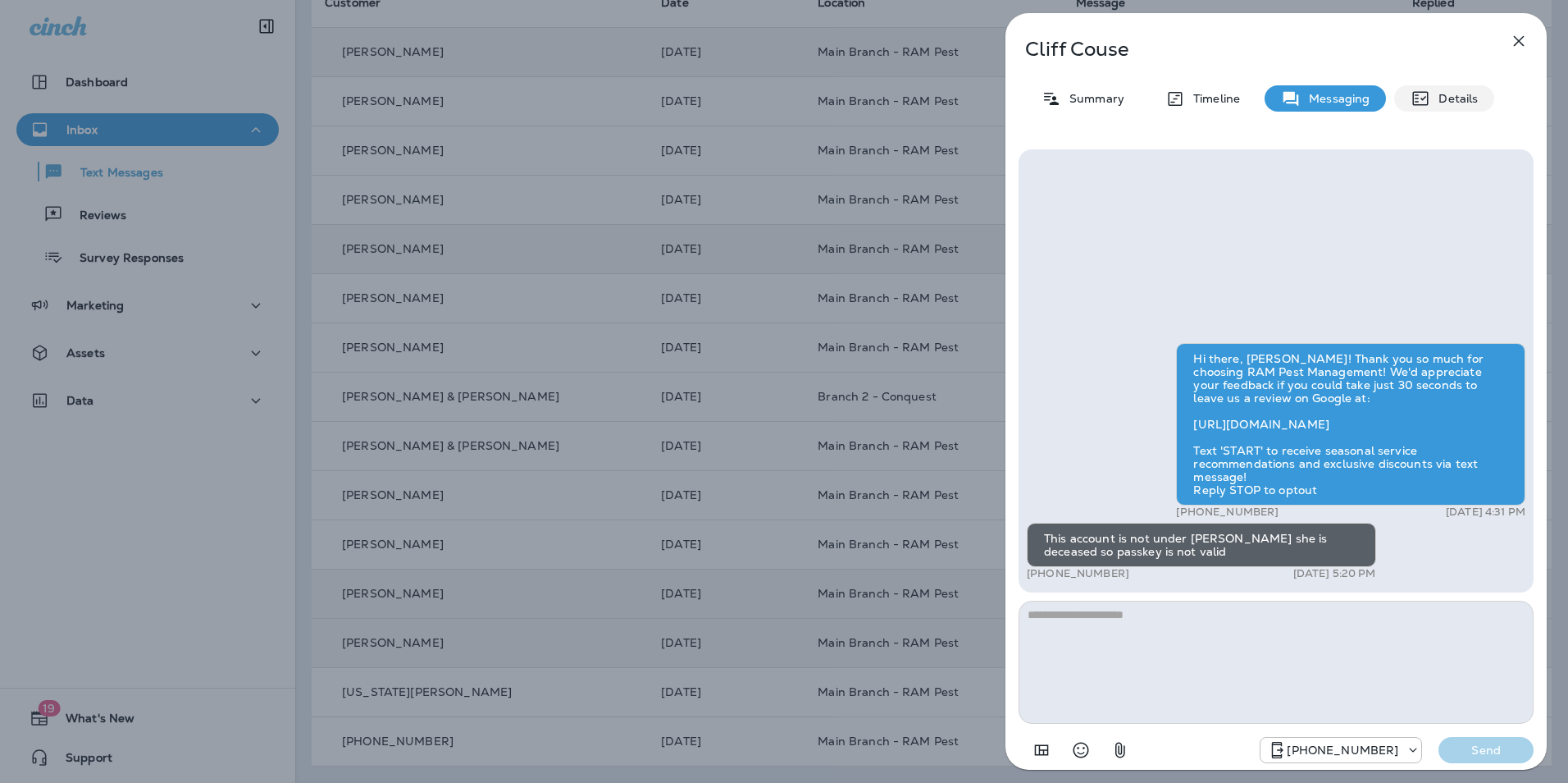
click at [1468, 92] on p "Details" at bounding box center [1455, 99] width 48 height 13
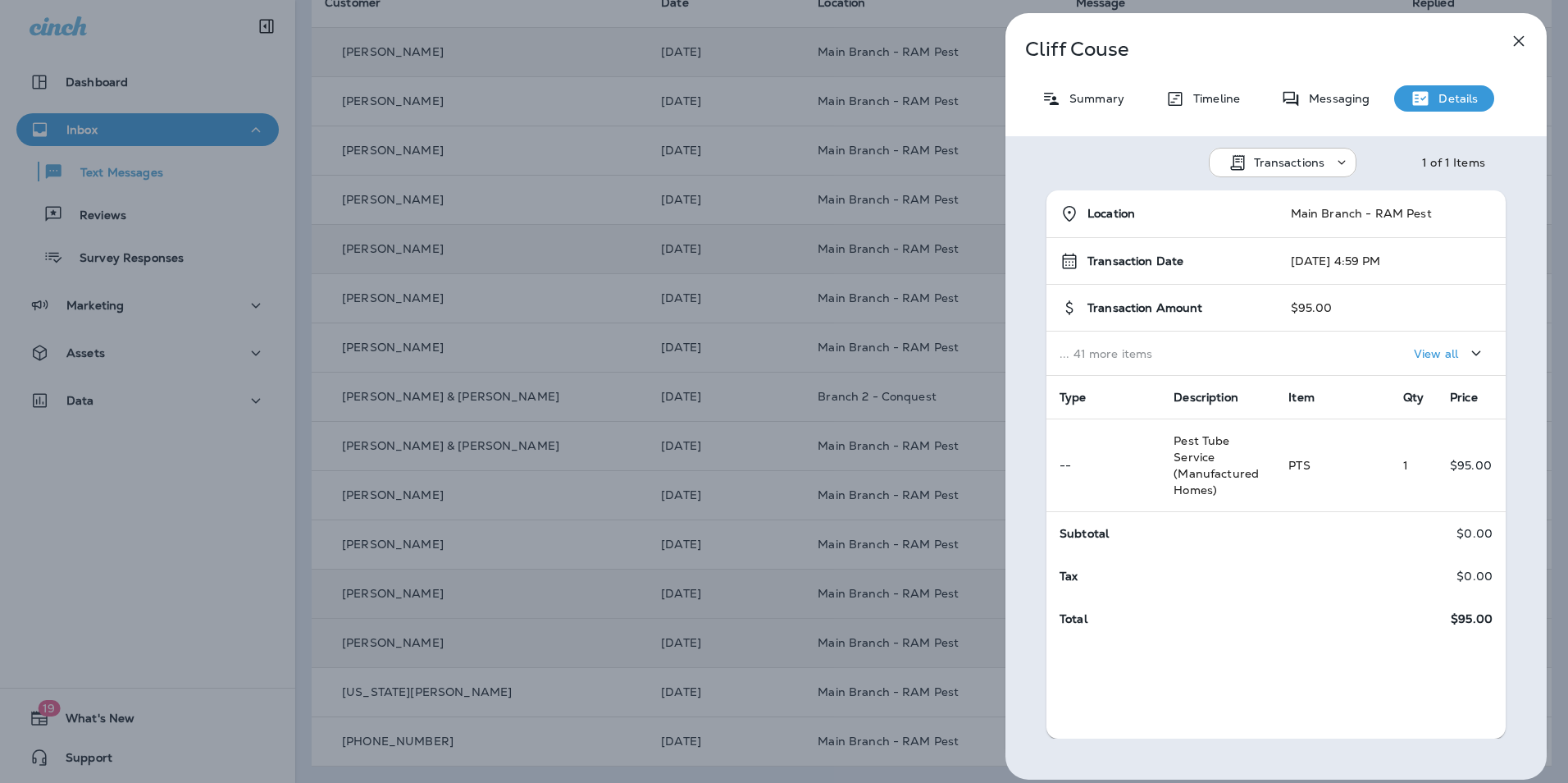
click at [1527, 39] on icon "button" at bounding box center [1519, 41] width 20 height 20
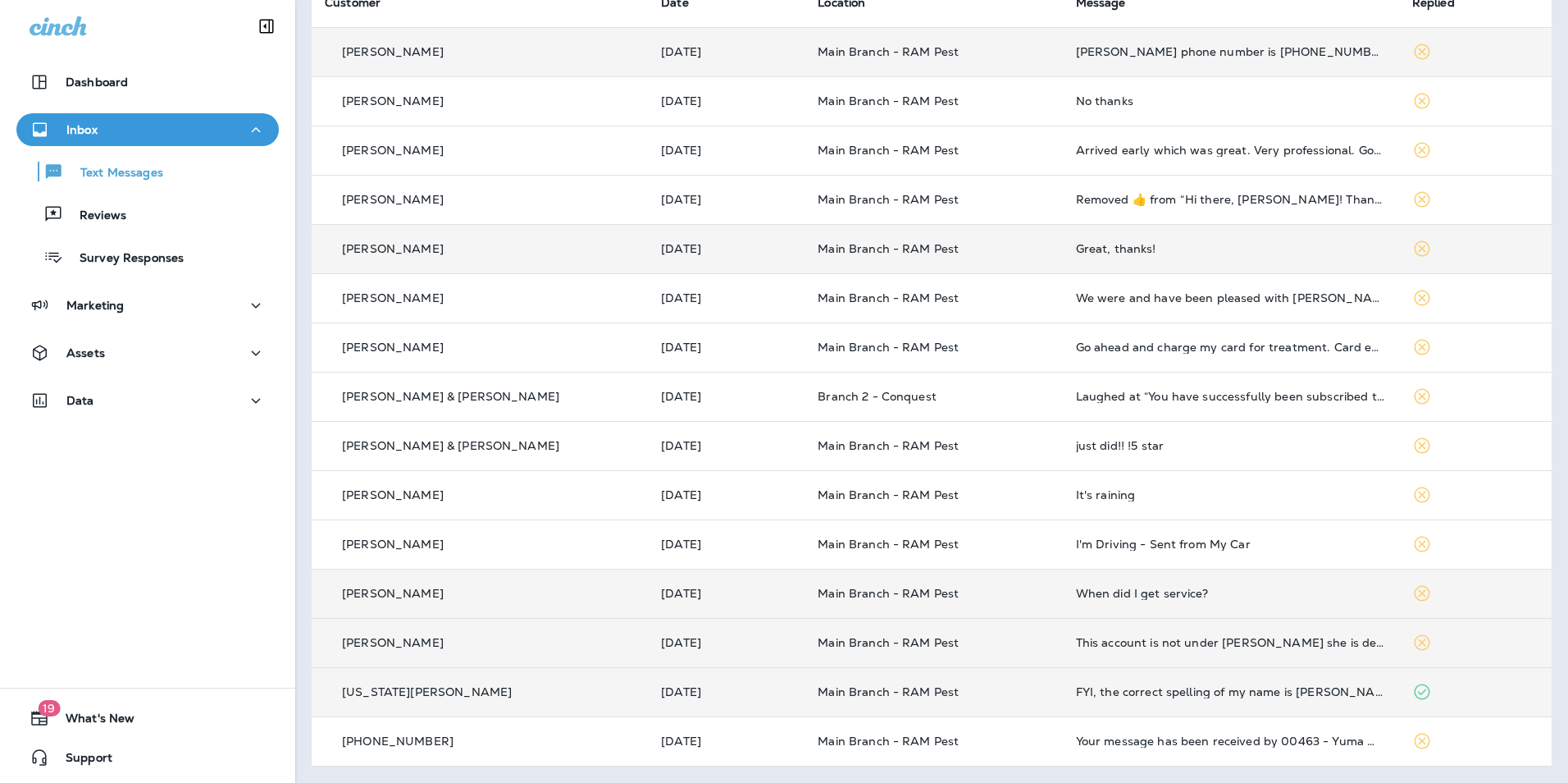
click at [468, 686] on div "[US_STATE][PERSON_NAME]" at bounding box center [480, 692] width 310 height 17
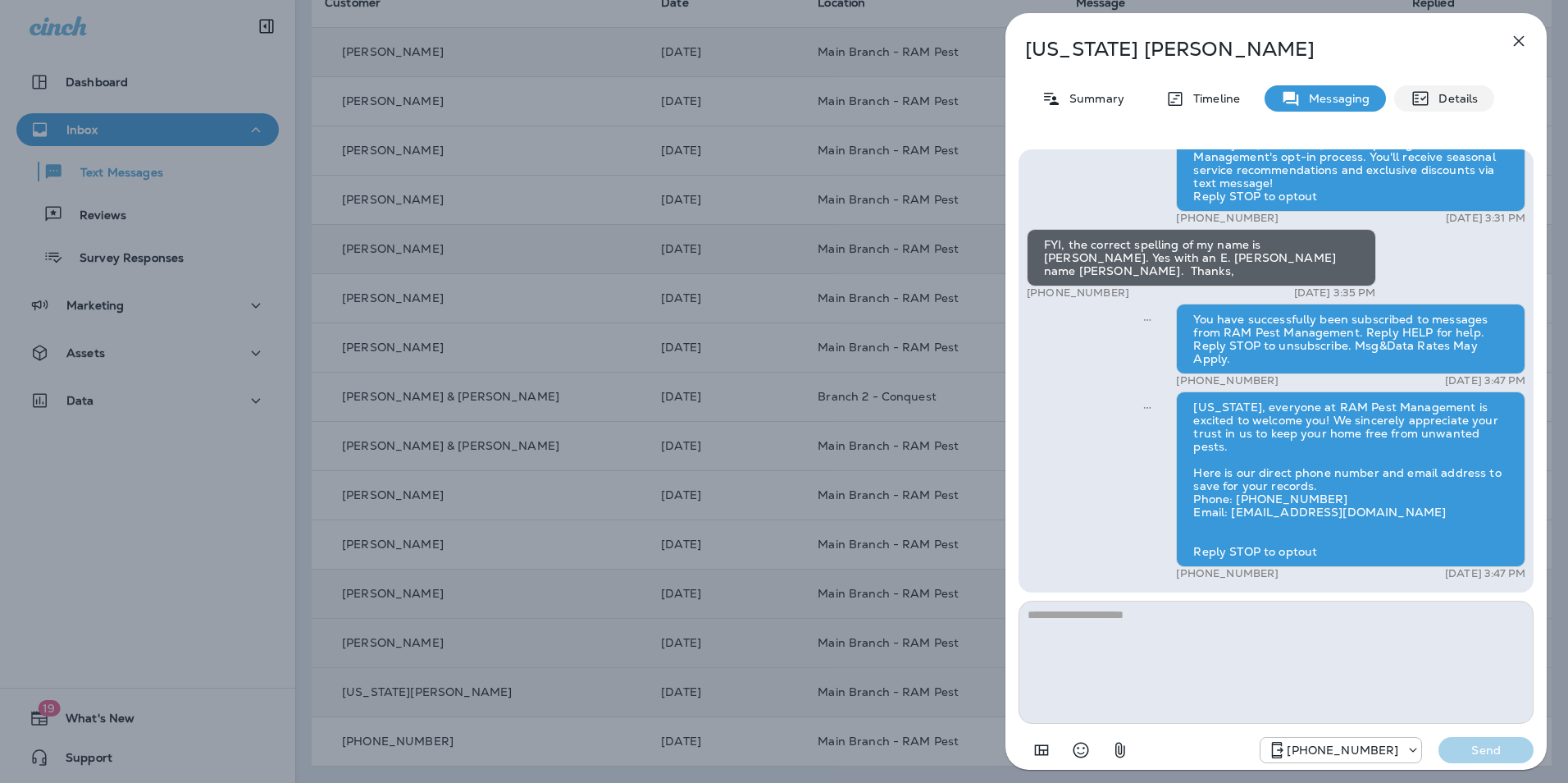
click at [1468, 103] on p "Details" at bounding box center [1455, 99] width 48 height 13
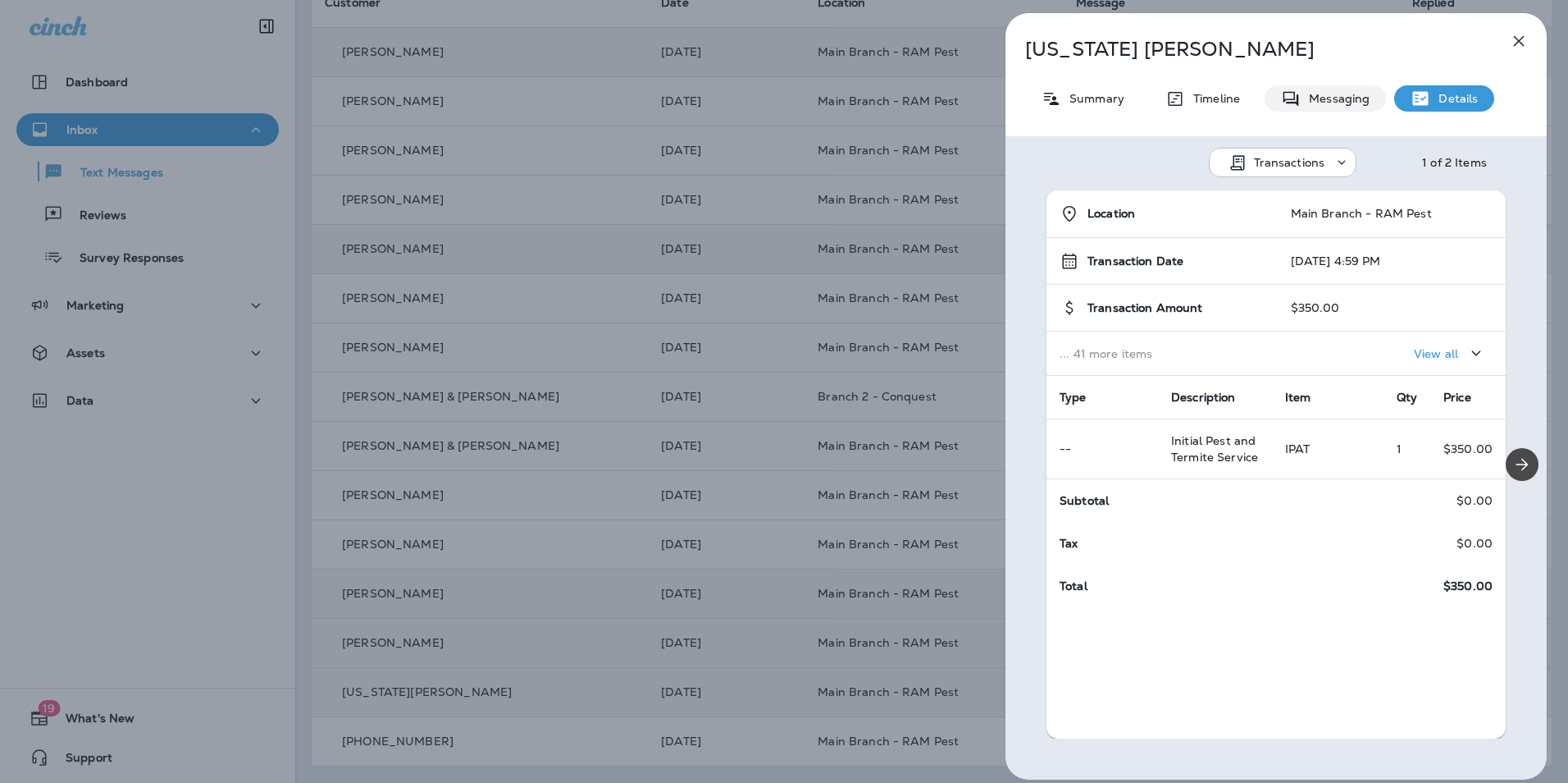
click at [1349, 100] on p "Messaging" at bounding box center [1336, 99] width 69 height 13
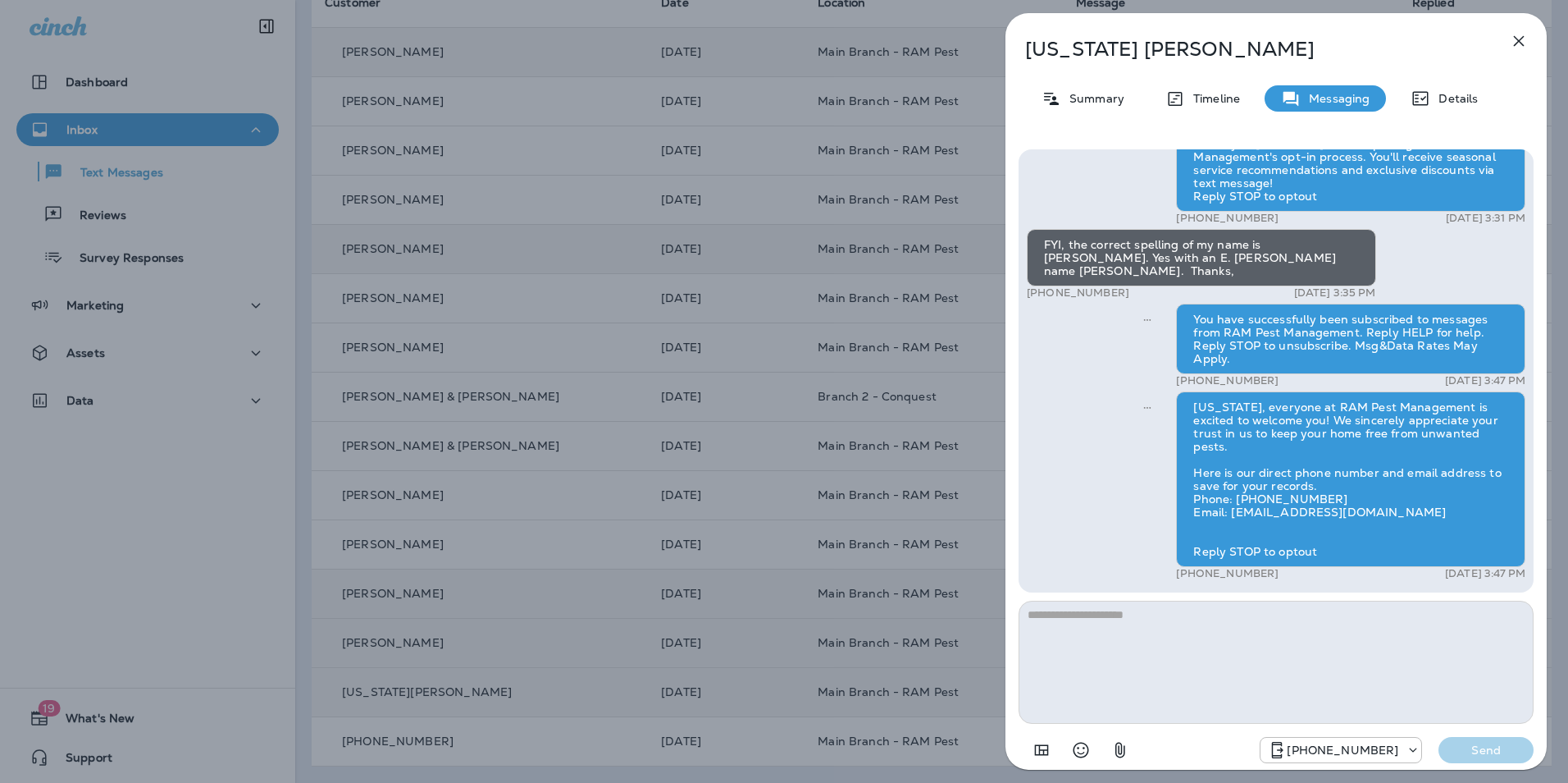
scroll to position [-231, 0]
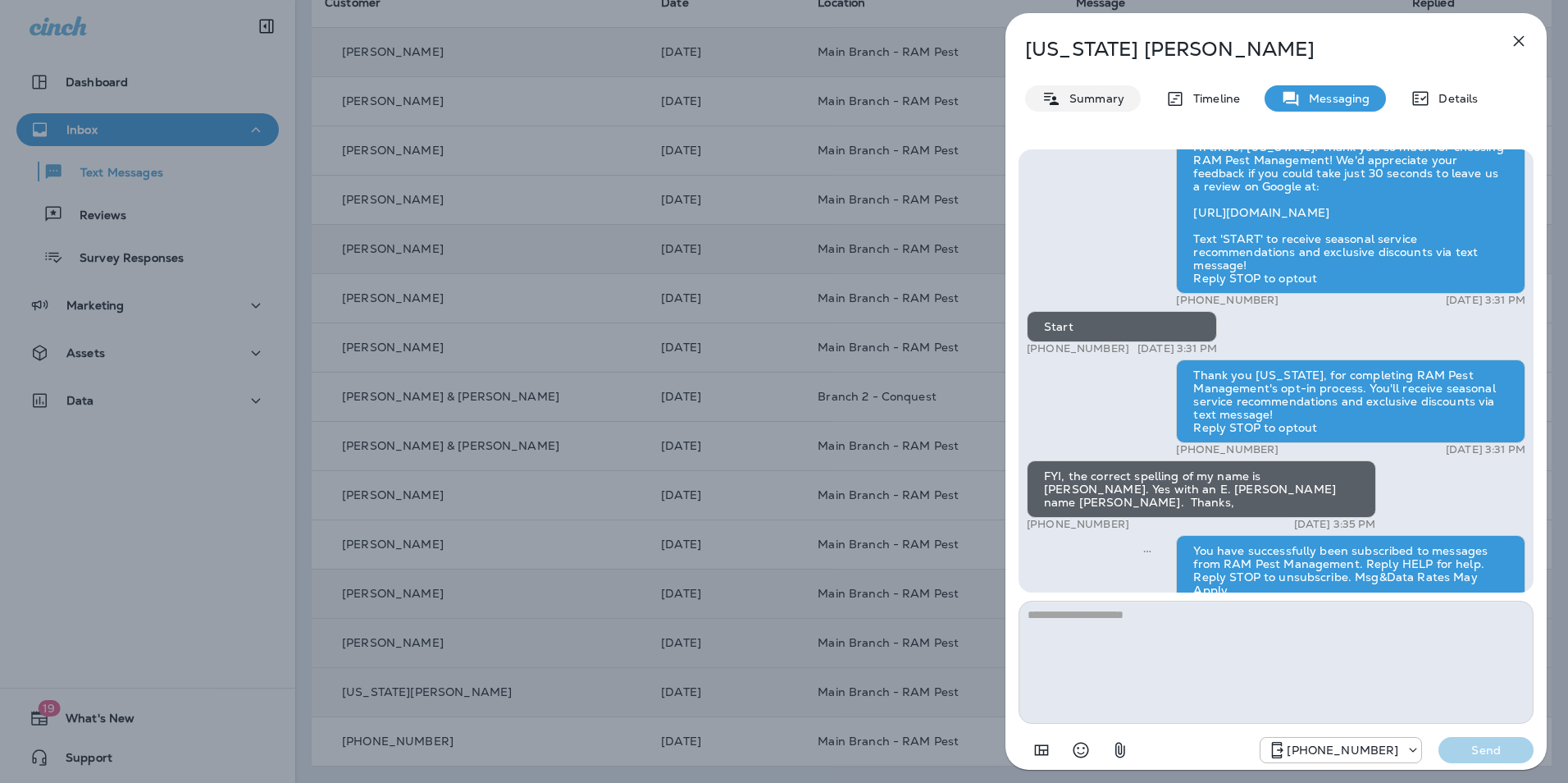
click at [1121, 110] on div "Summary" at bounding box center [1083, 98] width 116 height 26
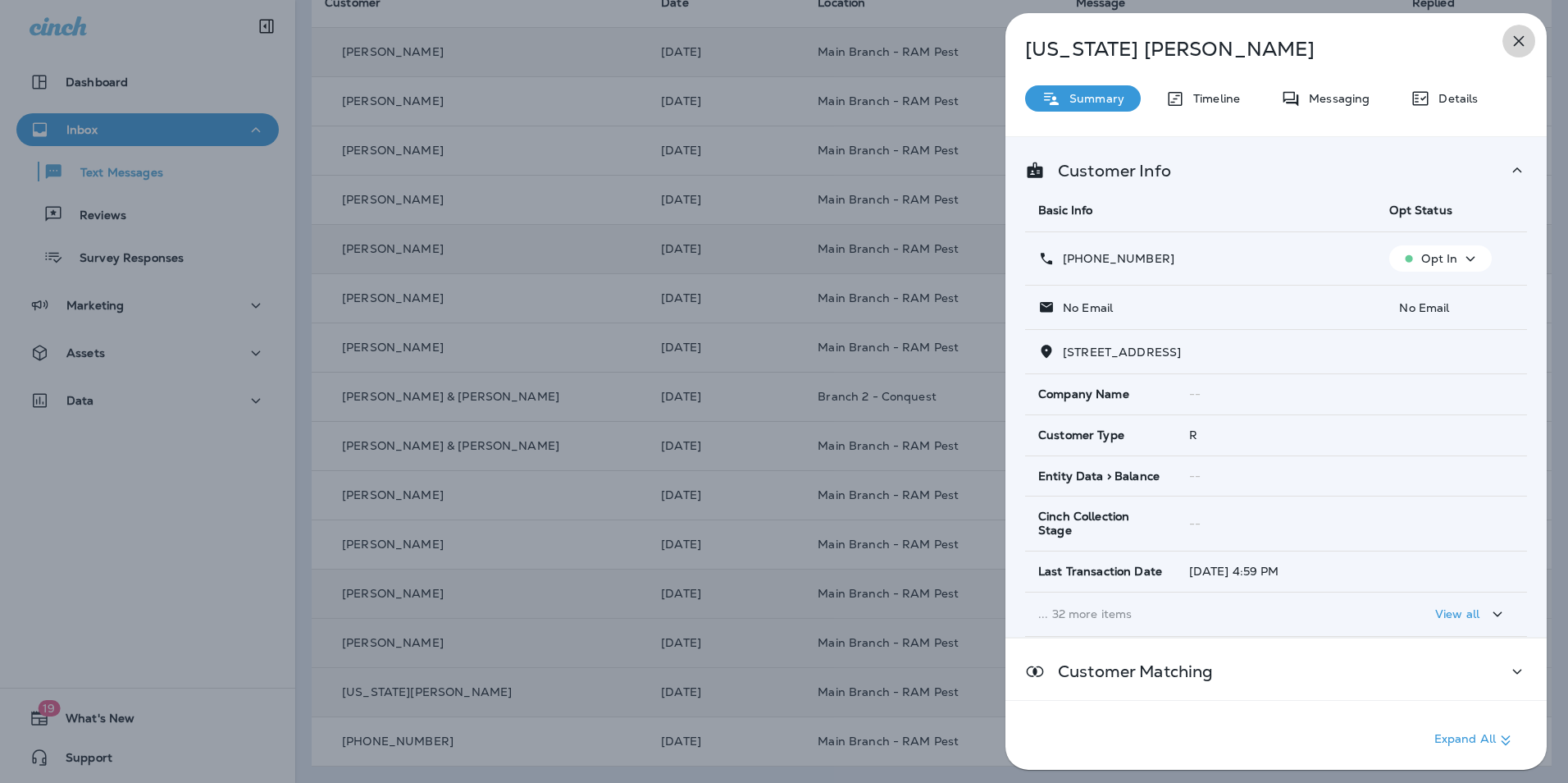
click at [1522, 42] on icon "button" at bounding box center [1519, 41] width 20 height 20
